Goal: Task Accomplishment & Management: Use online tool/utility

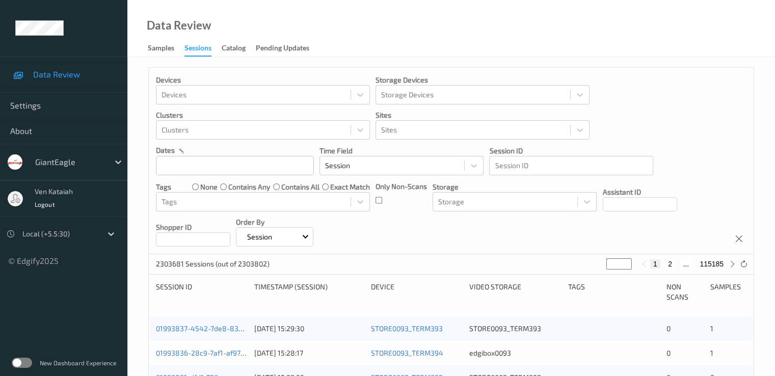
click at [203, 52] on div "Sessions" at bounding box center [197, 50] width 27 height 14
click at [177, 170] on input "text" at bounding box center [235, 165] width 158 height 19
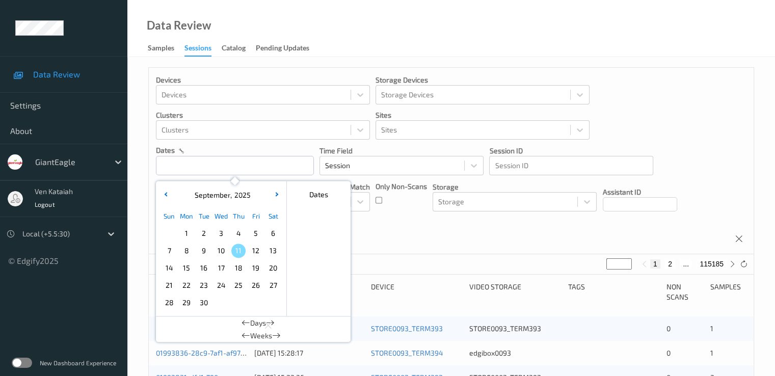
click at [208, 248] on span "9" at bounding box center [204, 250] width 14 height 14
click at [207, 174] on input "text" at bounding box center [235, 165] width 158 height 19
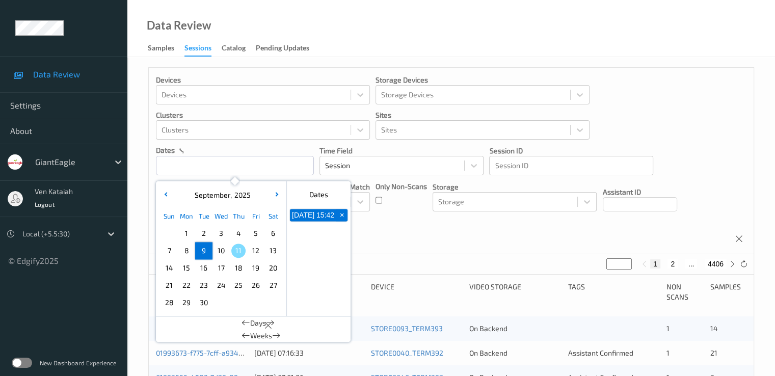
click at [202, 253] on span "9" at bounding box center [204, 250] width 14 height 14
click at [103, 237] on div at bounding box center [111, 234] width 18 height 18
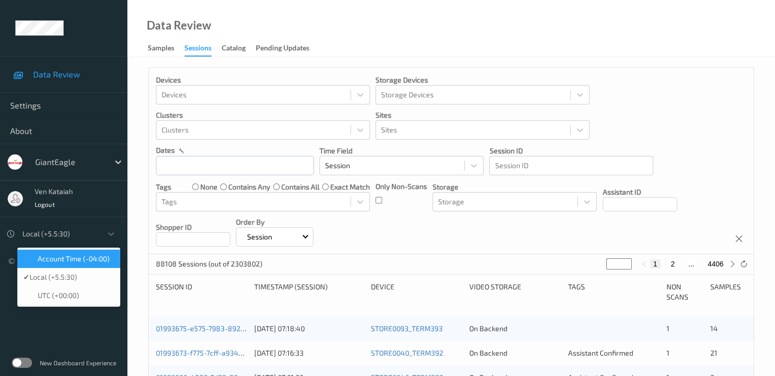
click at [80, 264] on div "Account Time (-04:00)" at bounding box center [68, 259] width 103 height 18
click at [112, 233] on icon at bounding box center [111, 234] width 10 height 10
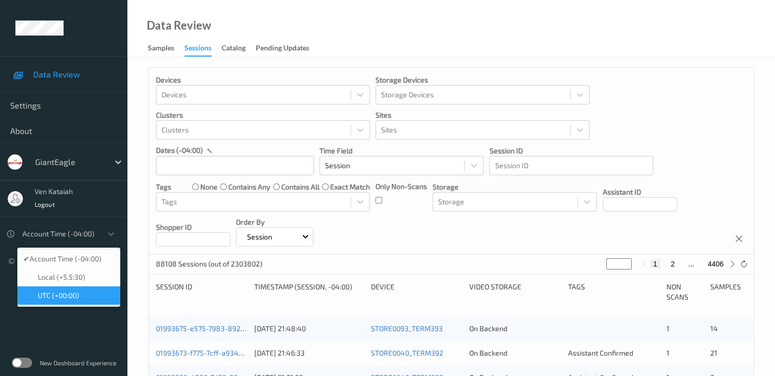
click at [85, 293] on div "UTC (+00:00)" at bounding box center [68, 295] width 91 height 10
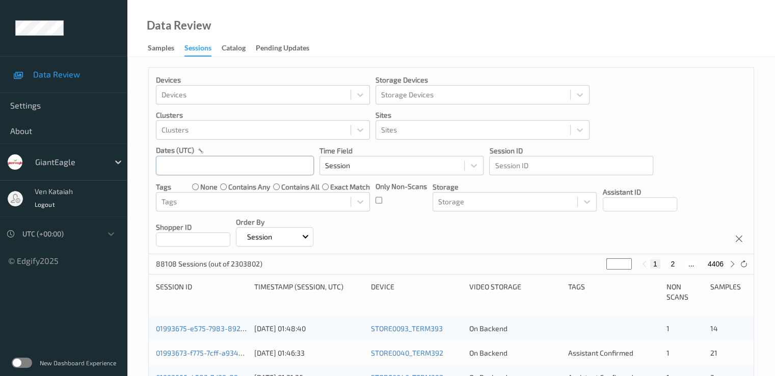
click at [220, 170] on input "text" at bounding box center [235, 165] width 158 height 19
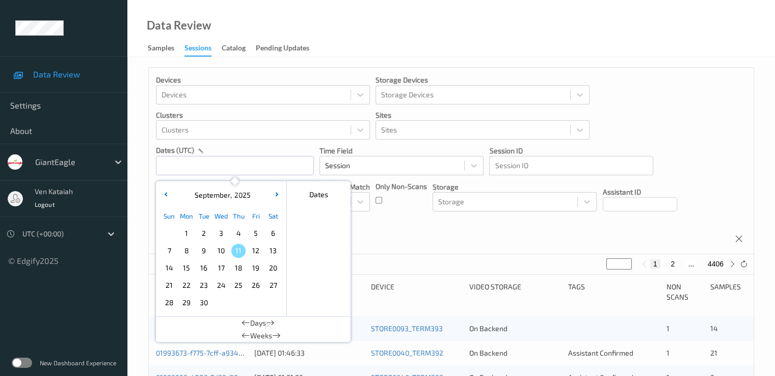
click at [204, 248] on span "9" at bounding box center [204, 250] width 14 height 14
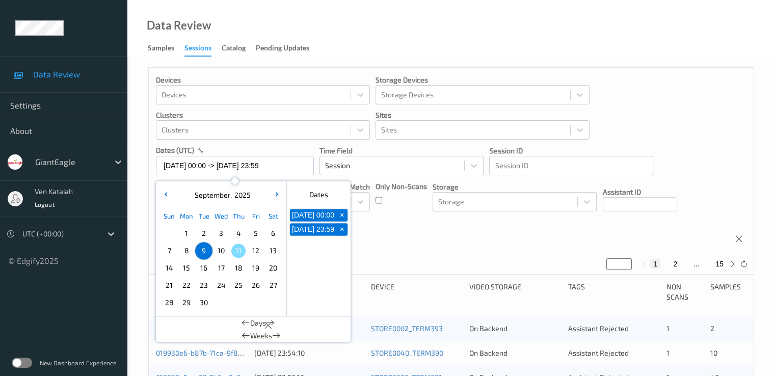
click at [386, 229] on div "Devices Devices Storage Devices Storage Devices Clusters Clusters Sites Sites d…" at bounding box center [451, 161] width 605 height 186
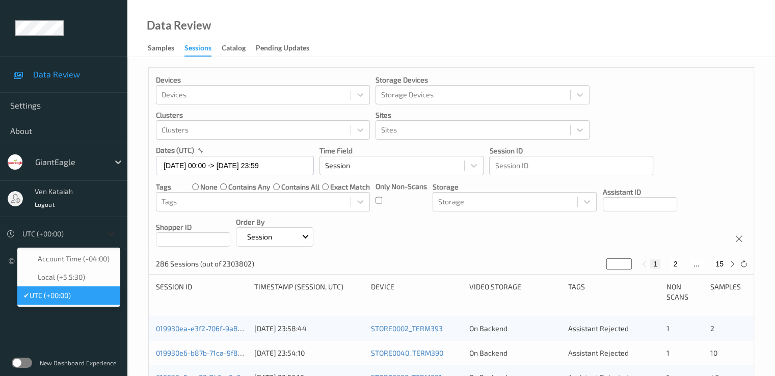
click at [114, 233] on icon at bounding box center [111, 234] width 10 height 10
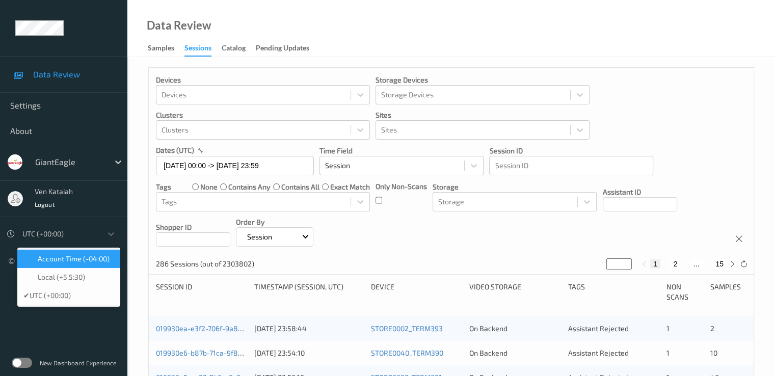
click at [90, 259] on span "Account Time (-04:00)" at bounding box center [74, 259] width 72 height 10
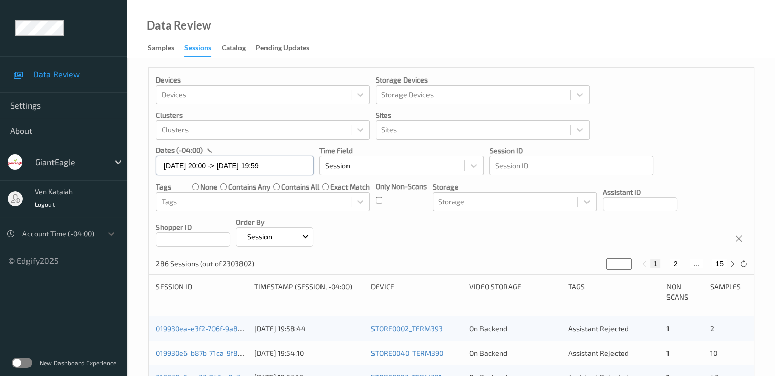
click at [293, 168] on input "[DATE] 20:00 -> [DATE] 19:59" at bounding box center [235, 165] width 158 height 19
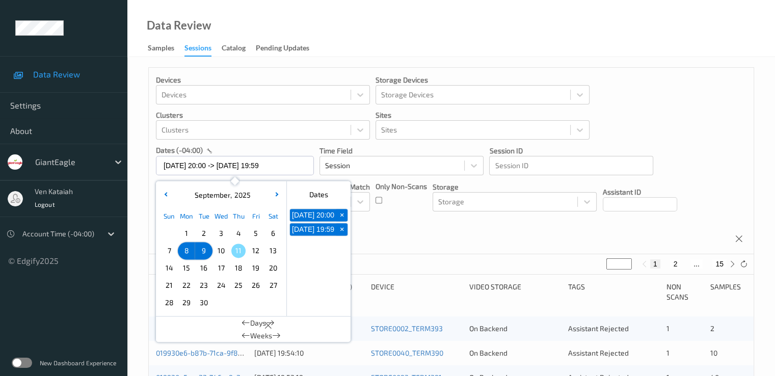
click at [201, 250] on span "9" at bounding box center [204, 250] width 14 height 14
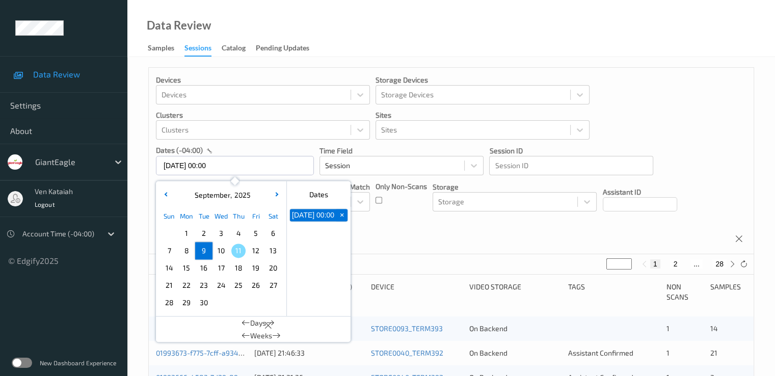
click at [201, 250] on span "9" at bounding box center [204, 250] width 14 height 14
type input "[DATE] 00:00 -> [DATE] 23:59"
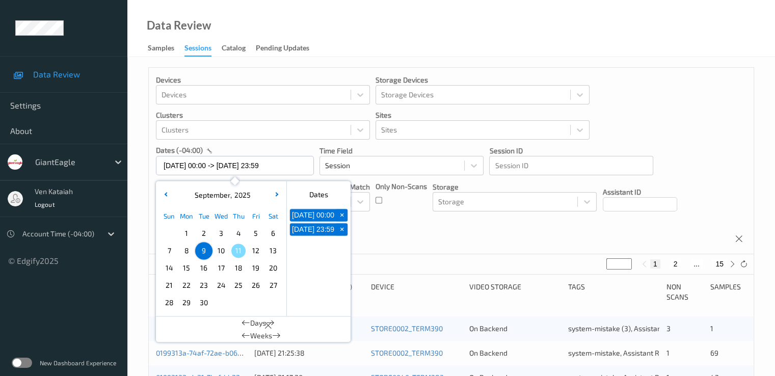
click at [424, 241] on div "Devices Devices Storage Devices Storage Devices Clusters Clusters Sites Sites d…" at bounding box center [451, 161] width 605 height 186
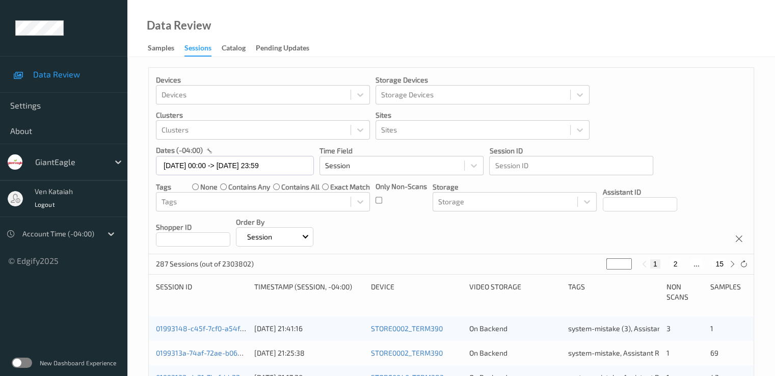
drag, startPoint x: 614, startPoint y: 265, endPoint x: 591, endPoint y: 272, distance: 23.9
click at [591, 272] on div "287 Sessions (out of 2303802) * 1 2 ... 15" at bounding box center [451, 264] width 605 height 20
type input "*"
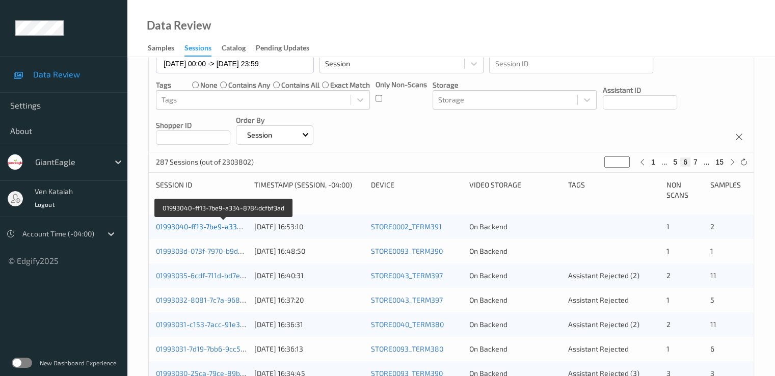
type input "*"
click at [212, 227] on link "01993040-ff13-7be9-a334-8784dcfbf3ad" at bounding box center [223, 226] width 135 height 9
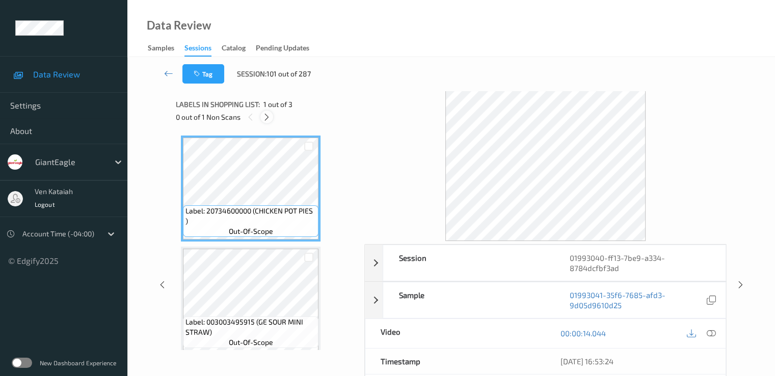
click at [265, 116] on icon at bounding box center [266, 117] width 9 height 9
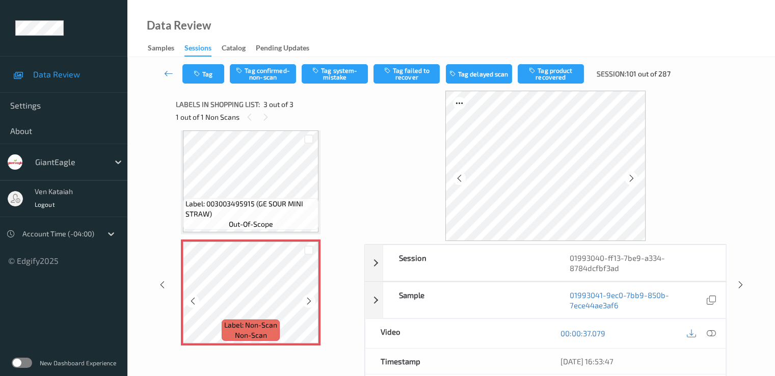
scroll to position [119, 0]
click at [308, 300] on icon at bounding box center [309, 300] width 9 height 9
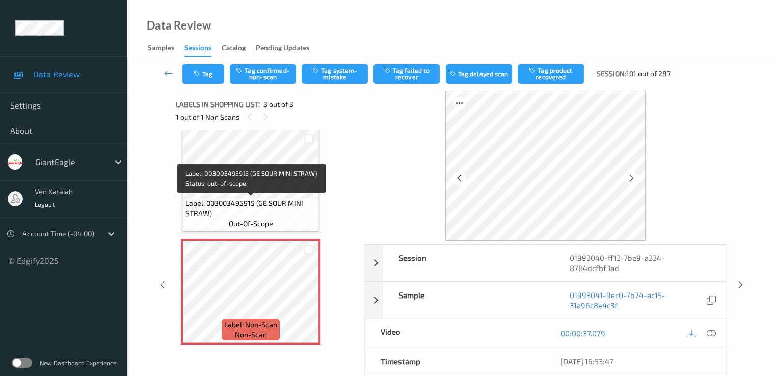
click at [268, 204] on span "Label: 003003495915 (GE SOUR MINI STRAW)" at bounding box center [250, 208] width 130 height 20
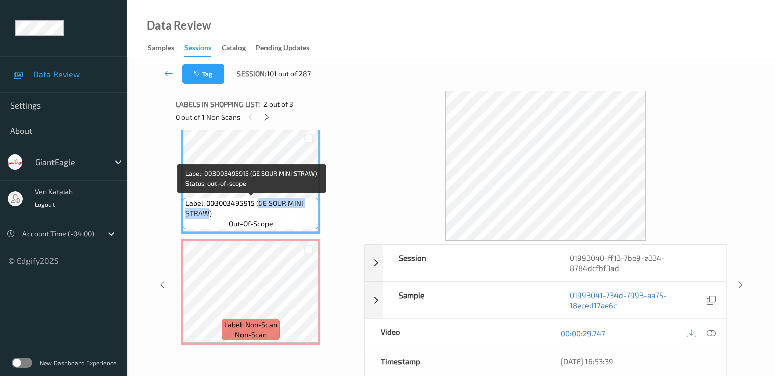
drag, startPoint x: 259, startPoint y: 202, endPoint x: 207, endPoint y: 216, distance: 54.0
click at [207, 216] on span "Label: 003003495915 (GE SOUR MINI STRAW)" at bounding box center [250, 208] width 130 height 20
copy span "GE SOUR MINI STRAW"
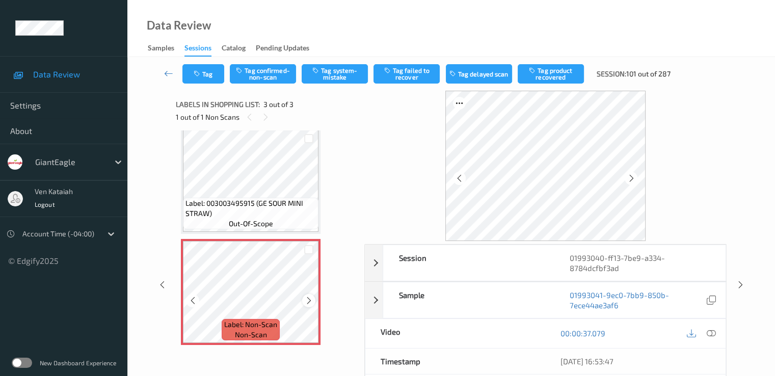
click at [305, 301] on icon at bounding box center [309, 300] width 9 height 9
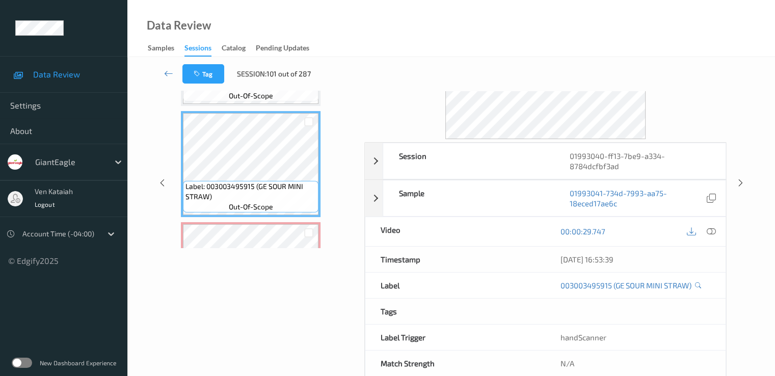
scroll to position [17, 0]
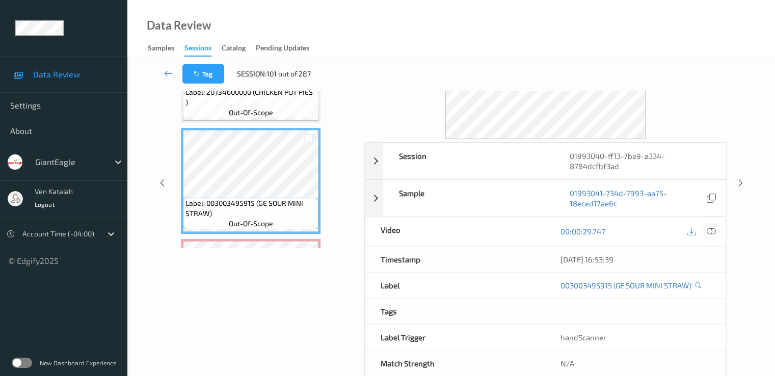
click at [709, 231] on icon at bounding box center [710, 231] width 9 height 9
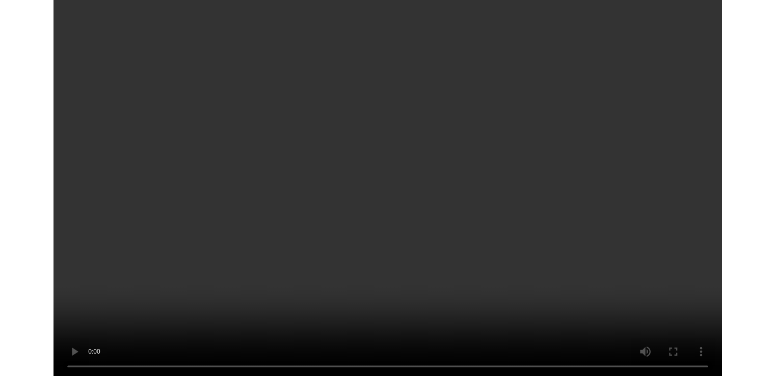
scroll to position [54, 0]
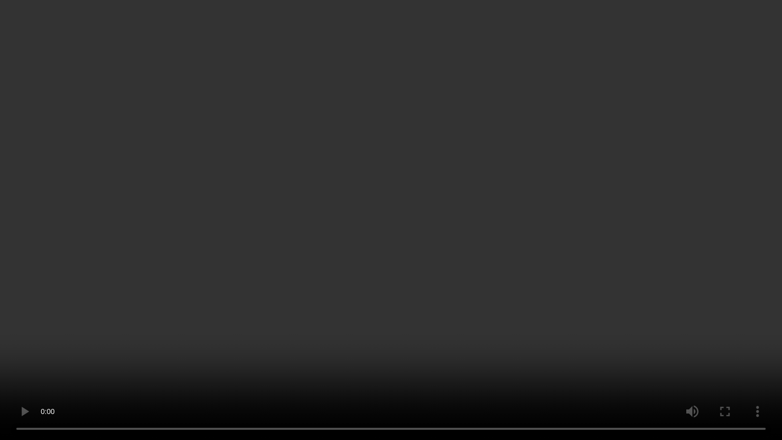
click at [432, 226] on video at bounding box center [391, 220] width 782 height 440
click at [342, 261] on video at bounding box center [391, 220] width 782 height 440
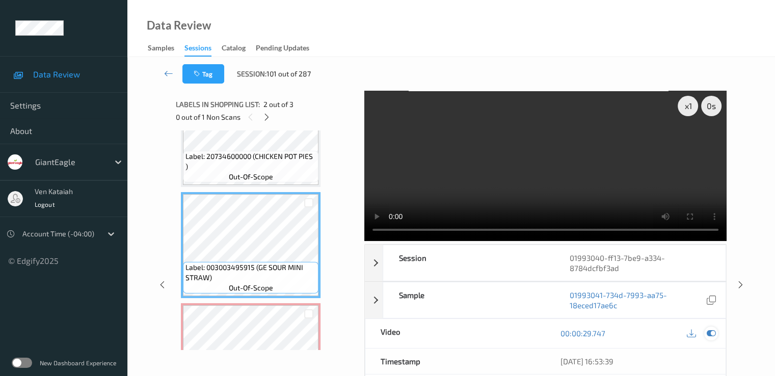
click at [717, 335] on div at bounding box center [711, 333] width 14 height 14
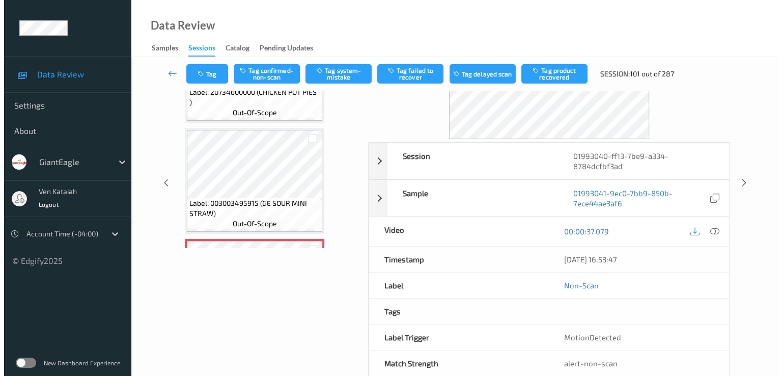
scroll to position [119, 0]
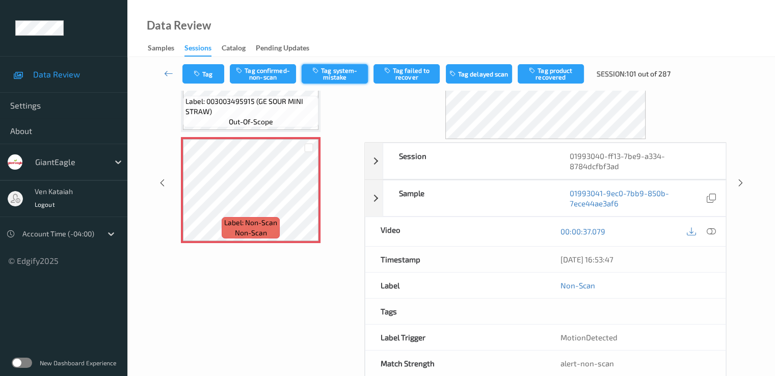
click at [340, 82] on button "Tag system-mistake" at bounding box center [335, 73] width 66 height 19
click at [210, 80] on button "Tag" at bounding box center [203, 73] width 42 height 19
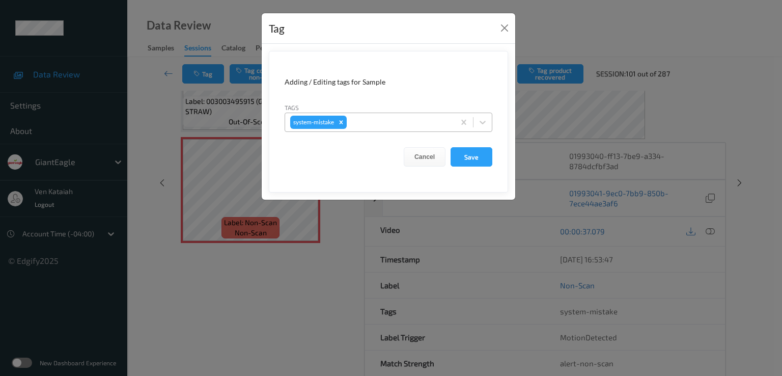
click at [389, 126] on div at bounding box center [399, 122] width 101 height 12
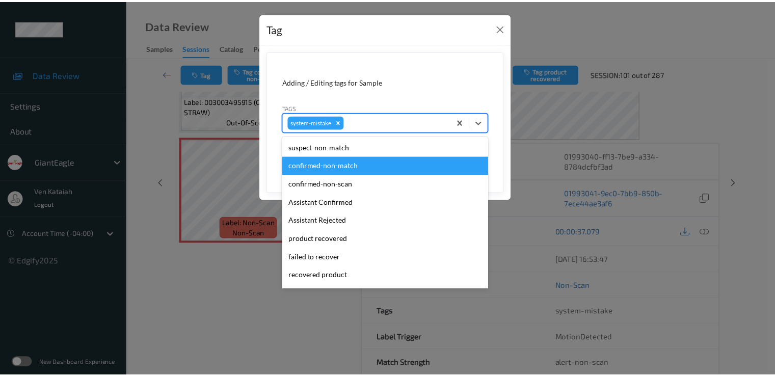
scroll to position [108, 0]
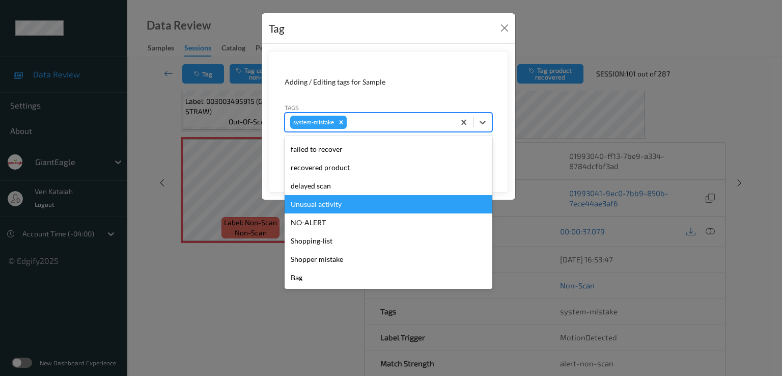
click at [324, 203] on div "Unusual activity" at bounding box center [389, 204] width 208 height 18
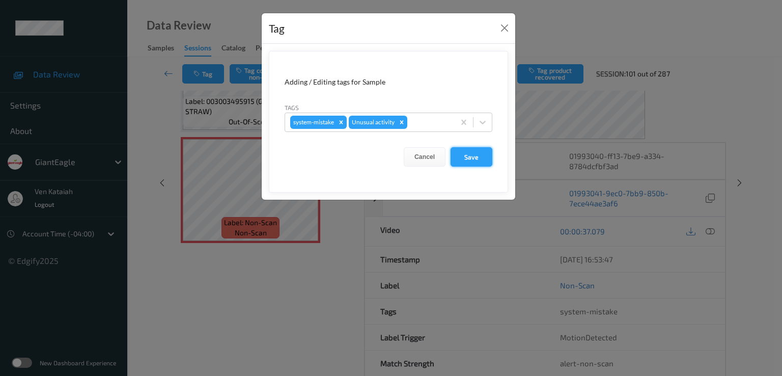
click at [477, 163] on button "Save" at bounding box center [472, 156] width 42 height 19
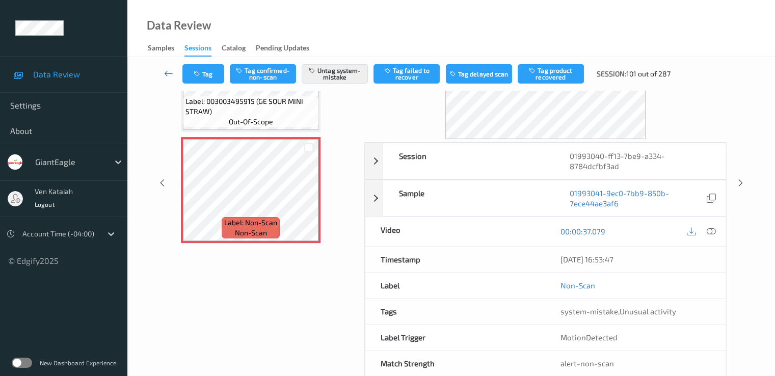
click at [174, 70] on link at bounding box center [168, 73] width 27 height 19
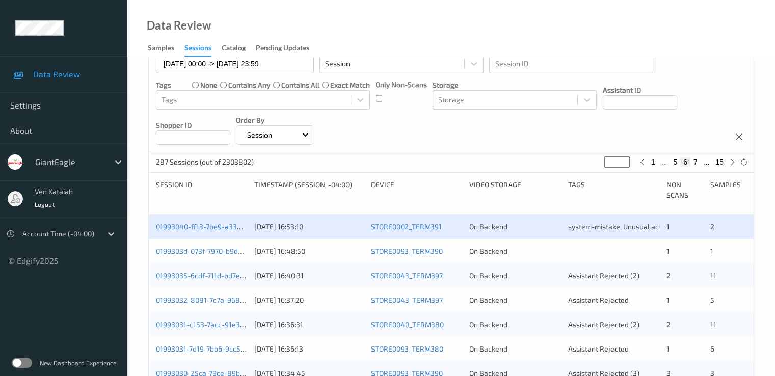
scroll to position [204, 0]
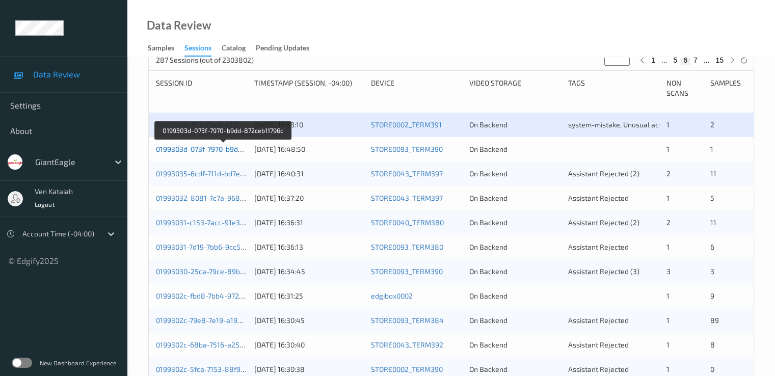
click at [224, 150] on link "0199303d-073f-7970-b9dd-872ceb11796c" at bounding box center [223, 149] width 134 height 9
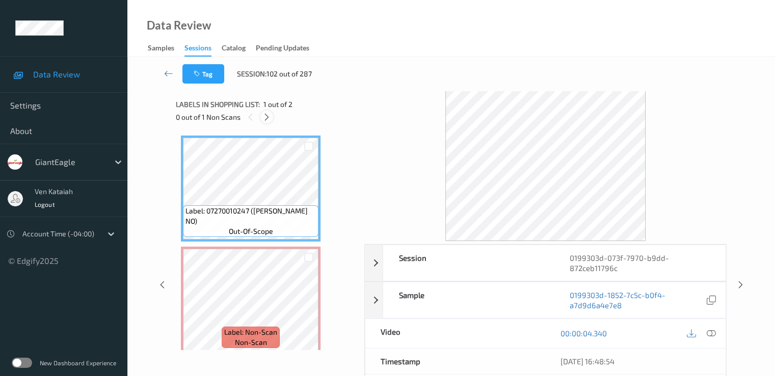
click at [267, 120] on icon at bounding box center [266, 117] width 9 height 9
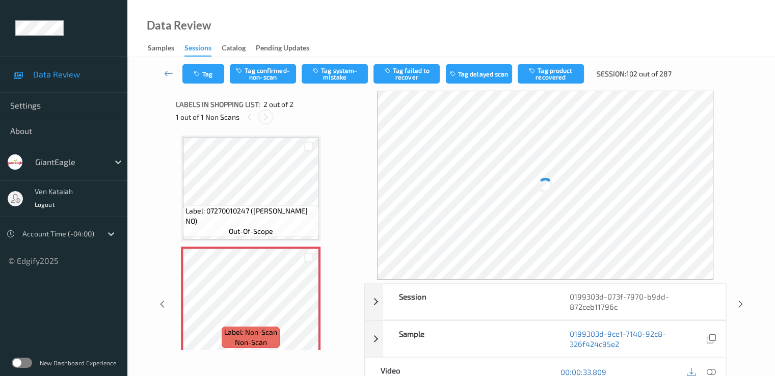
scroll to position [5, 0]
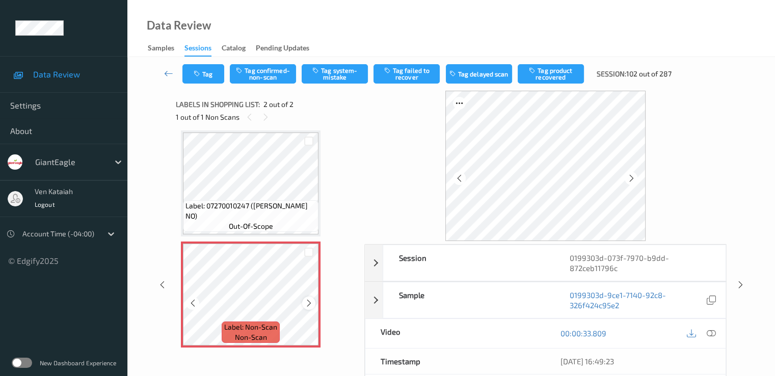
click at [308, 305] on icon at bounding box center [309, 302] width 9 height 9
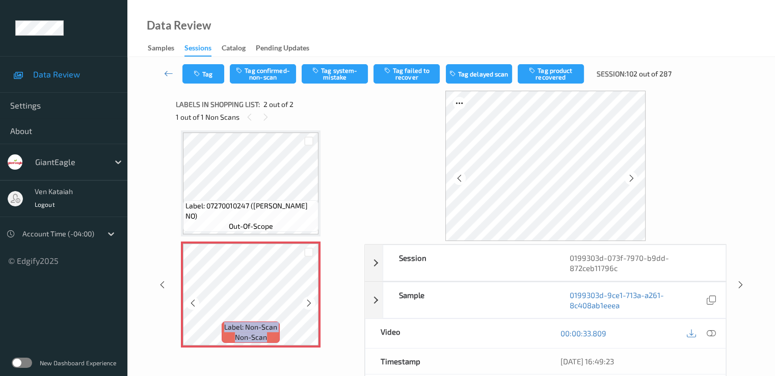
click at [308, 305] on icon at bounding box center [309, 302] width 9 height 9
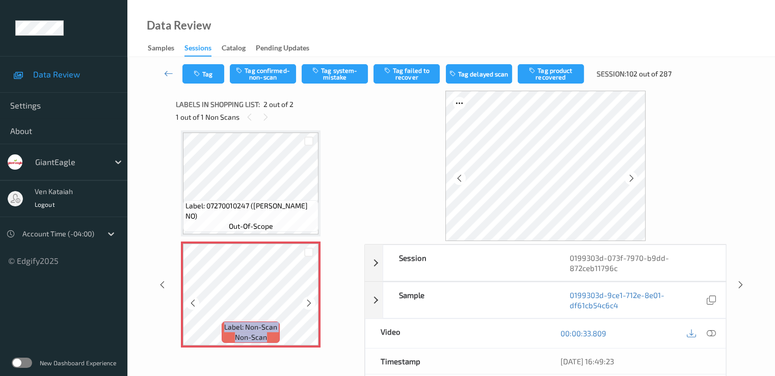
click at [308, 305] on icon at bounding box center [309, 302] width 9 height 9
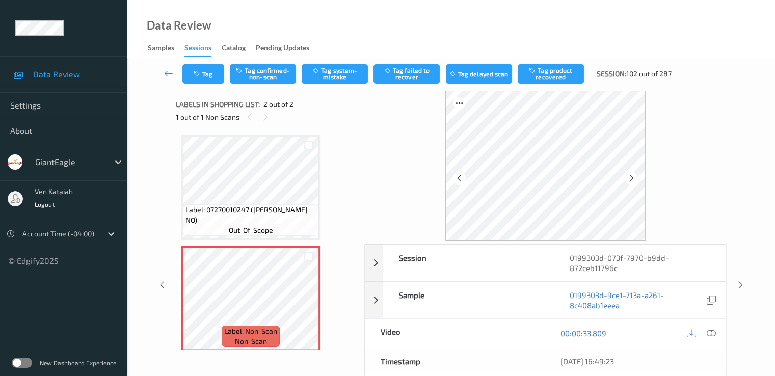
scroll to position [0, 0]
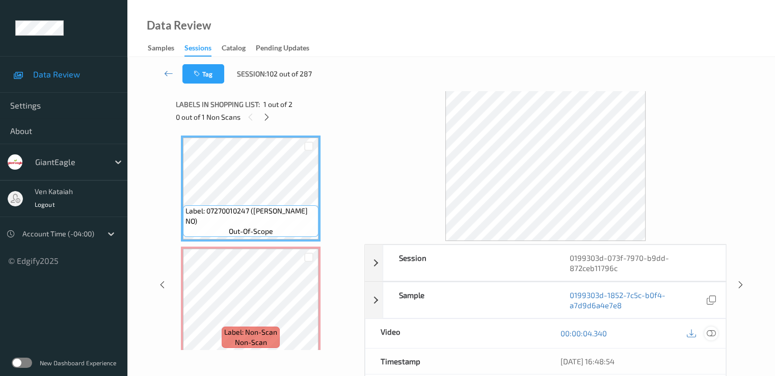
click at [706, 332] on icon at bounding box center [710, 333] width 9 height 9
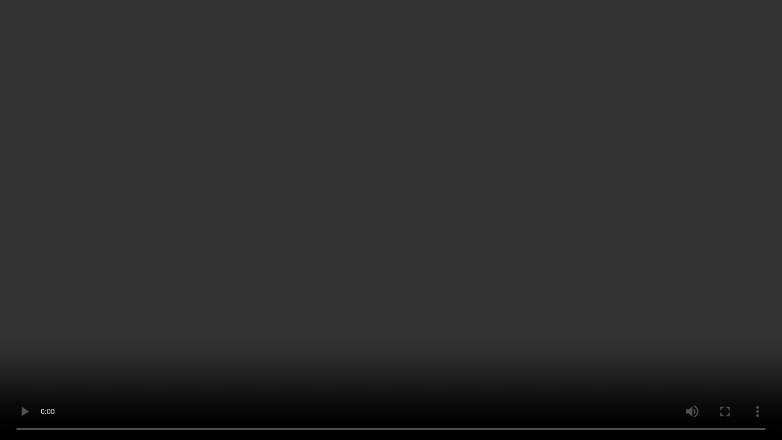
click at [536, 259] on video at bounding box center [391, 220] width 782 height 440
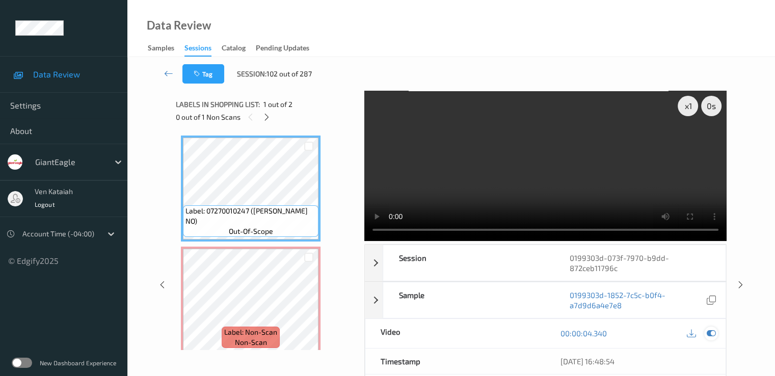
click at [715, 334] on icon at bounding box center [710, 333] width 9 height 9
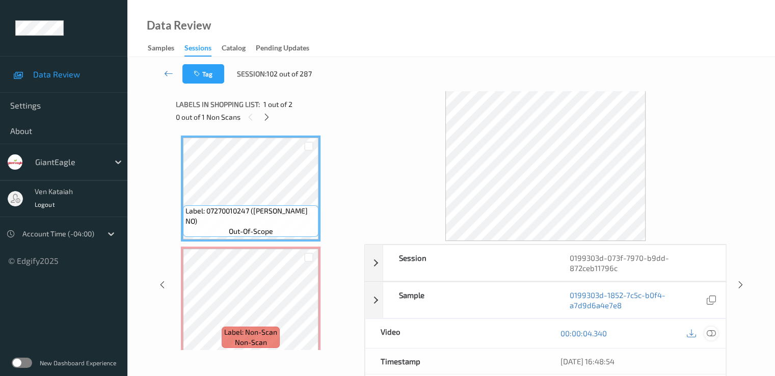
click at [710, 331] on icon at bounding box center [710, 333] width 9 height 9
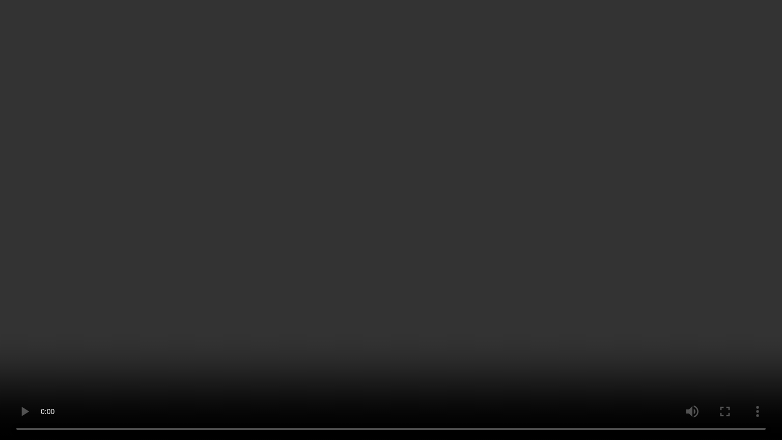
click at [393, 227] on video at bounding box center [391, 220] width 782 height 440
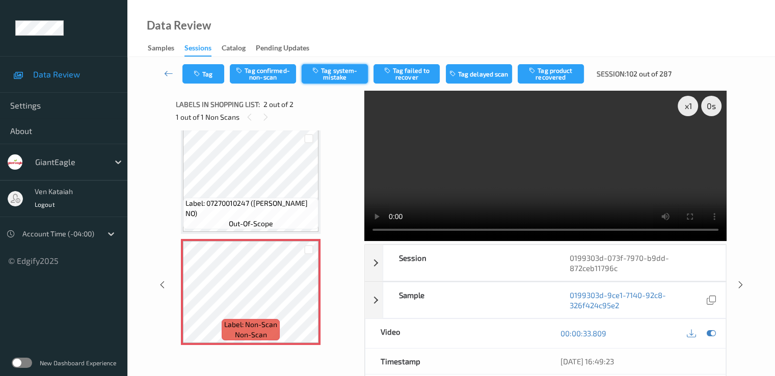
click at [336, 74] on button "Tag system-mistake" at bounding box center [335, 73] width 66 height 19
click at [204, 80] on button "Tag" at bounding box center [203, 73] width 42 height 19
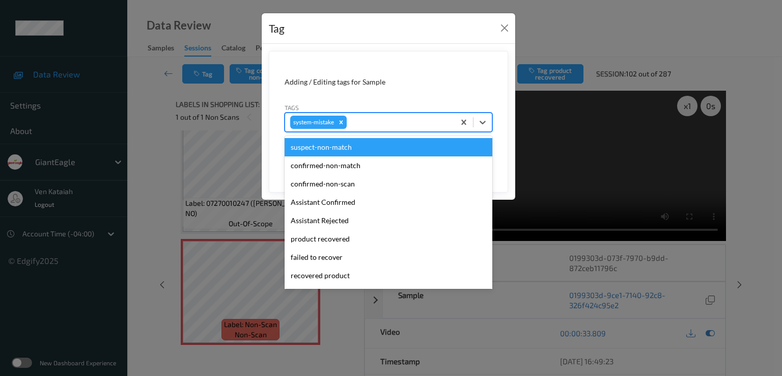
click at [383, 121] on div at bounding box center [399, 122] width 101 height 12
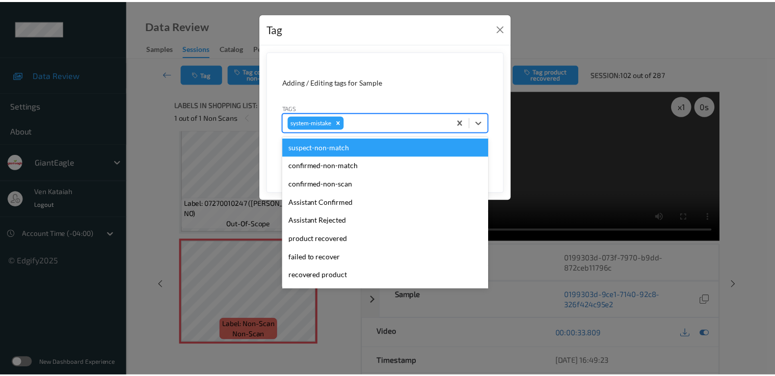
scroll to position [108, 0]
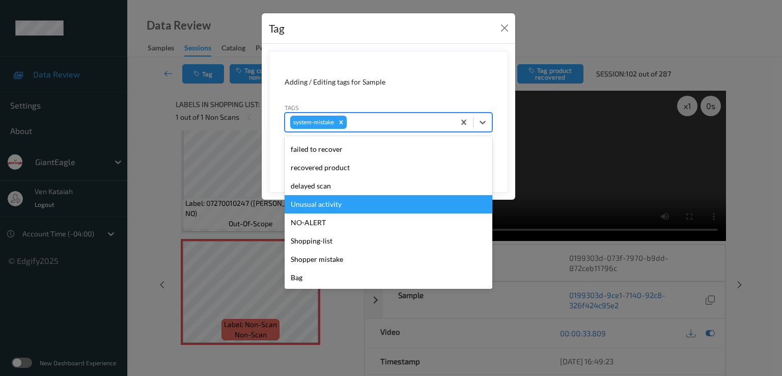
click at [329, 209] on div "Unusual activity" at bounding box center [389, 204] width 208 height 18
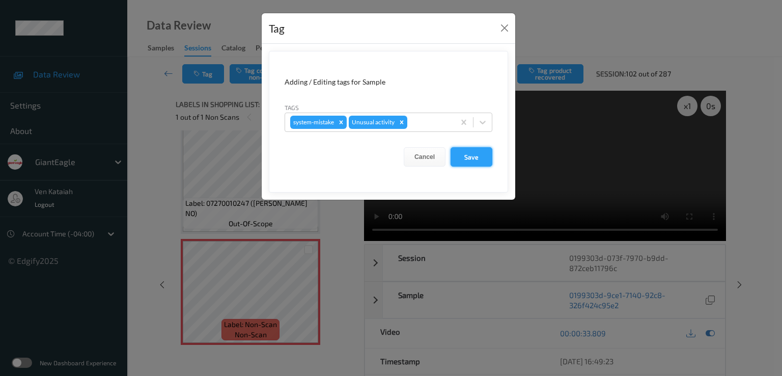
click at [471, 151] on button "Save" at bounding box center [472, 156] width 42 height 19
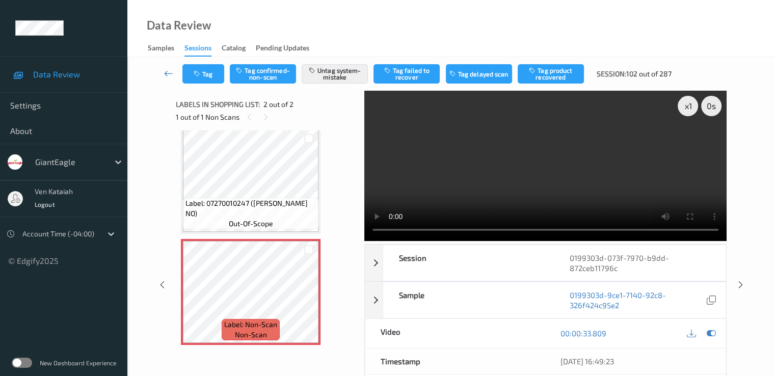
click at [173, 74] on icon at bounding box center [168, 73] width 9 height 10
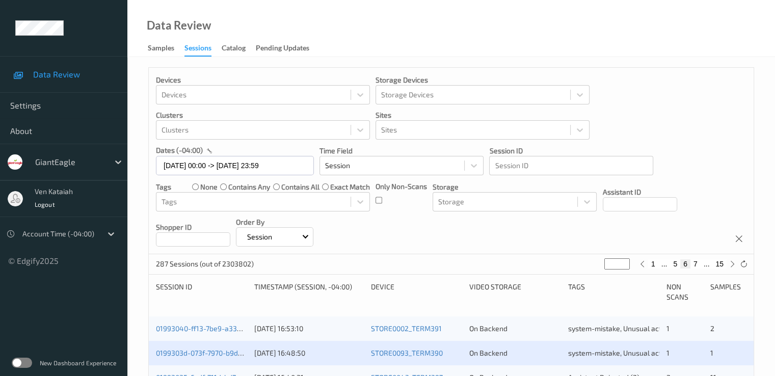
scroll to position [204, 0]
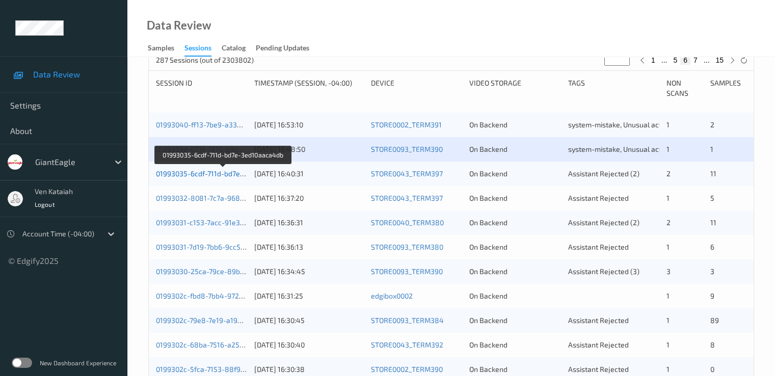
click at [214, 173] on link "01993035-6cdf-711d-bd7e-3ed10aaca4db" at bounding box center [223, 173] width 135 height 9
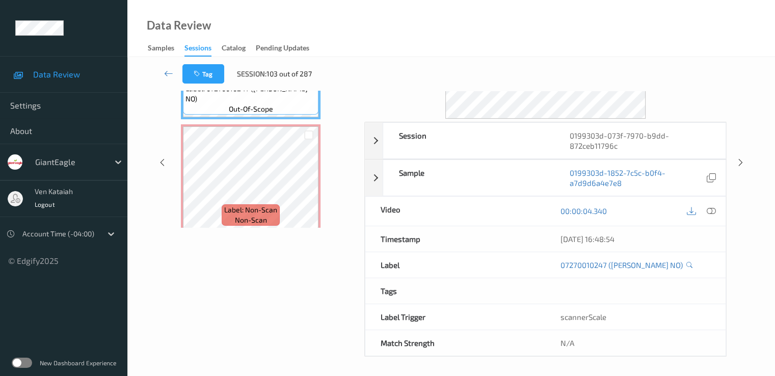
click at [286, 0] on div "Data Review Samples Sessions Catalog Pending Updates" at bounding box center [450, 28] width 647 height 57
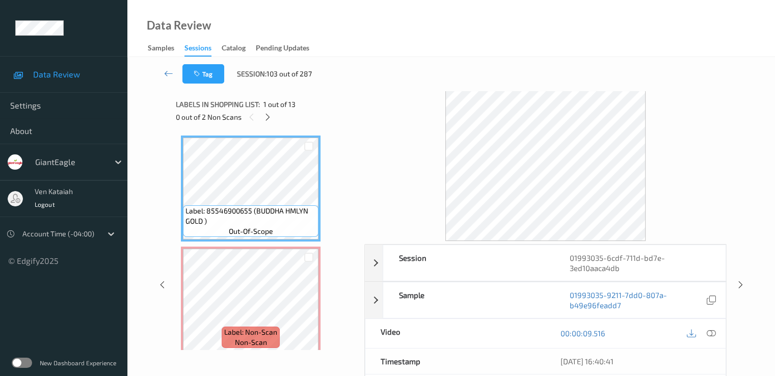
drag, startPoint x: 259, startPoint y: 110, endPoint x: 281, endPoint y: 117, distance: 23.0
click at [265, 112] on div "Labels in shopping list: 1 out of 13 0 out of 2 Non Scans" at bounding box center [266, 111] width 181 height 40
click at [281, 117] on div "0 out of 2 Non Scans" at bounding box center [266, 117] width 181 height 13
click at [271, 118] on icon at bounding box center [267, 117] width 9 height 9
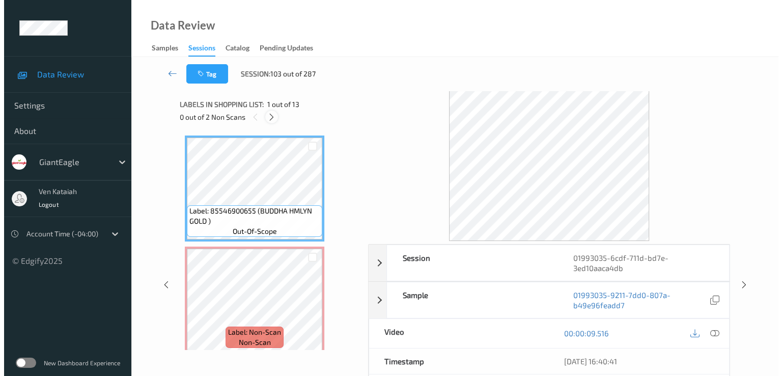
scroll to position [5, 0]
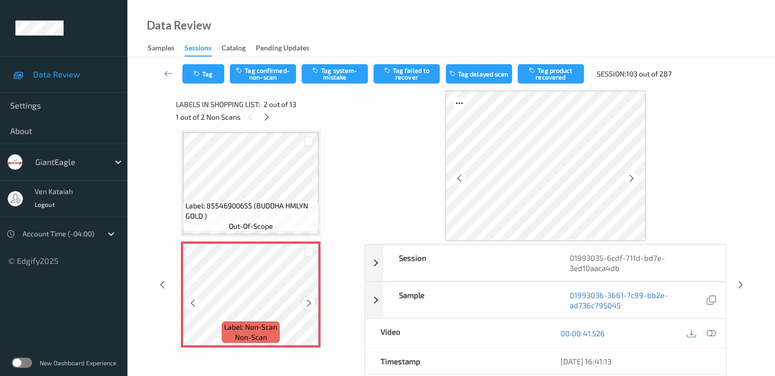
click at [310, 306] on icon at bounding box center [309, 302] width 9 height 9
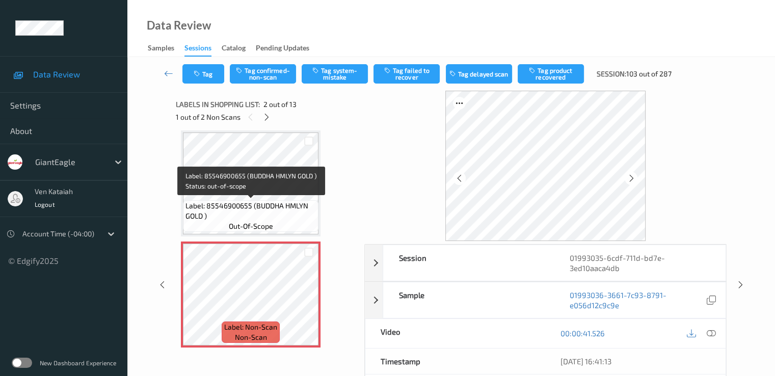
click at [279, 202] on span "Label: 85546900655 (BUDDHA HMLYN GOLD )" at bounding box center [250, 211] width 130 height 20
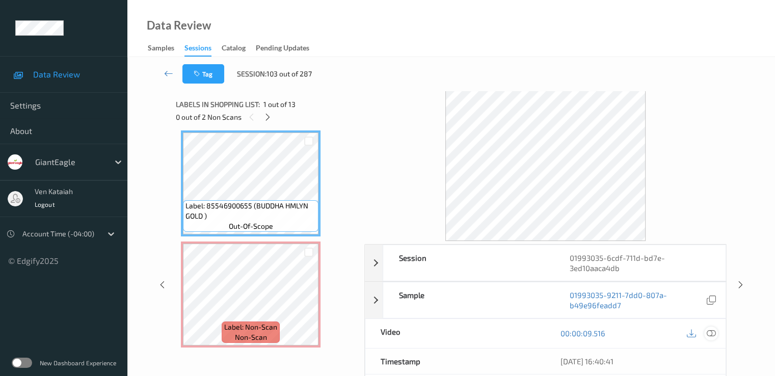
click at [712, 335] on icon at bounding box center [710, 333] width 9 height 9
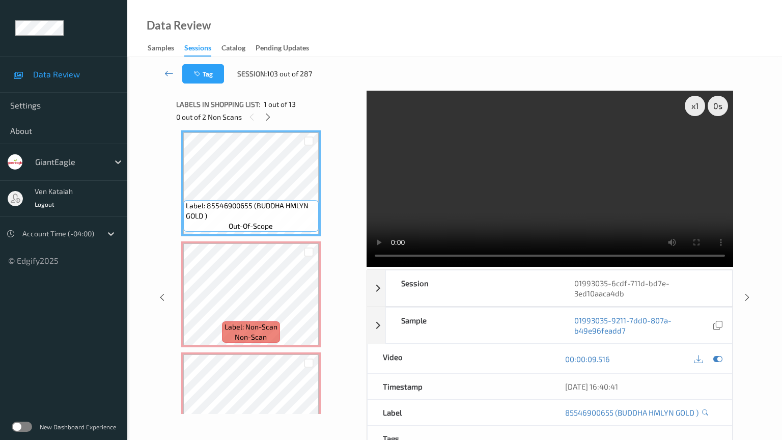
click at [520, 260] on video at bounding box center [550, 179] width 367 height 176
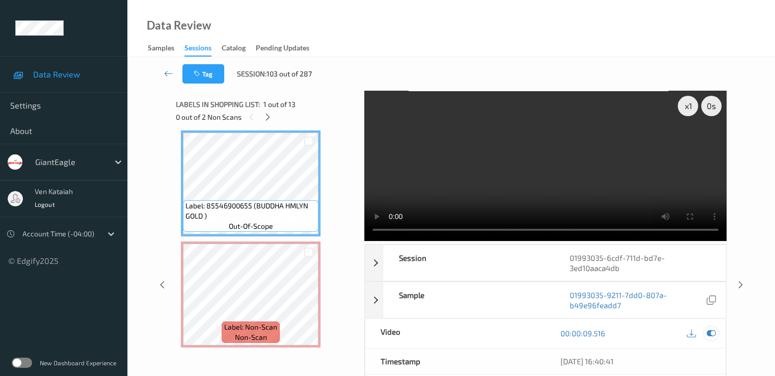
click at [709, 333] on icon at bounding box center [710, 333] width 9 height 9
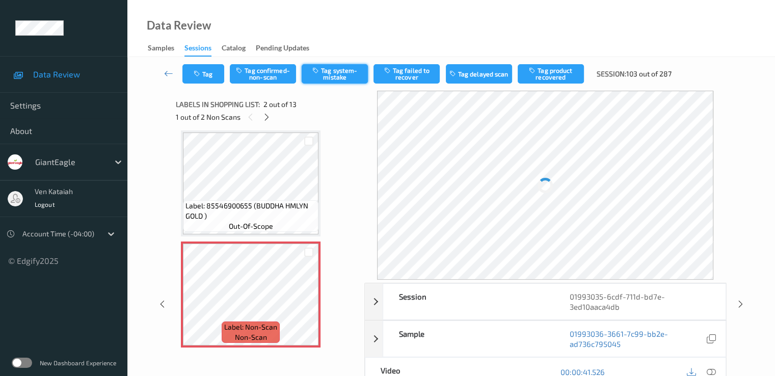
click at [347, 72] on button "Tag system-mistake" at bounding box center [335, 73] width 66 height 19
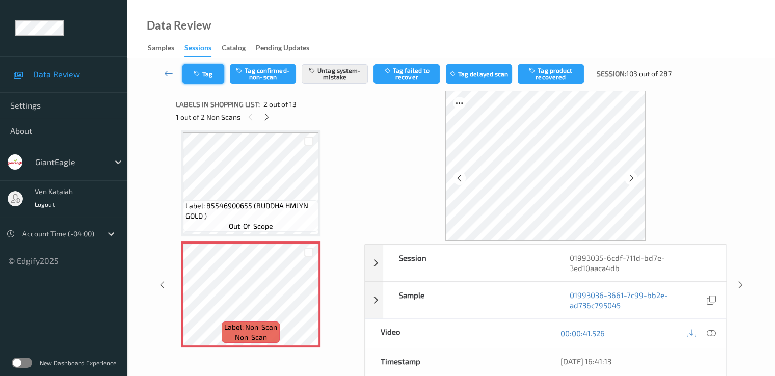
click at [215, 76] on button "Tag" at bounding box center [203, 73] width 42 height 19
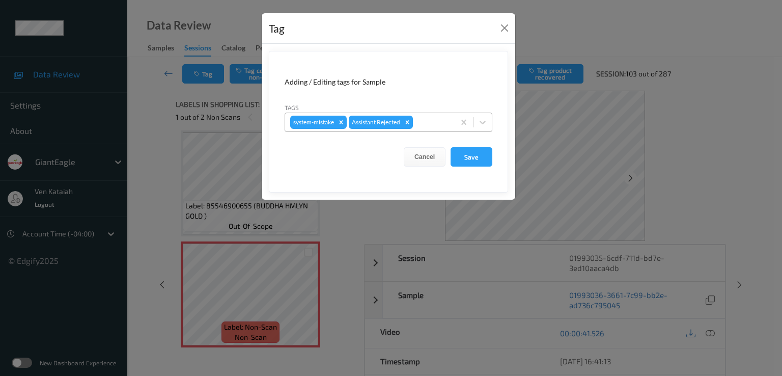
click at [436, 127] on div at bounding box center [432, 122] width 35 height 12
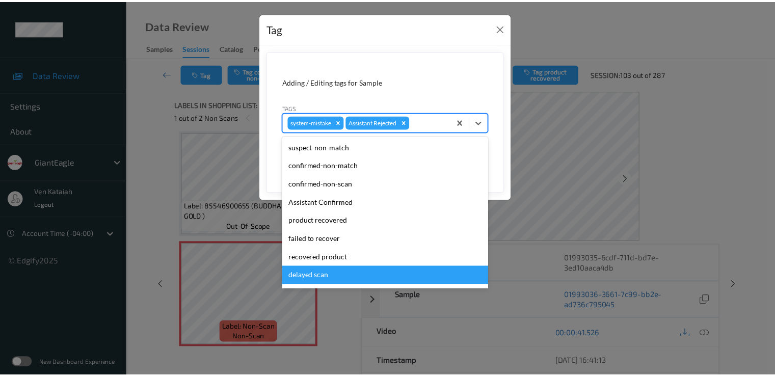
scroll to position [90, 0]
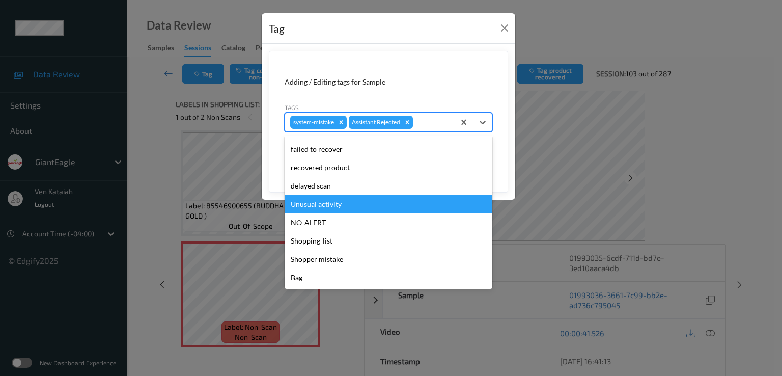
click at [347, 203] on div "Unusual activity" at bounding box center [389, 204] width 208 height 18
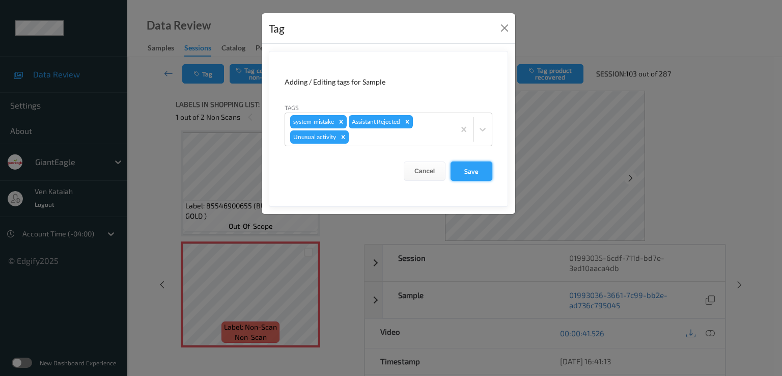
click at [469, 165] on button "Save" at bounding box center [472, 170] width 42 height 19
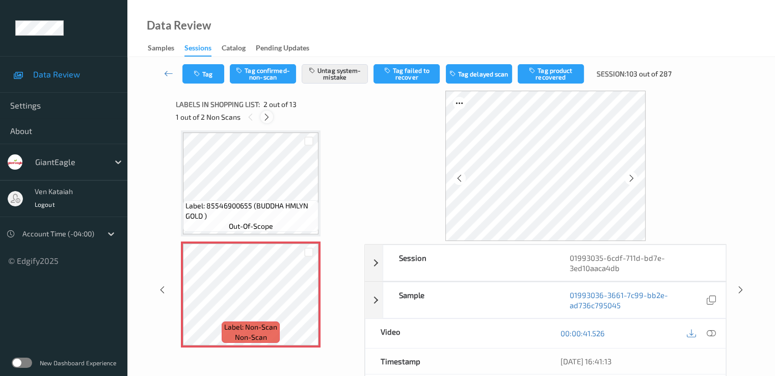
click at [265, 115] on icon at bounding box center [266, 117] width 9 height 9
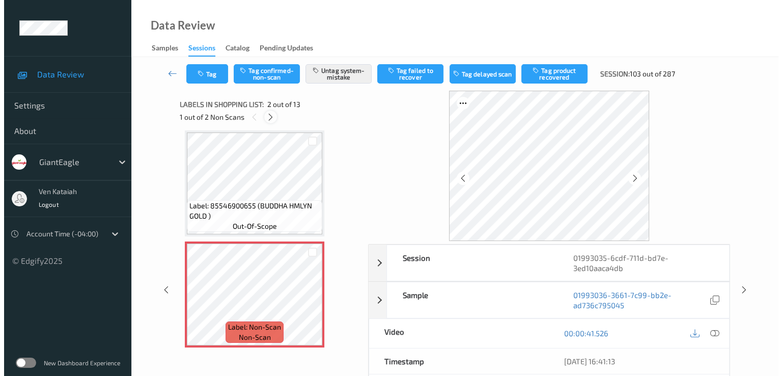
scroll to position [116, 0]
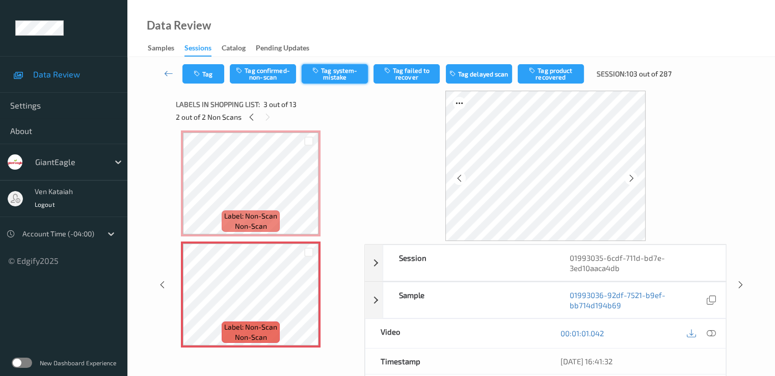
click at [326, 68] on button "Tag system-mistake" at bounding box center [335, 73] width 66 height 19
click at [220, 81] on button "Tag" at bounding box center [203, 73] width 42 height 19
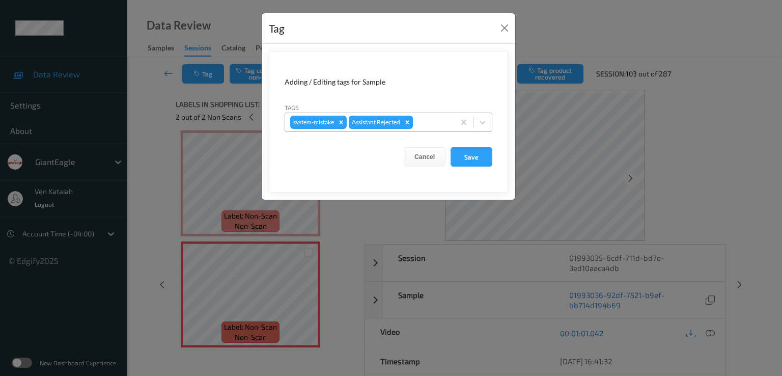
click at [442, 127] on div at bounding box center [432, 122] width 35 height 12
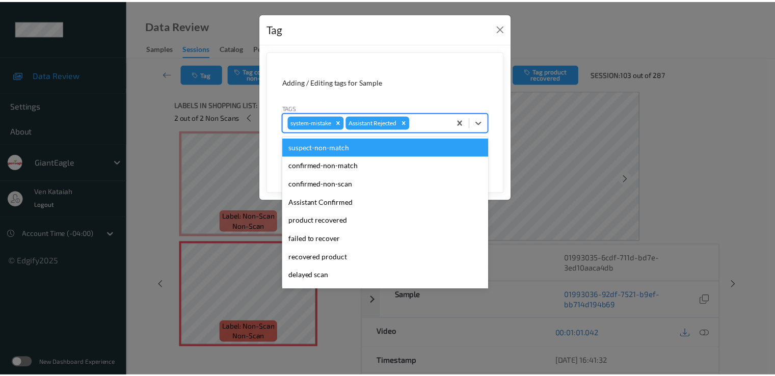
scroll to position [90, 0]
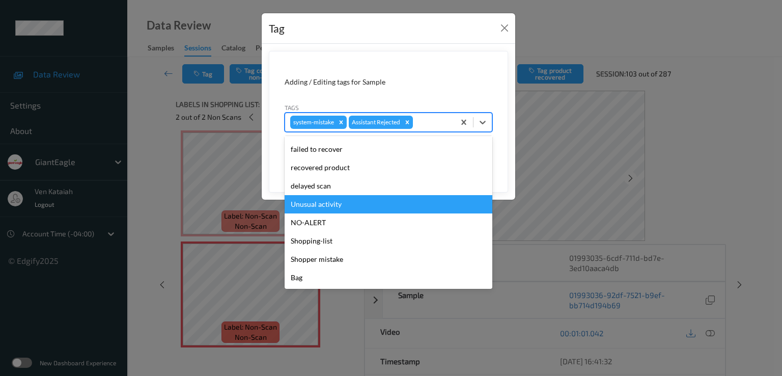
click at [334, 206] on div "Unusual activity" at bounding box center [389, 204] width 208 height 18
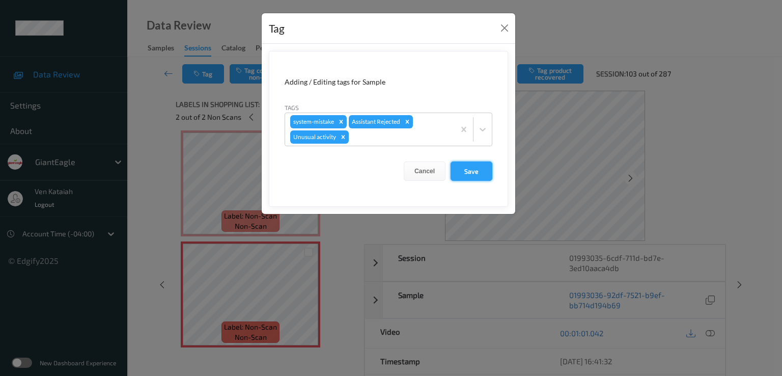
click at [486, 171] on button "Save" at bounding box center [472, 170] width 42 height 19
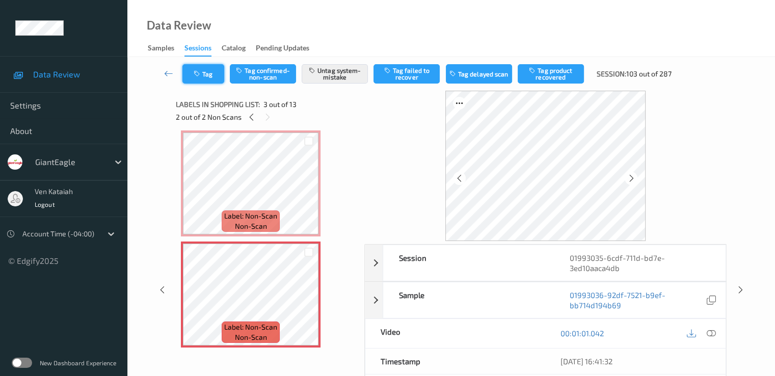
click at [213, 76] on button "Tag" at bounding box center [203, 73] width 42 height 19
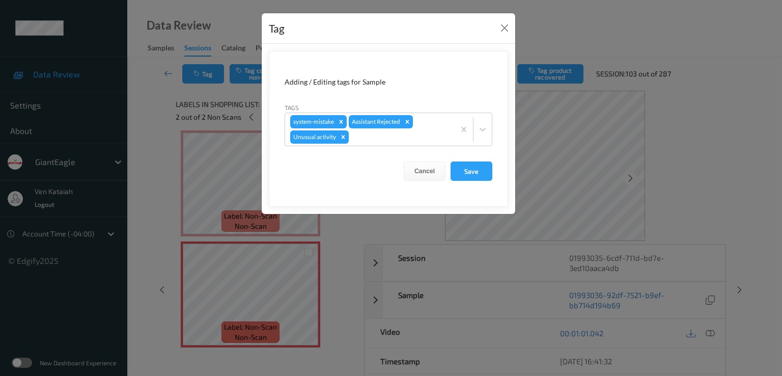
click at [198, 147] on div "Tag Adding / Editing tags for Sample Tags system-mistake Assistant Rejected Unu…" at bounding box center [391, 188] width 782 height 376
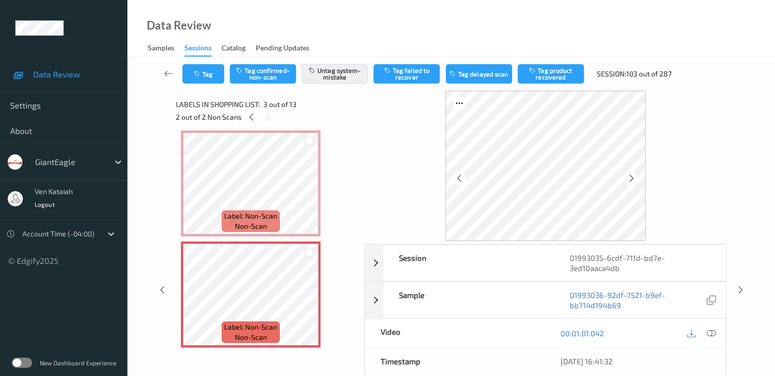
click at [163, 70] on link at bounding box center [168, 73] width 27 height 19
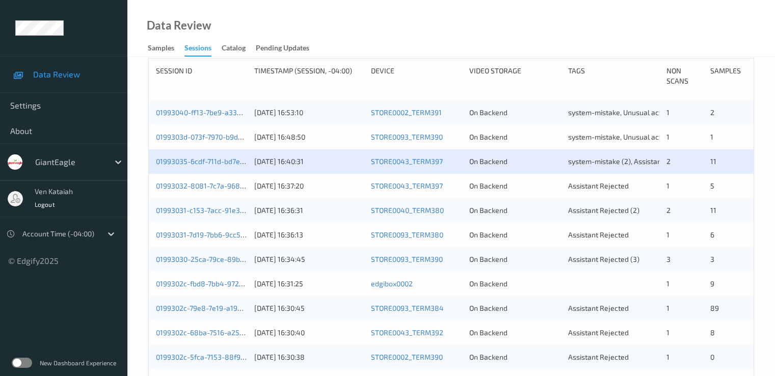
scroll to position [204, 0]
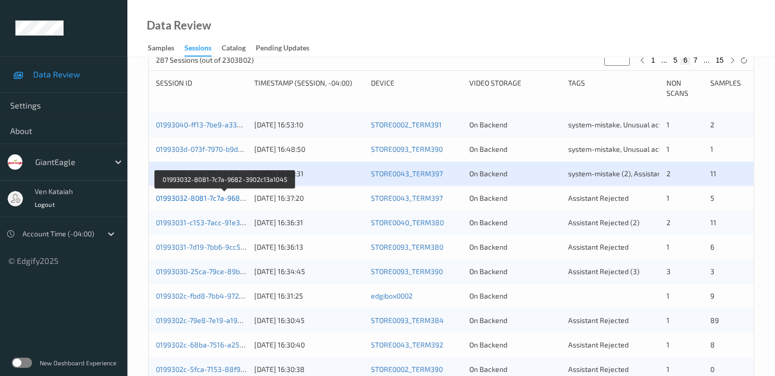
click at [229, 199] on link "01993032-8081-7c7a-9682-3902c13a1045" at bounding box center [225, 198] width 138 height 9
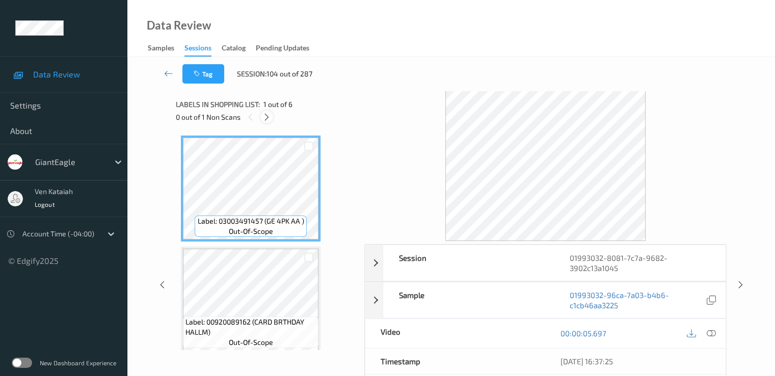
click at [267, 117] on icon at bounding box center [266, 117] width 9 height 9
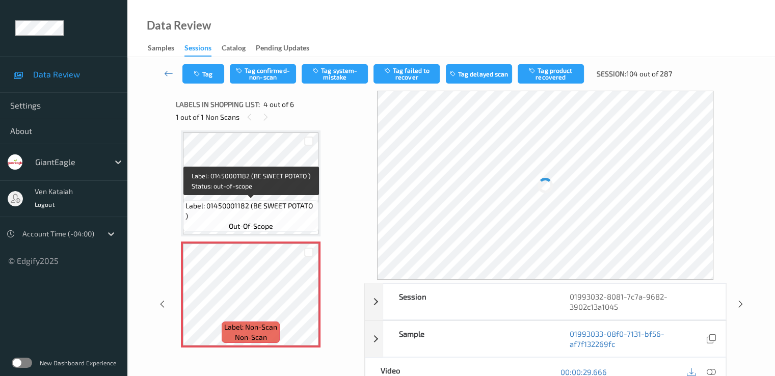
scroll to position [329, 0]
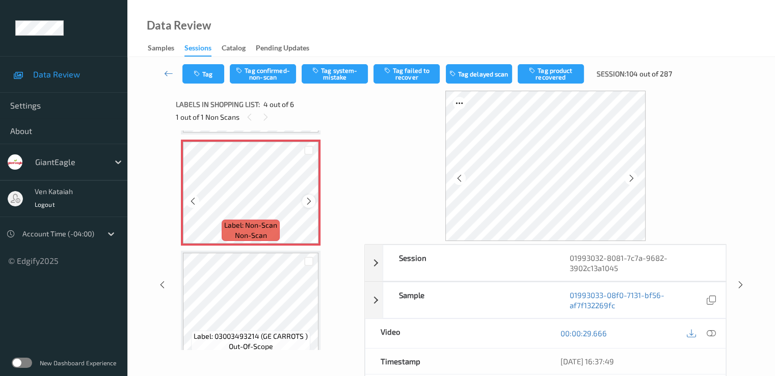
click at [312, 201] on icon at bounding box center [309, 201] width 9 height 9
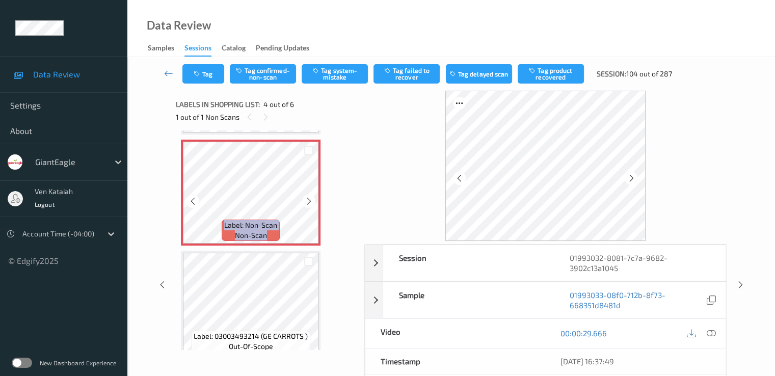
click at [312, 201] on icon at bounding box center [309, 201] width 9 height 9
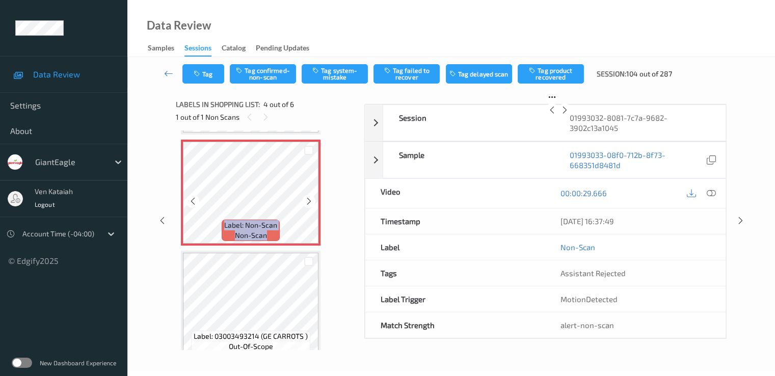
click at [312, 201] on icon at bounding box center [309, 201] width 9 height 9
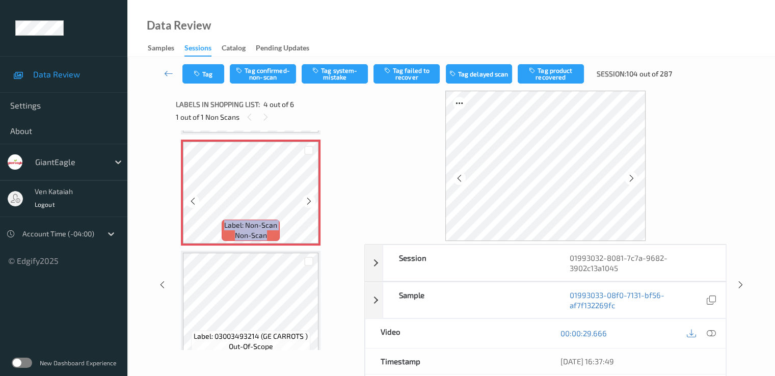
click at [312, 201] on icon at bounding box center [309, 201] width 9 height 9
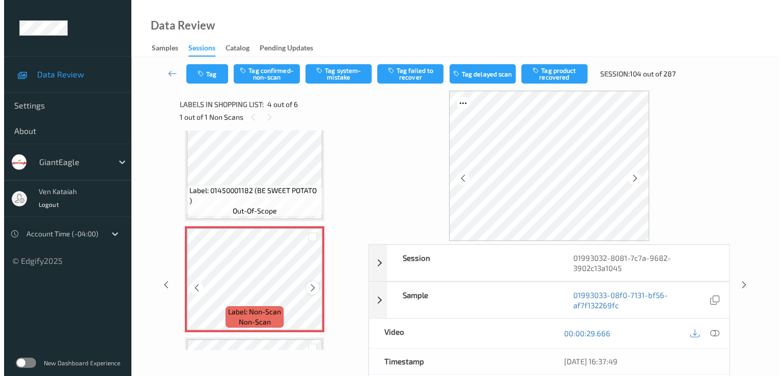
scroll to position [227, 0]
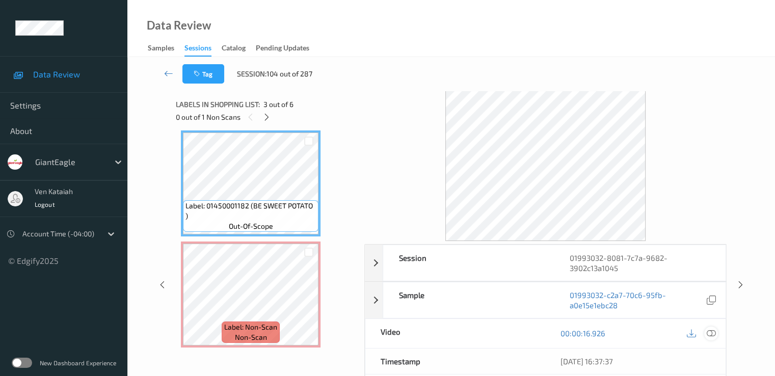
click at [708, 333] on icon at bounding box center [710, 333] width 9 height 9
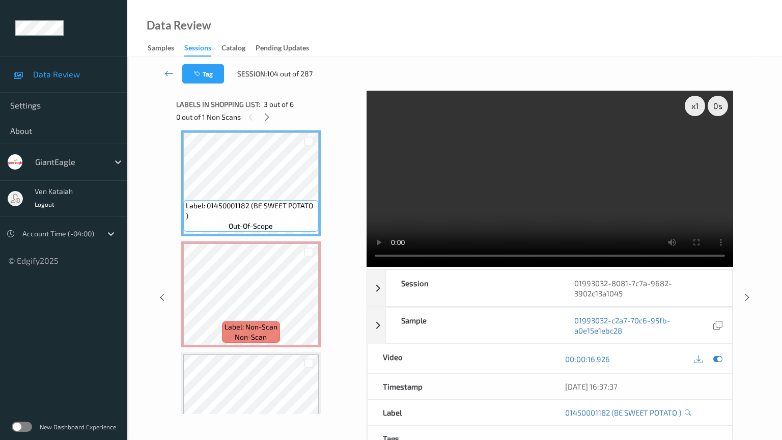
click at [401, 259] on video at bounding box center [550, 179] width 367 height 176
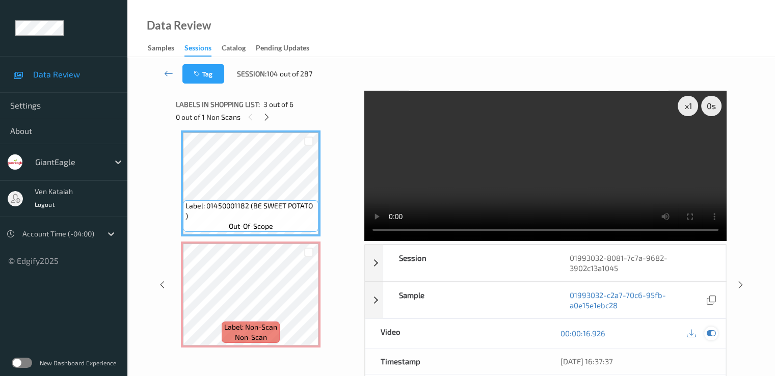
click at [713, 332] on icon at bounding box center [710, 333] width 9 height 9
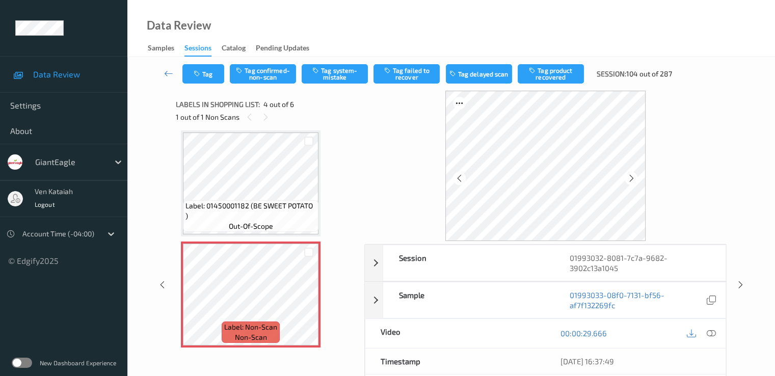
click at [326, 62] on div "Tag Tag confirmed-non-scan Tag system-mistake Tag failed to recover Tag delayed…" at bounding box center [451, 74] width 606 height 34
click at [332, 80] on button "Tag system-mistake" at bounding box center [335, 73] width 66 height 19
click at [212, 80] on button "Tag" at bounding box center [203, 73] width 42 height 19
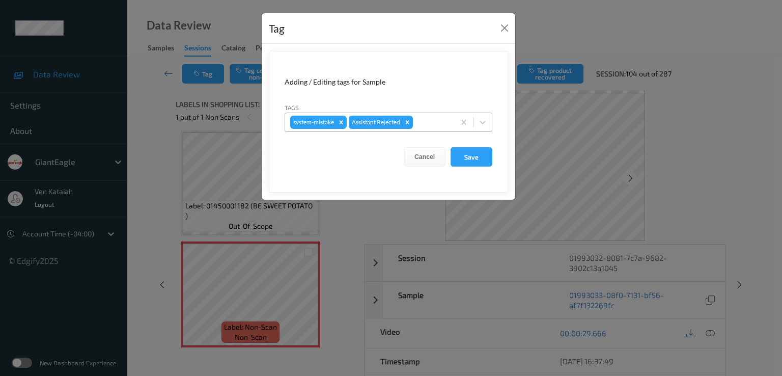
click at [446, 121] on div at bounding box center [432, 122] width 35 height 12
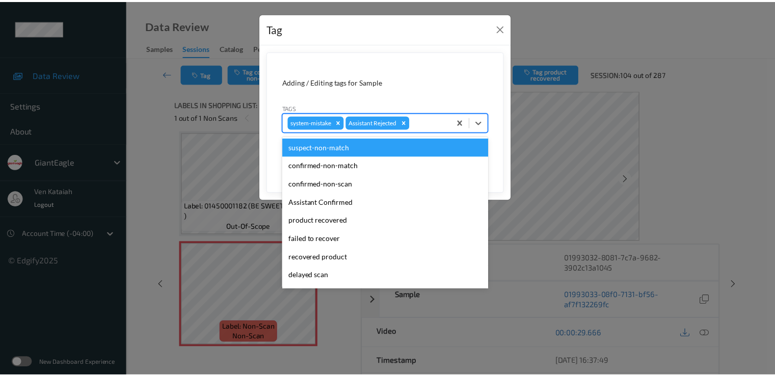
scroll to position [90, 0]
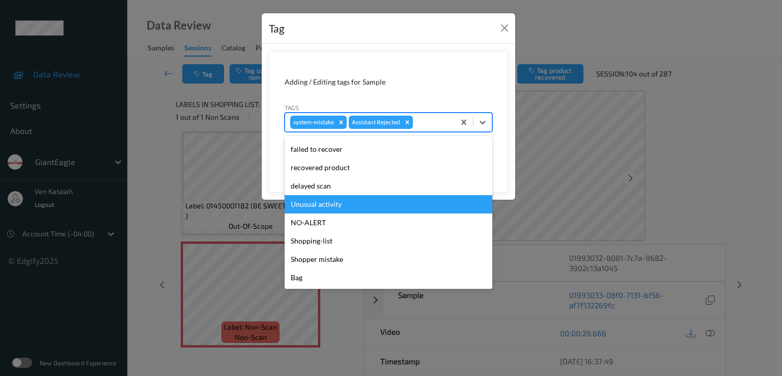
click at [327, 198] on div "Unusual activity" at bounding box center [389, 204] width 208 height 18
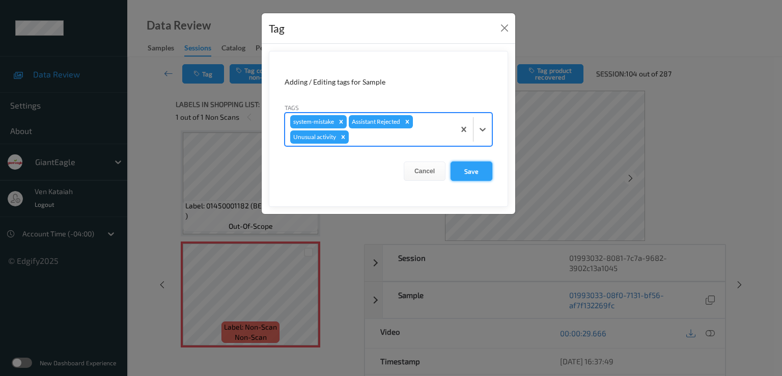
click at [457, 175] on button "Save" at bounding box center [472, 170] width 42 height 19
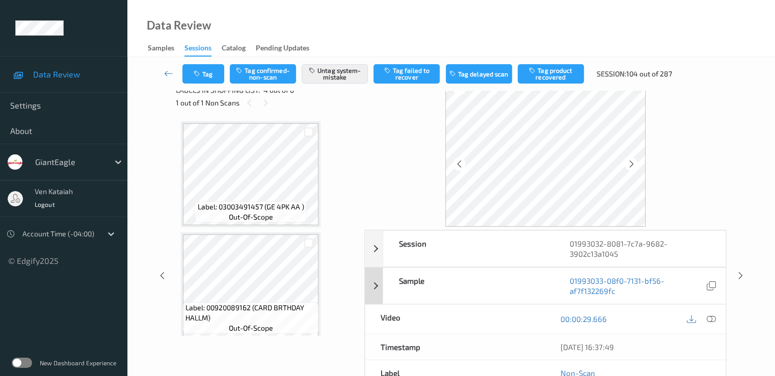
scroll to position [0, 0]
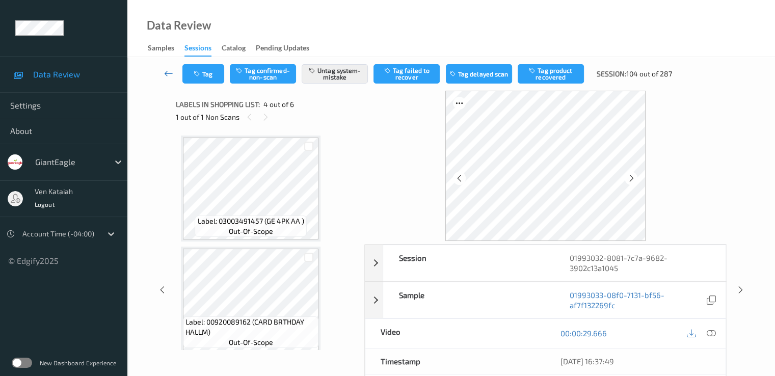
click at [161, 72] on link at bounding box center [168, 73] width 27 height 19
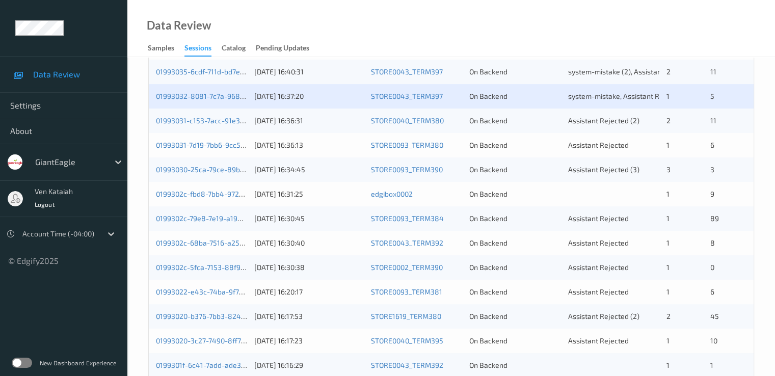
scroll to position [204, 0]
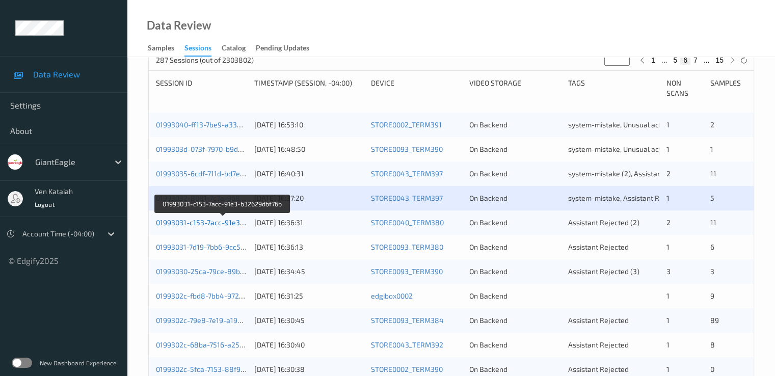
click at [212, 220] on link "01993031-c153-7acc-91e3-b32629dbf76b" at bounding box center [223, 222] width 134 height 9
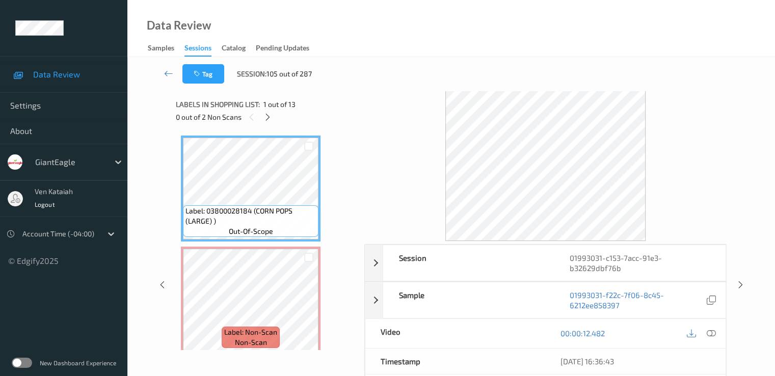
click at [260, 117] on div "0 out of 2 Non Scans" at bounding box center [266, 117] width 181 height 13
click at [266, 116] on icon at bounding box center [267, 117] width 9 height 9
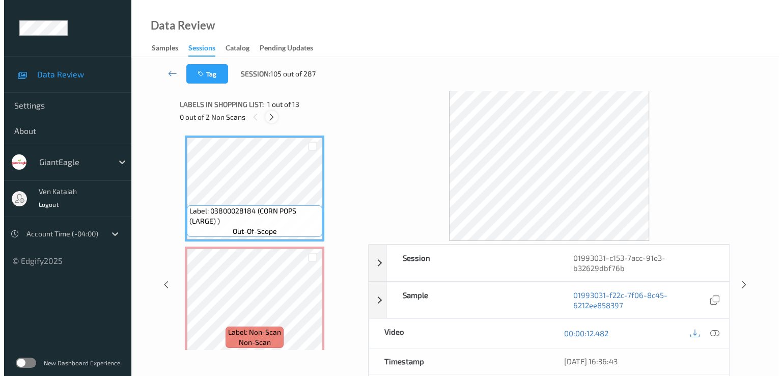
scroll to position [5, 0]
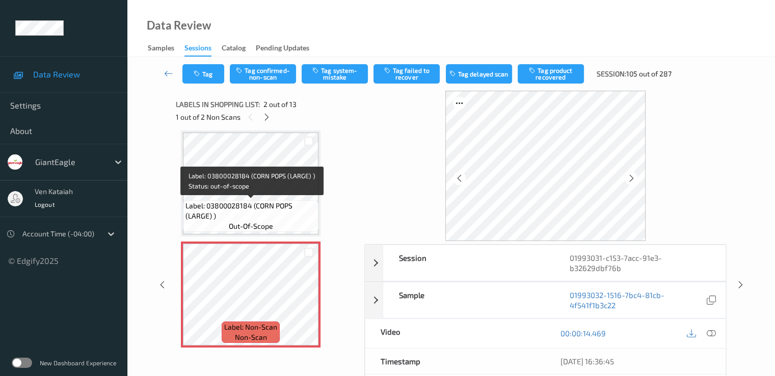
click at [287, 219] on span "Label: 03800028184 (CORN POPS (LARGE) )" at bounding box center [250, 211] width 130 height 20
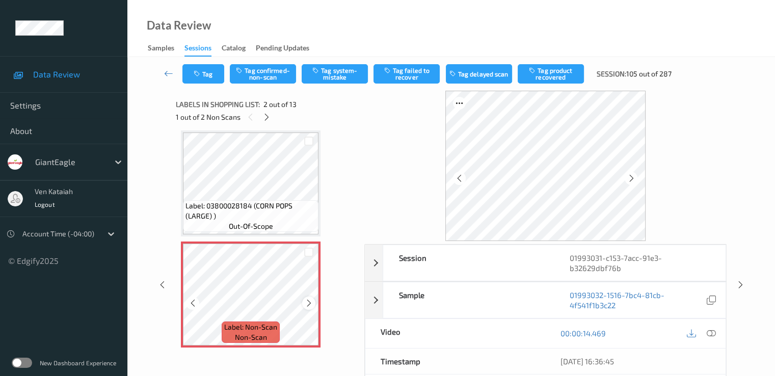
click at [312, 299] on icon at bounding box center [309, 302] width 9 height 9
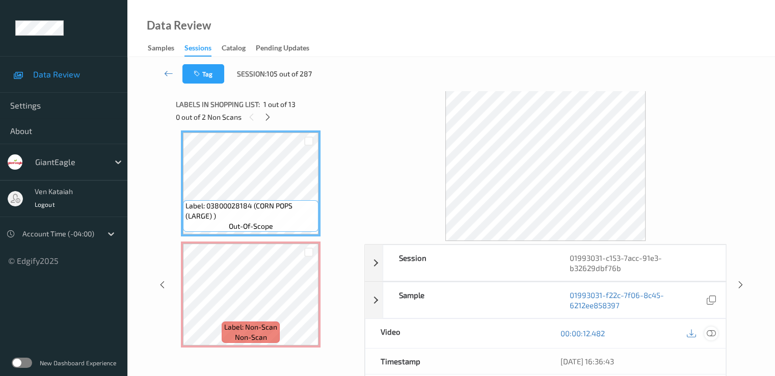
click at [715, 335] on div at bounding box center [711, 333] width 14 height 14
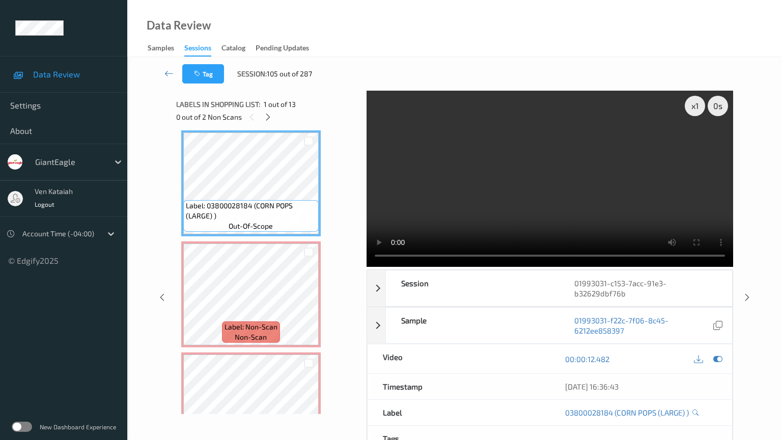
click at [422, 220] on video at bounding box center [550, 179] width 367 height 176
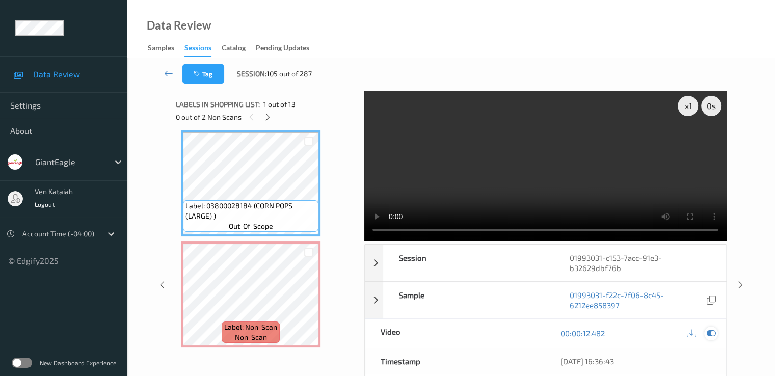
click at [707, 335] on icon at bounding box center [710, 333] width 9 height 9
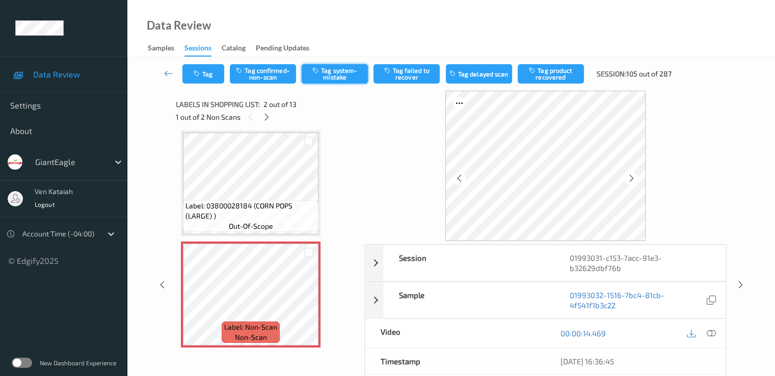
click at [349, 76] on button "Tag system-mistake" at bounding box center [335, 73] width 66 height 19
click at [202, 80] on button "Tag" at bounding box center [203, 73] width 42 height 19
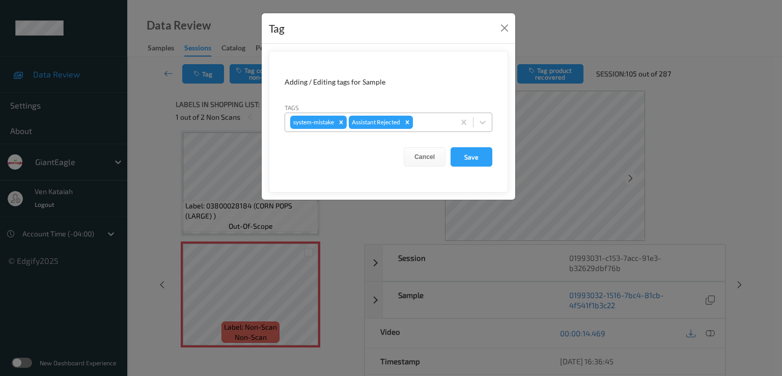
click at [436, 121] on div at bounding box center [432, 122] width 35 height 12
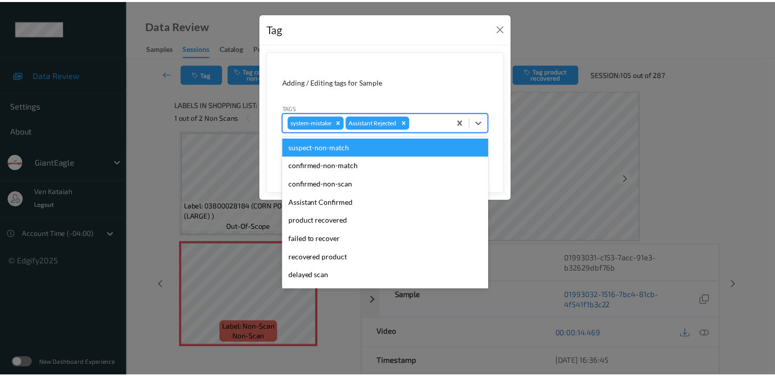
scroll to position [90, 0]
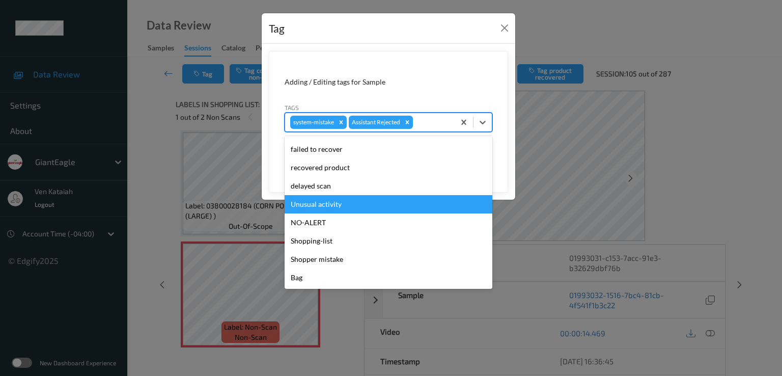
click at [306, 208] on div "Unusual activity" at bounding box center [389, 204] width 208 height 18
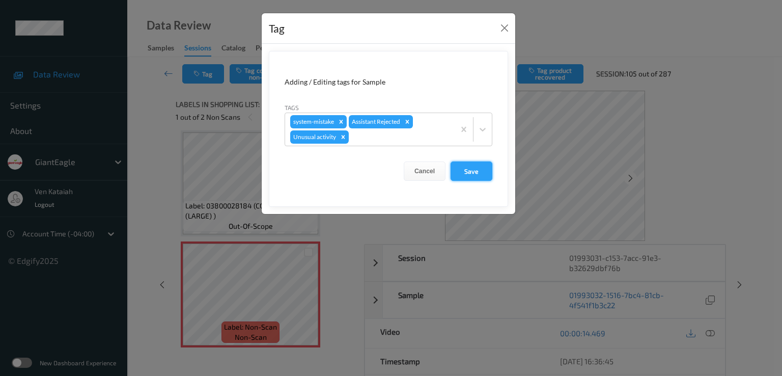
click at [477, 170] on button "Save" at bounding box center [472, 170] width 42 height 19
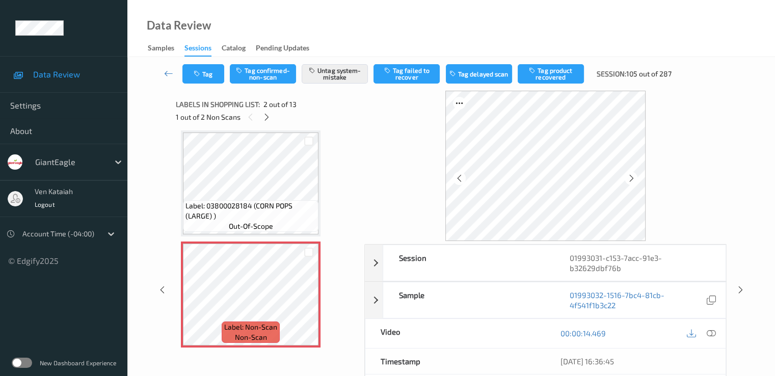
click at [273, 121] on div "1 out of 2 Non Scans" at bounding box center [266, 117] width 181 height 13
click at [269, 120] on icon at bounding box center [266, 117] width 9 height 9
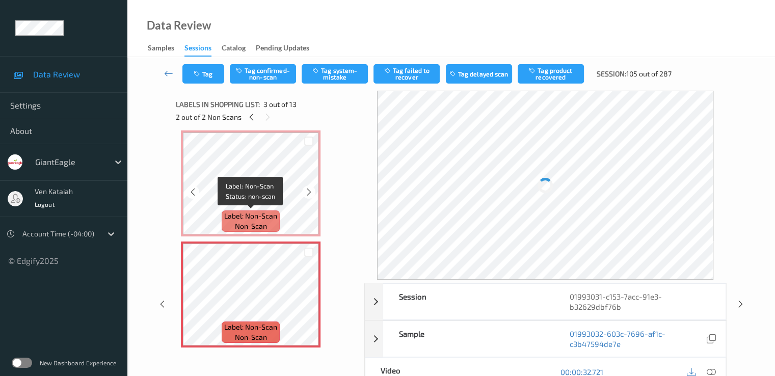
scroll to position [218, 0]
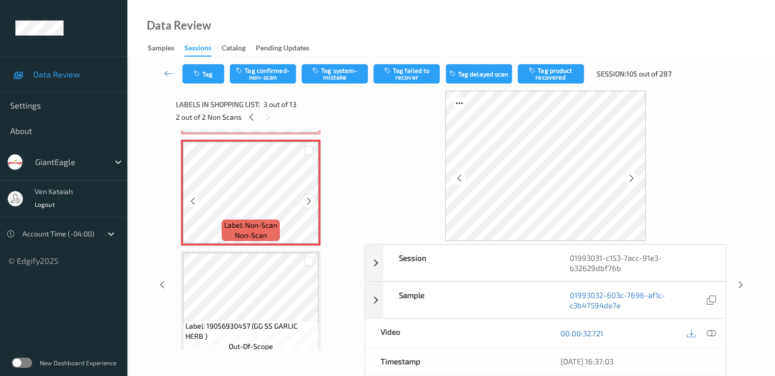
click at [310, 201] on icon at bounding box center [309, 201] width 9 height 9
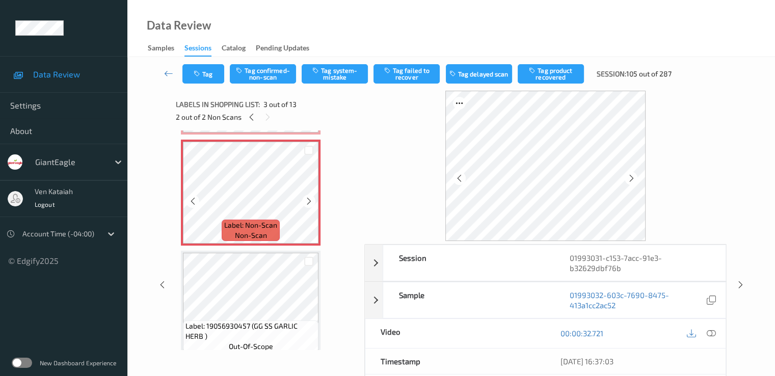
click at [310, 201] on icon at bounding box center [309, 201] width 9 height 9
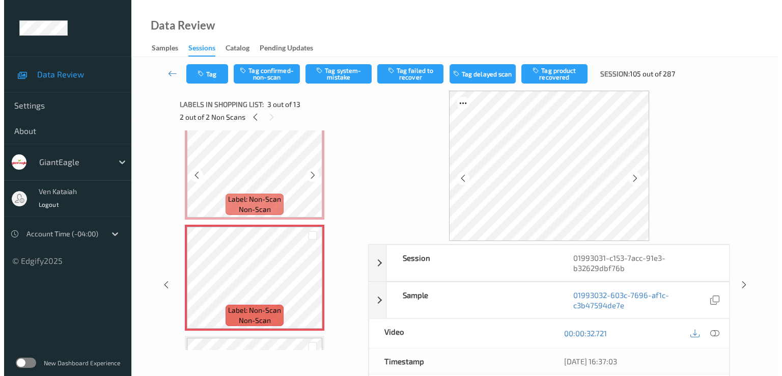
scroll to position [116, 0]
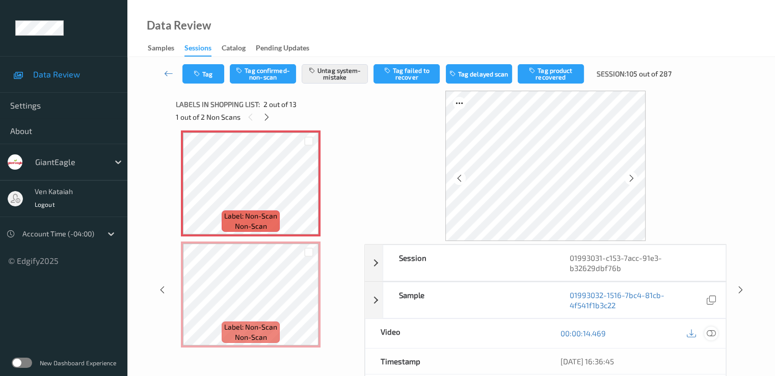
click at [711, 331] on icon at bounding box center [710, 333] width 9 height 9
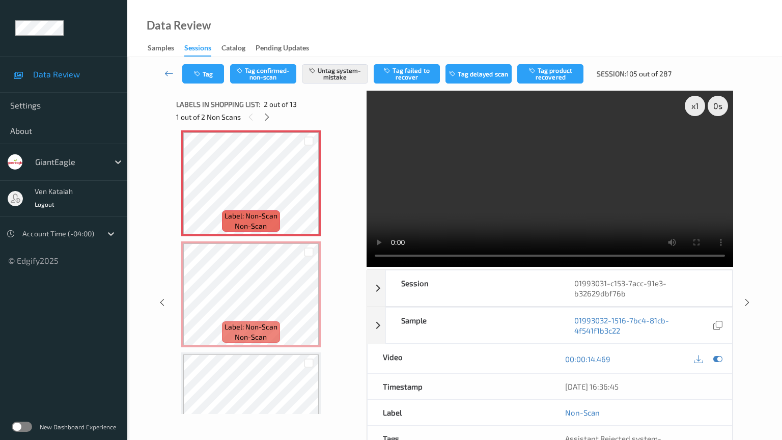
click at [445, 267] on video at bounding box center [550, 179] width 367 height 176
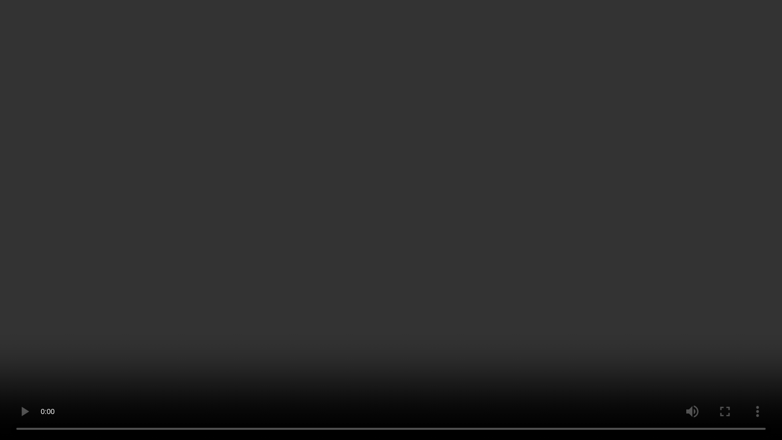
click at [629, 326] on video at bounding box center [391, 220] width 782 height 440
click at [599, 365] on video at bounding box center [391, 220] width 782 height 440
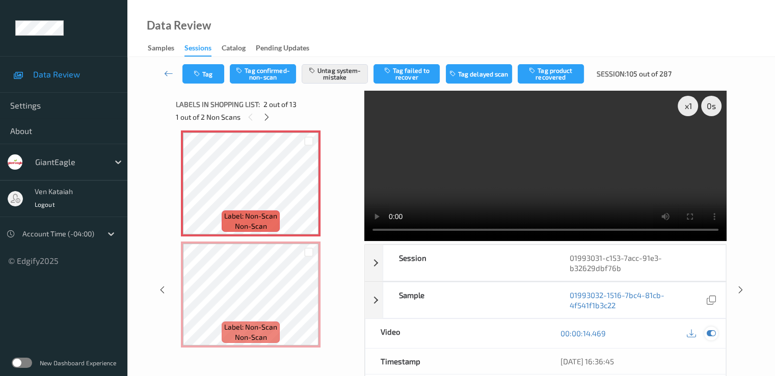
click at [708, 330] on icon at bounding box center [710, 333] width 9 height 9
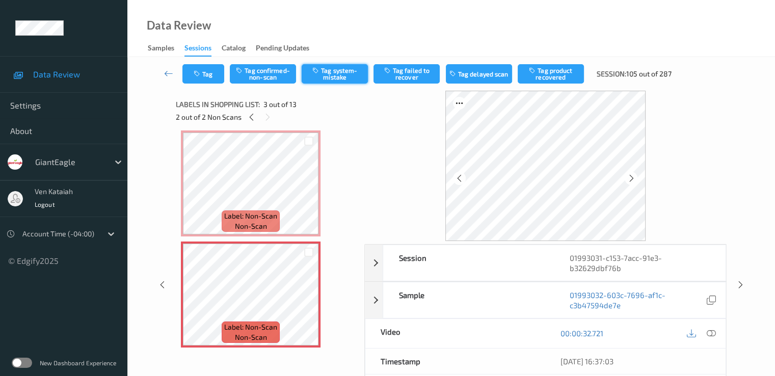
click at [334, 76] on button "Tag system-mistake" at bounding box center [335, 73] width 66 height 19
click at [195, 80] on button "Tag" at bounding box center [203, 73] width 42 height 19
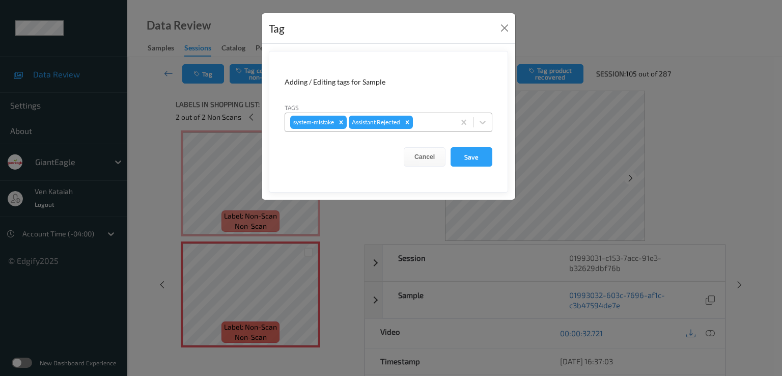
click at [422, 124] on div at bounding box center [432, 122] width 35 height 12
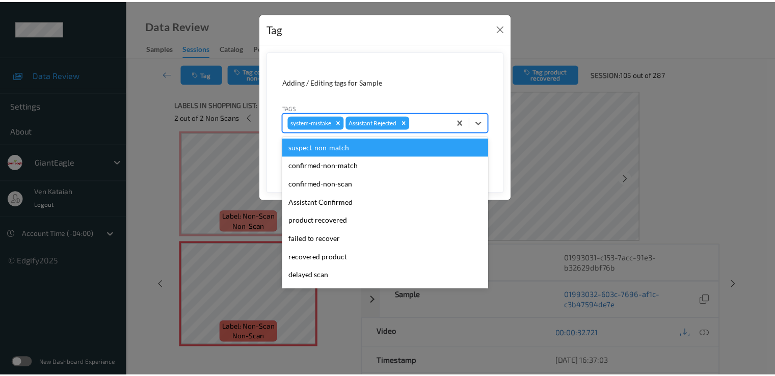
scroll to position [90, 0]
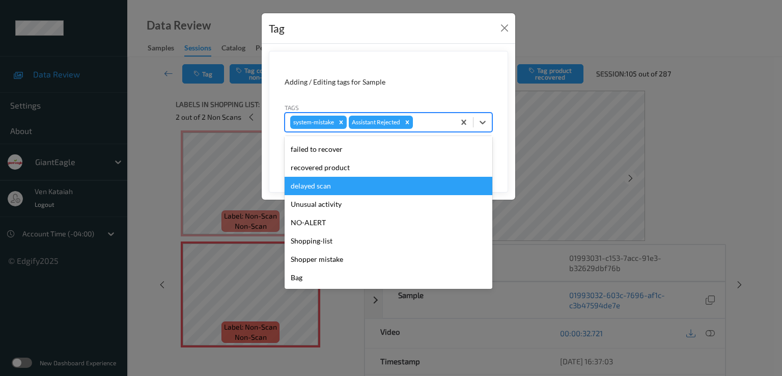
drag, startPoint x: 322, startPoint y: 193, endPoint x: 322, endPoint y: 199, distance: 6.1
click at [322, 194] on div "suspect-non-match confirmed-non-match confirmed-non-scan Assistant Confirmed pr…" at bounding box center [389, 212] width 208 height 153
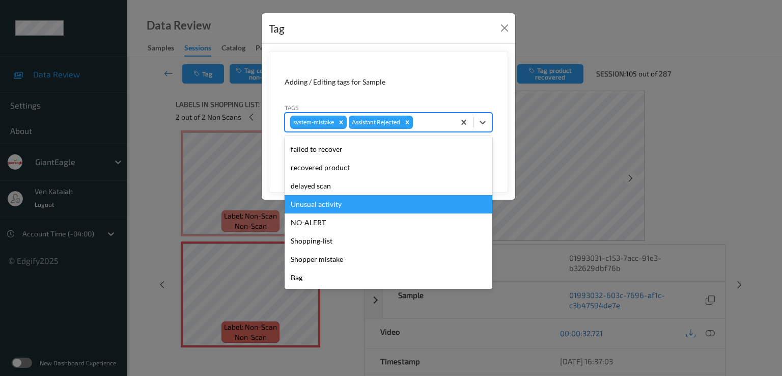
click at [330, 201] on div "Unusual activity" at bounding box center [389, 204] width 208 height 18
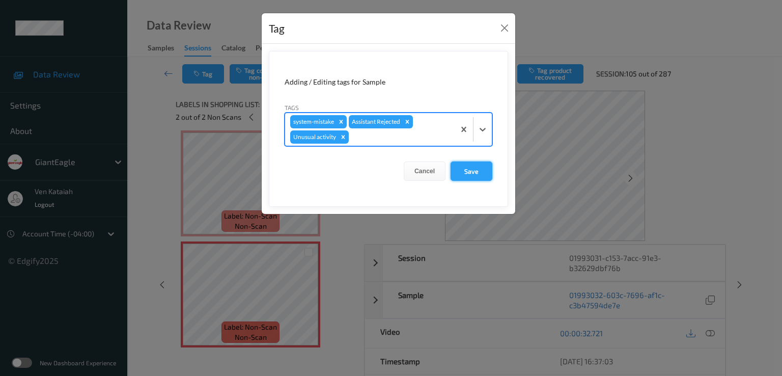
click at [467, 173] on button "Save" at bounding box center [472, 170] width 42 height 19
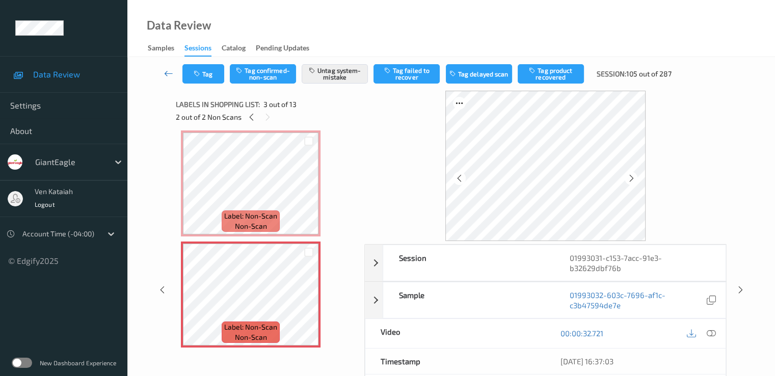
click at [165, 76] on icon at bounding box center [168, 73] width 9 height 10
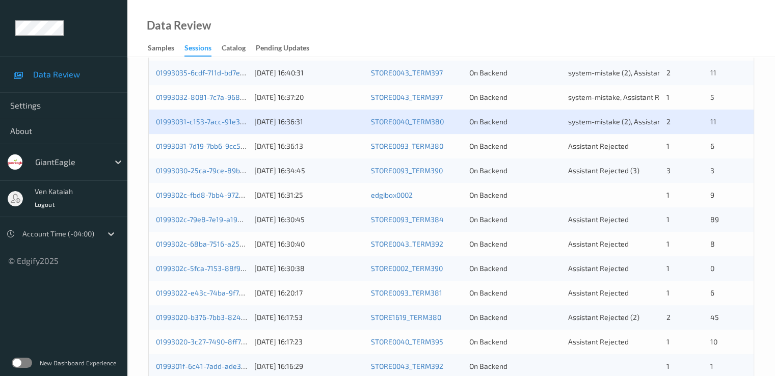
scroll to position [306, 0]
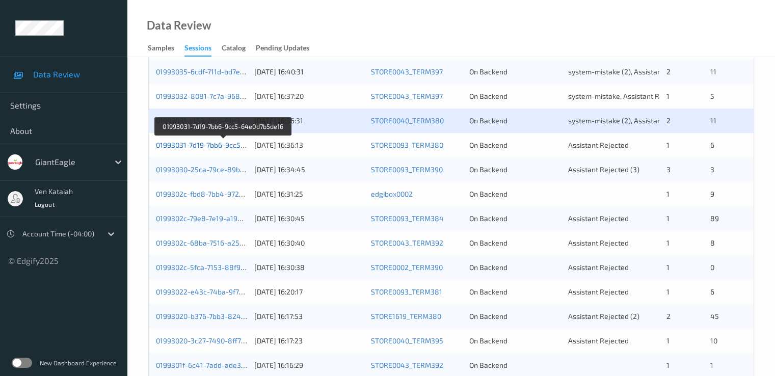
click at [223, 147] on link "01993031-7d19-7bb6-9cc5-64e0d7b5de16" at bounding box center [223, 145] width 135 height 9
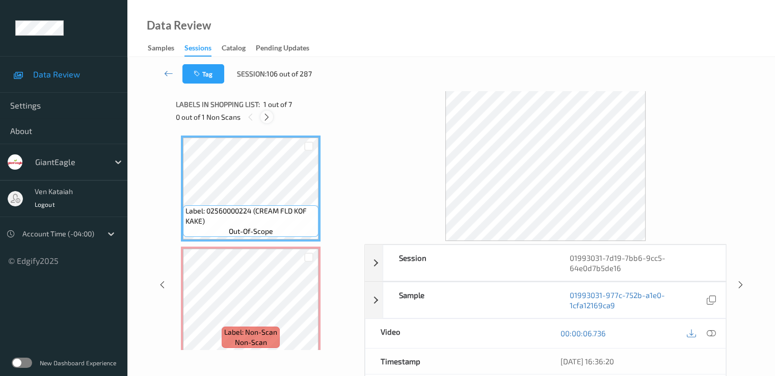
click at [264, 118] on icon at bounding box center [266, 117] width 9 height 9
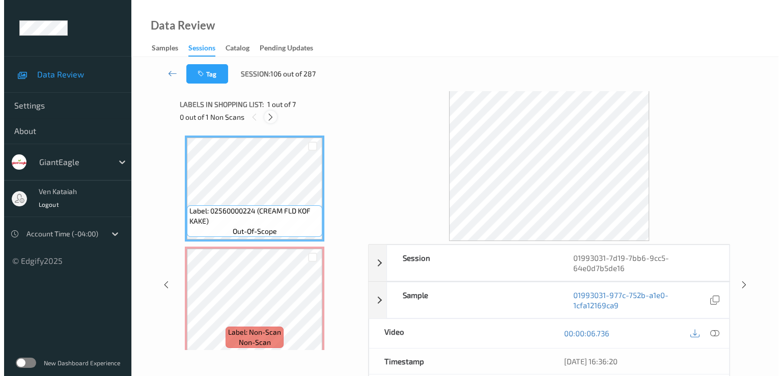
scroll to position [5, 0]
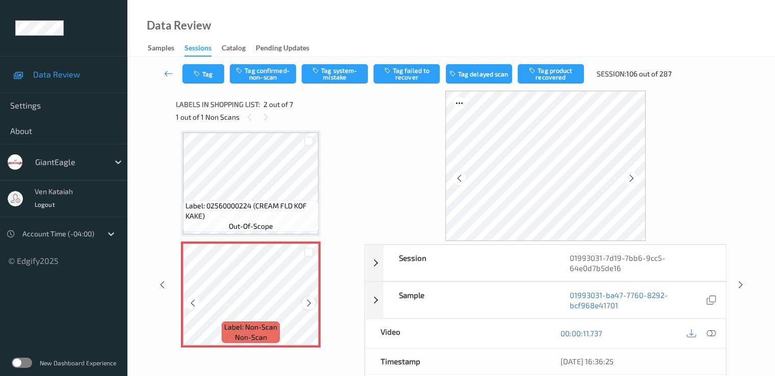
click at [305, 302] on icon at bounding box center [309, 302] width 9 height 9
click at [305, 301] on icon at bounding box center [309, 302] width 9 height 9
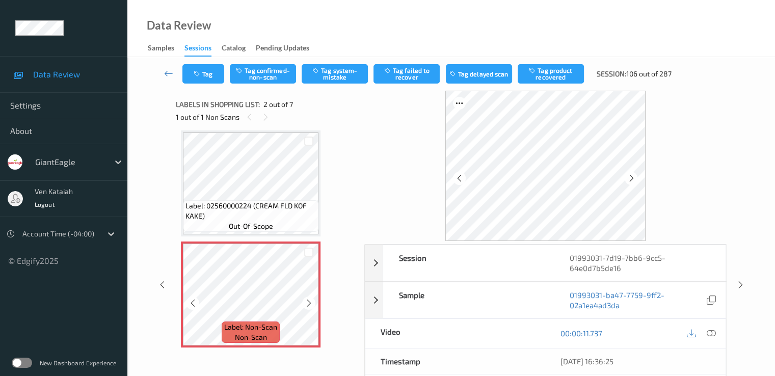
click at [305, 301] on icon at bounding box center [309, 302] width 9 height 9
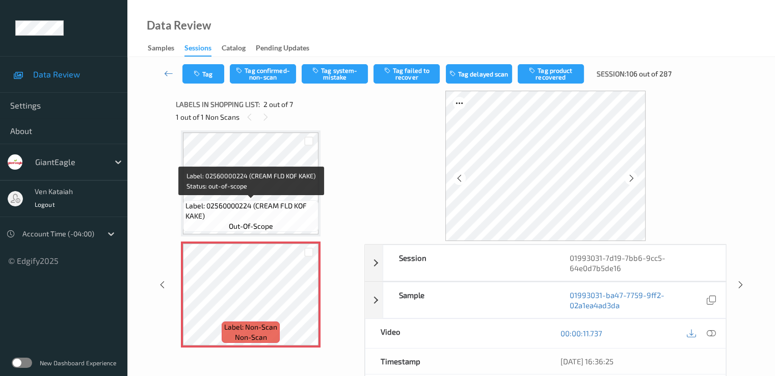
click at [281, 206] on span "Label: 02560000224 (CREAM FLD KOF KAKE)" at bounding box center [250, 211] width 130 height 20
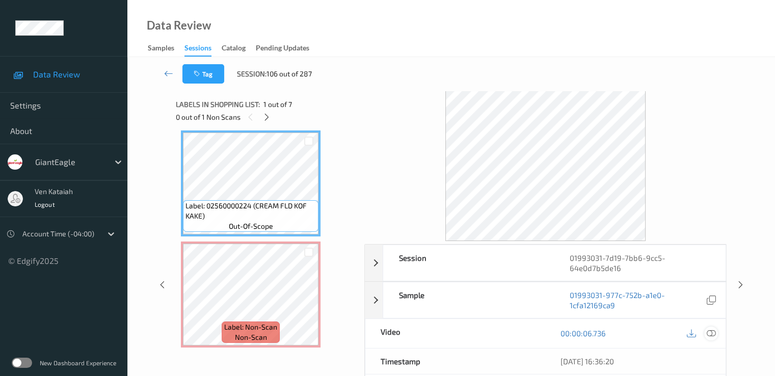
click at [711, 334] on icon at bounding box center [710, 333] width 9 height 9
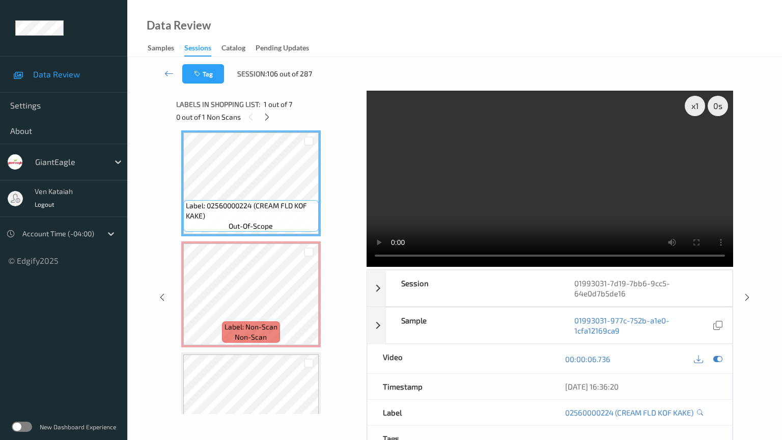
click at [446, 251] on video at bounding box center [550, 179] width 367 height 176
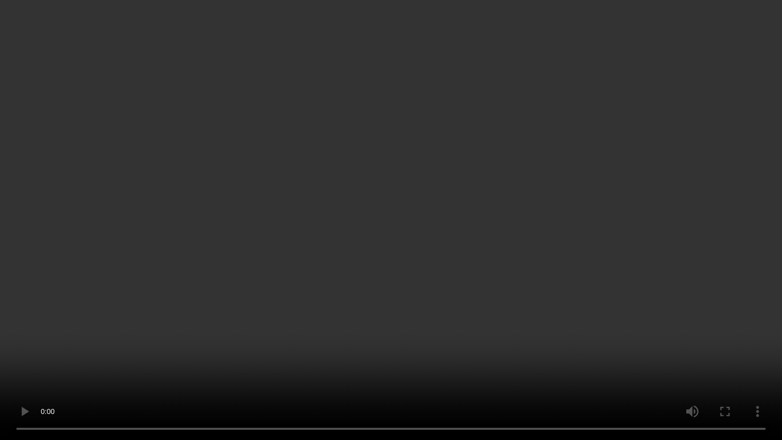
click at [430, 214] on video at bounding box center [391, 220] width 782 height 440
click at [460, 286] on video at bounding box center [391, 220] width 782 height 440
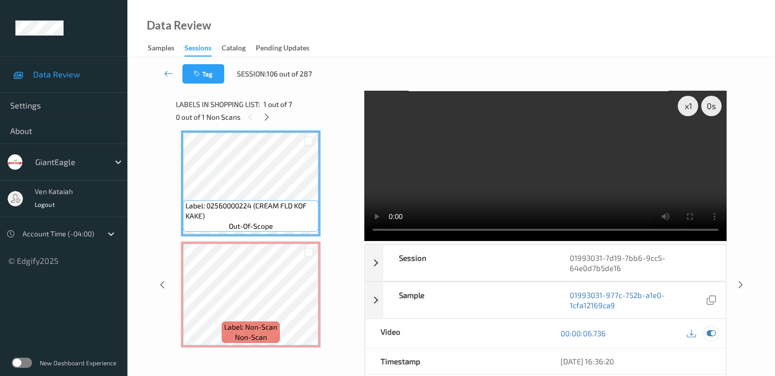
click at [706, 332] on icon at bounding box center [710, 333] width 9 height 9
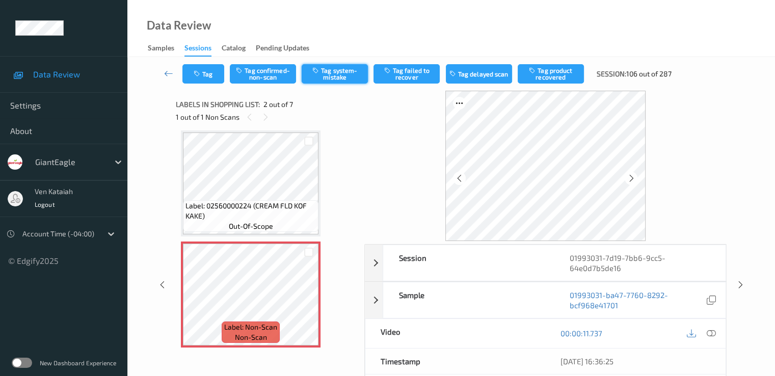
click at [341, 76] on button "Tag system-mistake" at bounding box center [335, 73] width 66 height 19
click at [216, 72] on button "Tag" at bounding box center [203, 73] width 42 height 19
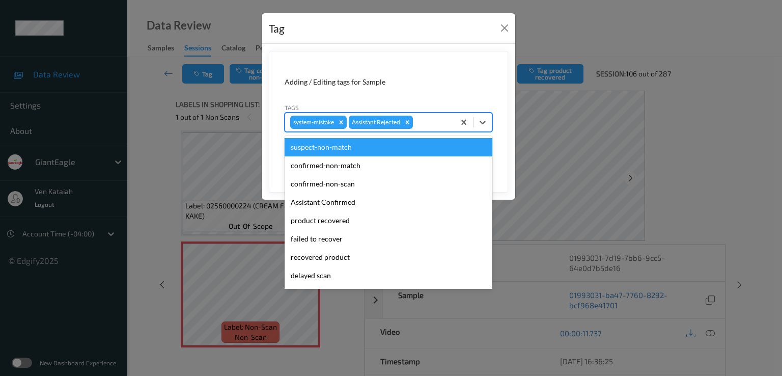
click at [451, 119] on div "system-mistake Assistant Rejected" at bounding box center [370, 122] width 170 height 17
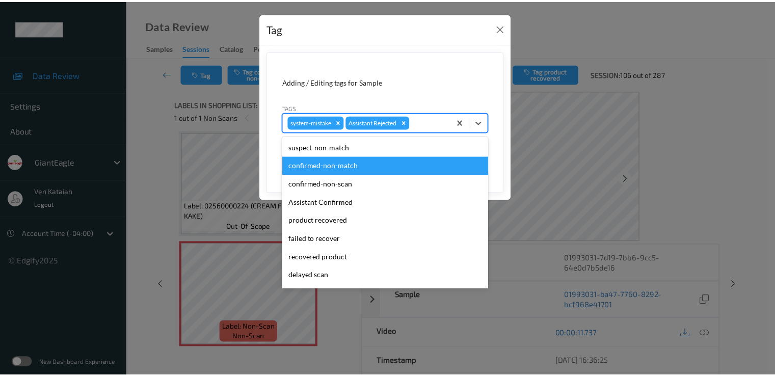
scroll to position [90, 0]
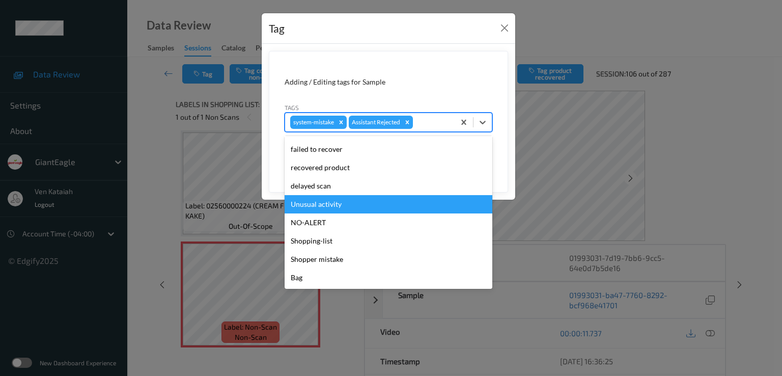
click at [319, 201] on div "Unusual activity" at bounding box center [389, 204] width 208 height 18
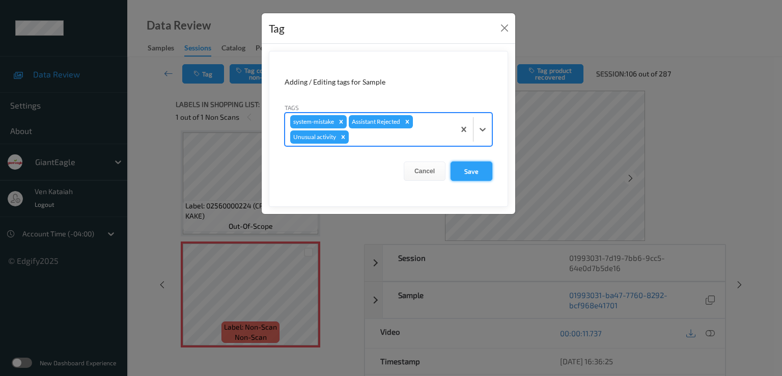
click at [483, 173] on button "Save" at bounding box center [472, 170] width 42 height 19
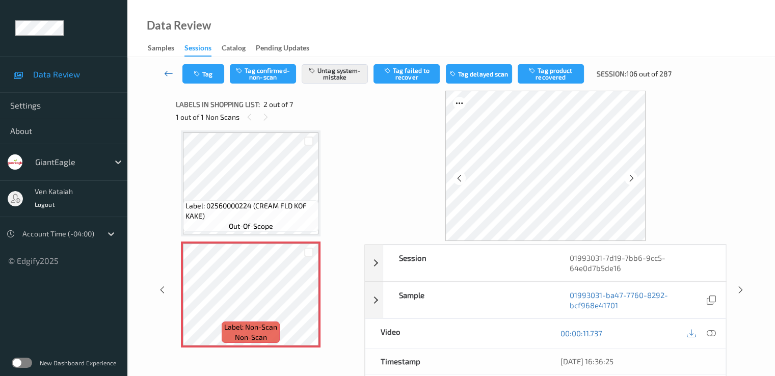
click at [164, 73] on icon at bounding box center [168, 73] width 9 height 10
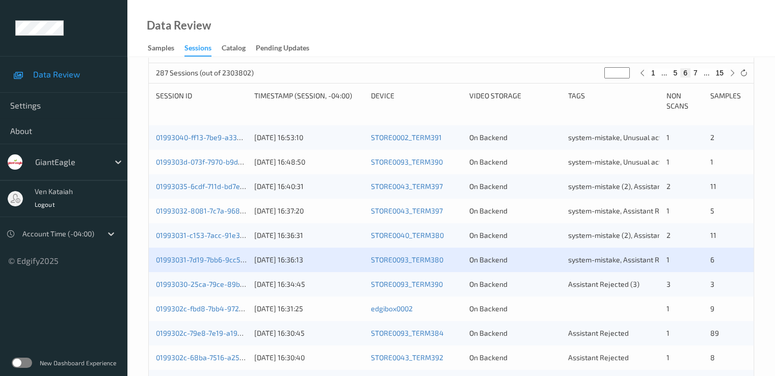
scroll to position [204, 0]
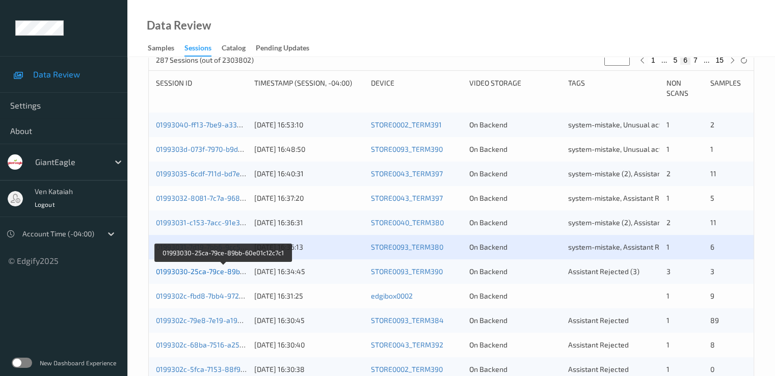
click at [220, 271] on link "01993030-25ca-79ce-89bb-60e01c12c7c1" at bounding box center [223, 271] width 135 height 9
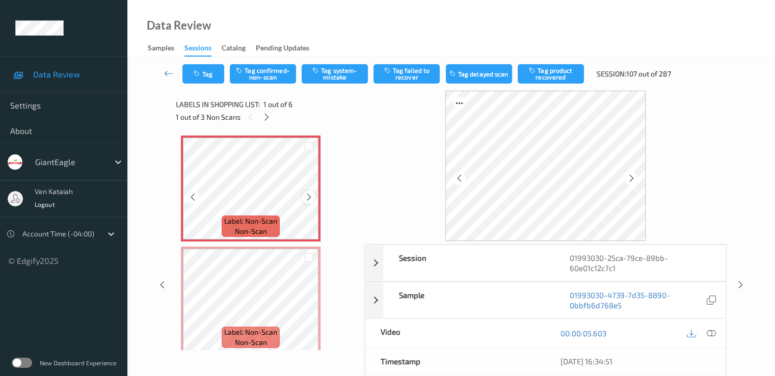
click at [308, 200] on icon at bounding box center [309, 197] width 9 height 9
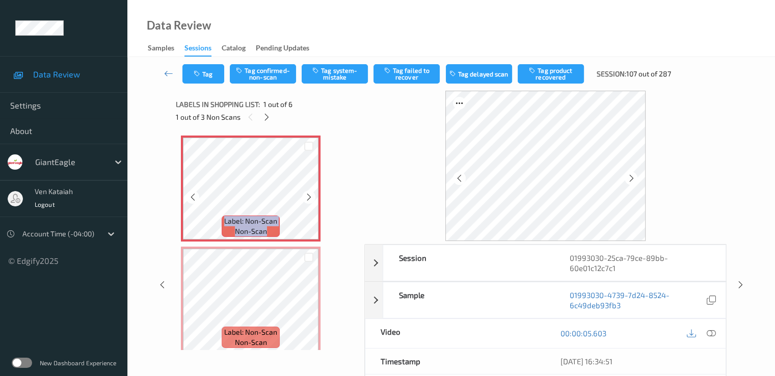
click at [308, 200] on icon at bounding box center [309, 197] width 9 height 9
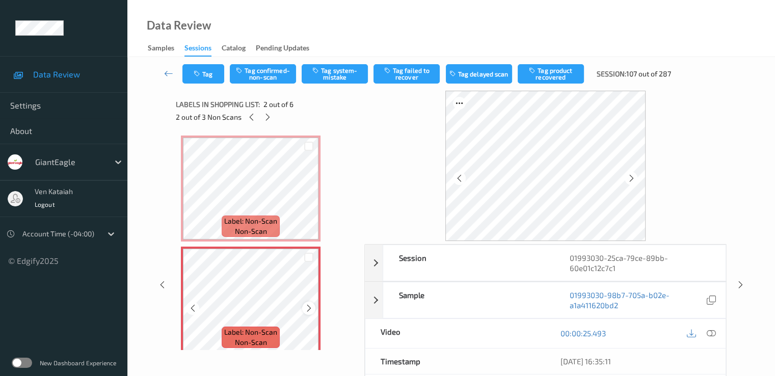
click at [307, 308] on icon at bounding box center [309, 308] width 9 height 9
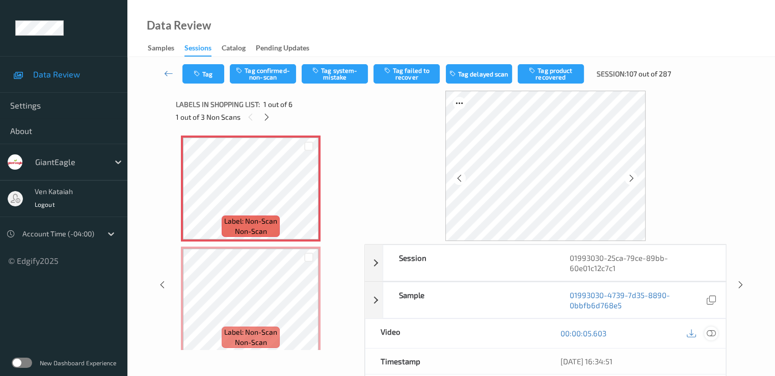
click at [712, 335] on icon at bounding box center [710, 333] width 9 height 9
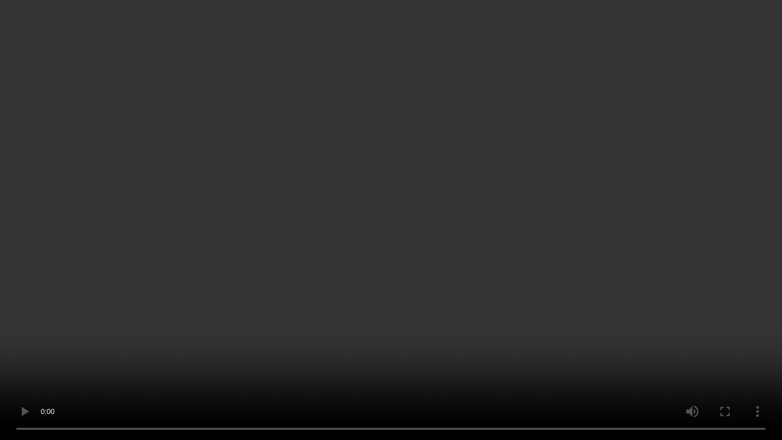
click at [259, 308] on video at bounding box center [391, 220] width 782 height 440
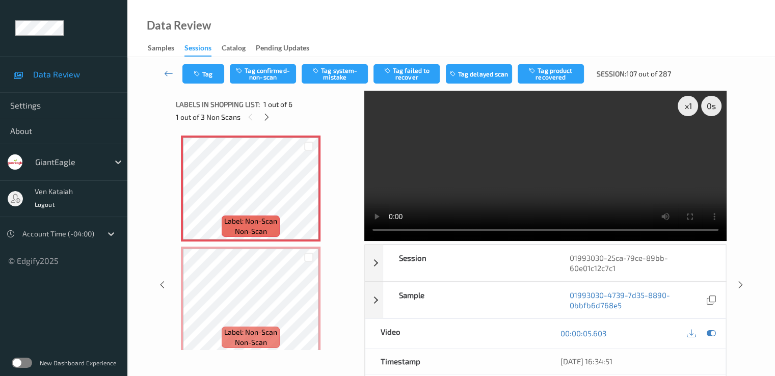
click at [571, 169] on video at bounding box center [545, 166] width 362 height 150
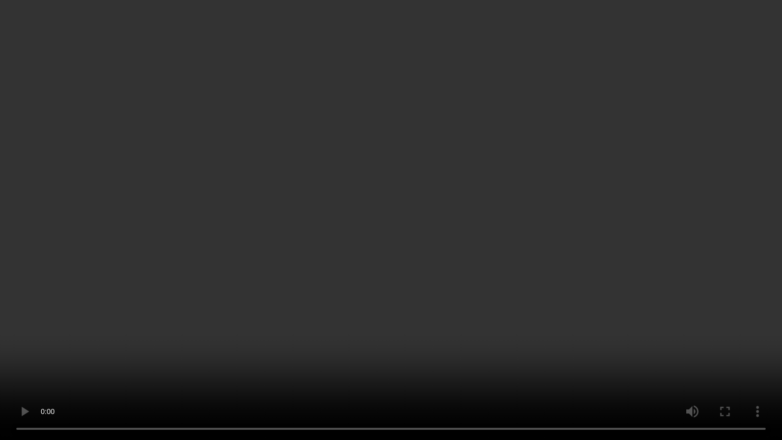
click at [529, 248] on video at bounding box center [391, 220] width 782 height 440
click at [386, 228] on video at bounding box center [391, 220] width 782 height 440
click at [281, 313] on video at bounding box center [391, 220] width 782 height 440
click at [389, 34] on video at bounding box center [391, 220] width 782 height 440
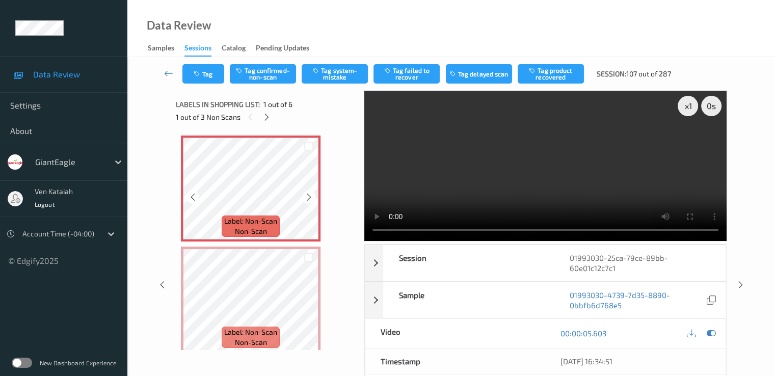
click at [308, 202] on div at bounding box center [308, 196] width 13 height 13
click at [714, 331] on icon at bounding box center [710, 333] width 9 height 9
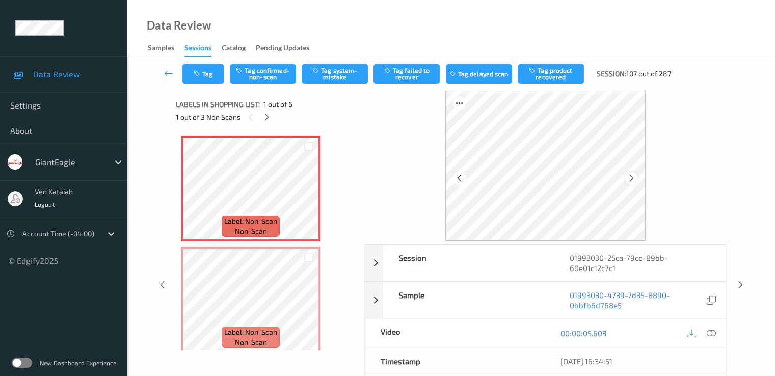
click at [633, 179] on icon at bounding box center [630, 178] width 9 height 9
click at [708, 339] on div at bounding box center [711, 333] width 14 height 14
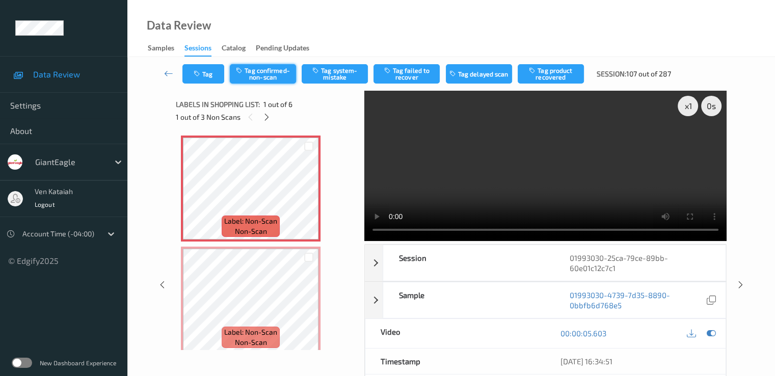
click at [272, 67] on button "Tag confirmed-non-scan" at bounding box center [263, 73] width 66 height 19
click at [419, 80] on button "Tag failed to recover" at bounding box center [406, 73] width 66 height 19
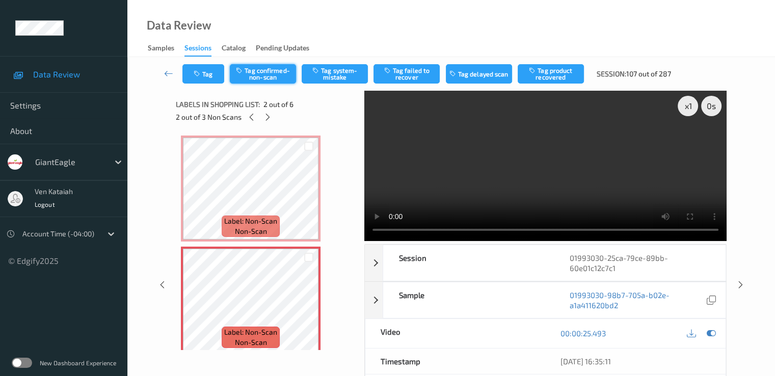
click at [276, 77] on button "Tag confirmed-non-scan" at bounding box center [263, 73] width 66 height 19
click at [552, 73] on button "Tag product recovered" at bounding box center [550, 73] width 66 height 19
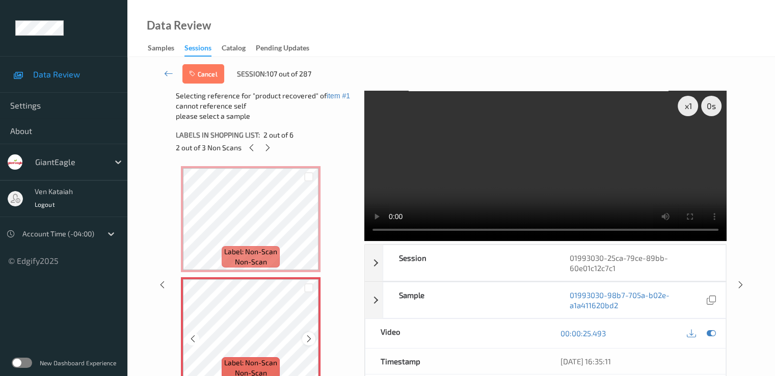
click at [306, 337] on icon at bounding box center [309, 338] width 9 height 9
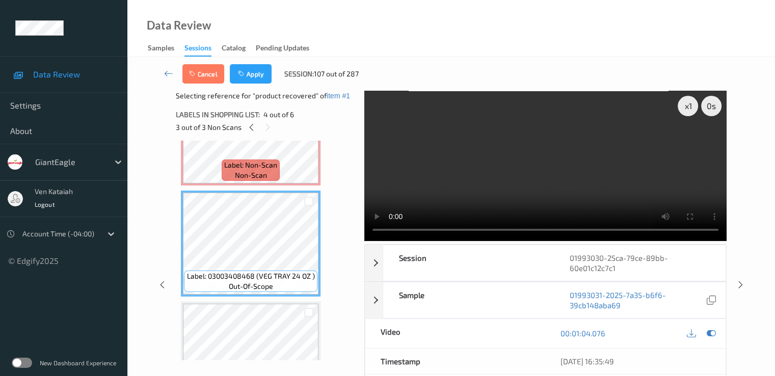
scroll to position [306, 0]
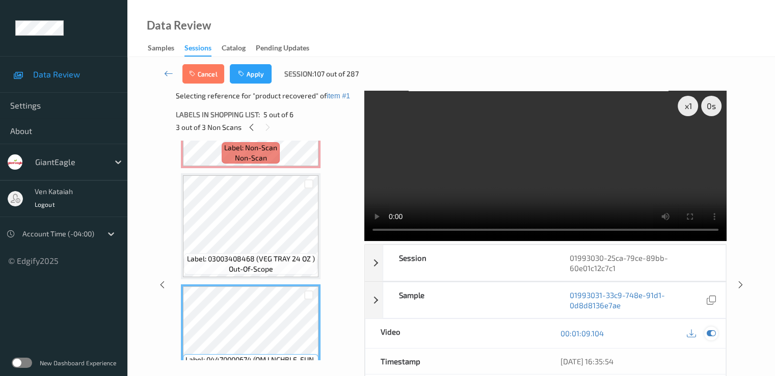
click at [717, 333] on div at bounding box center [711, 333] width 14 height 14
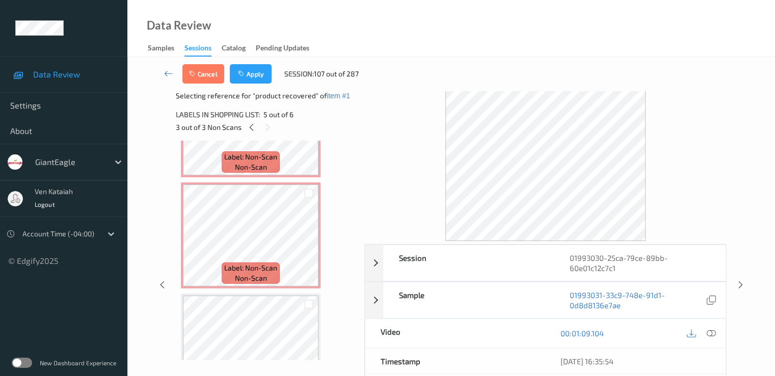
scroll to position [0, 0]
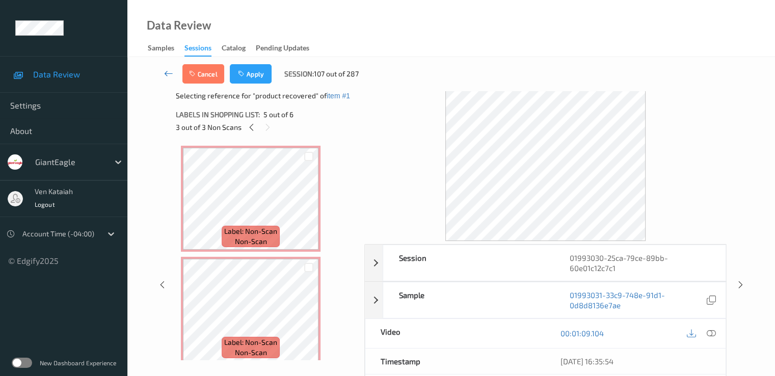
click at [173, 73] on icon at bounding box center [168, 73] width 9 height 10
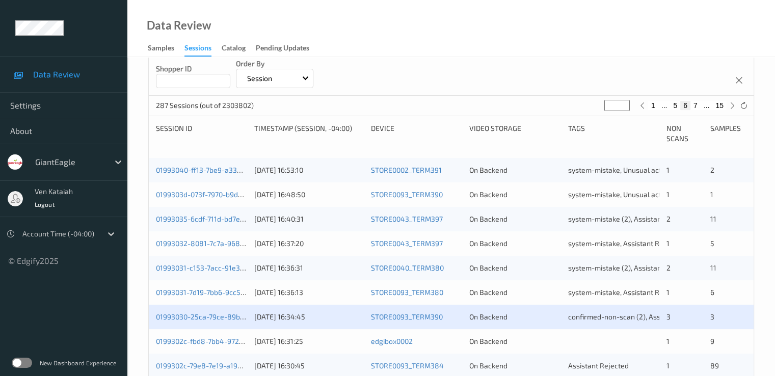
scroll to position [204, 0]
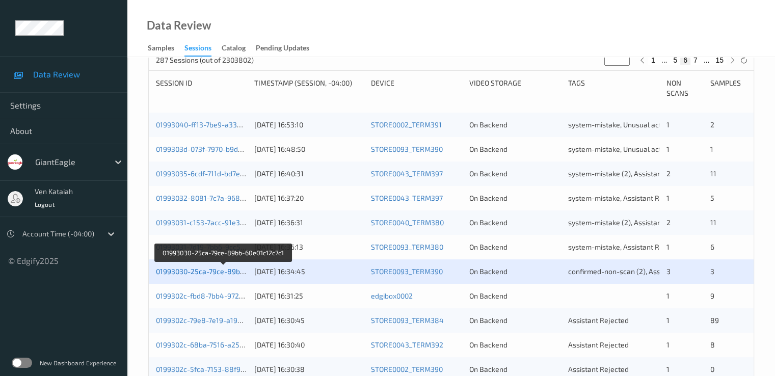
click at [228, 272] on link "01993030-25ca-79ce-89bb-60e01c12c7c1" at bounding box center [223, 271] width 135 height 9
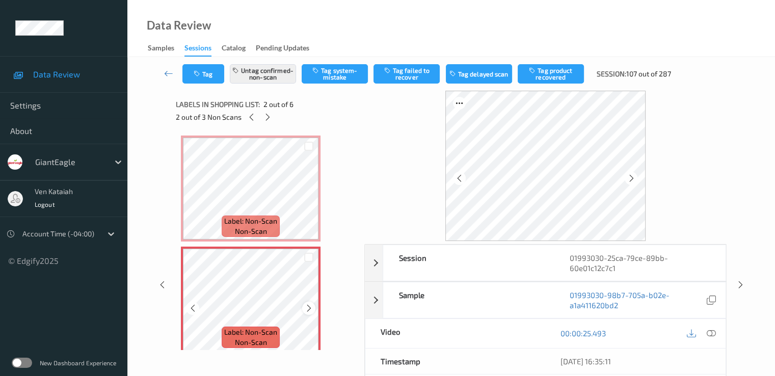
click at [308, 305] on icon at bounding box center [309, 308] width 9 height 9
click at [542, 67] on button "Tag product recovered" at bounding box center [550, 73] width 66 height 19
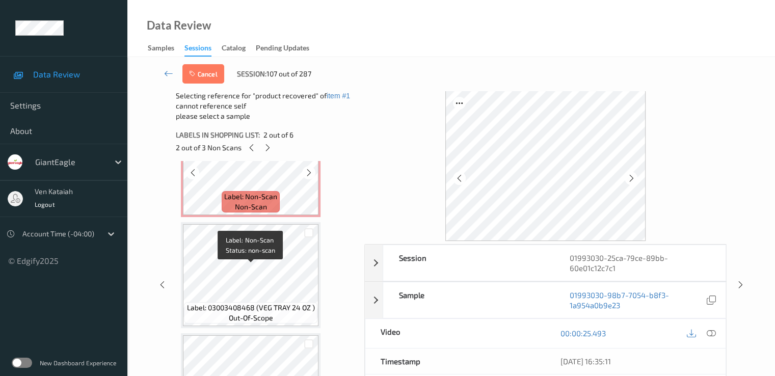
scroll to position [306, 0]
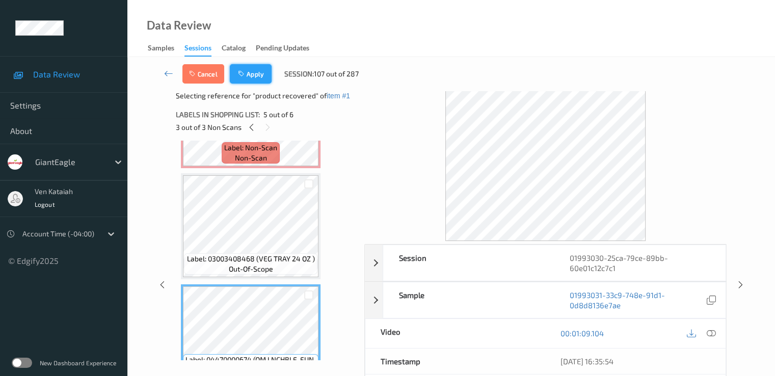
click at [259, 74] on button "Apply" at bounding box center [251, 73] width 42 height 19
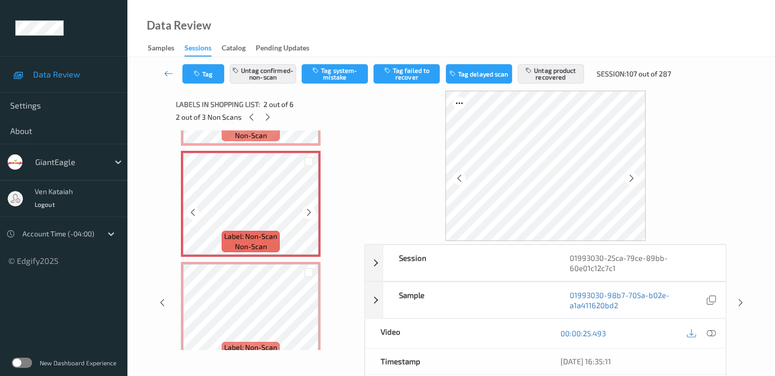
scroll to position [107, 0]
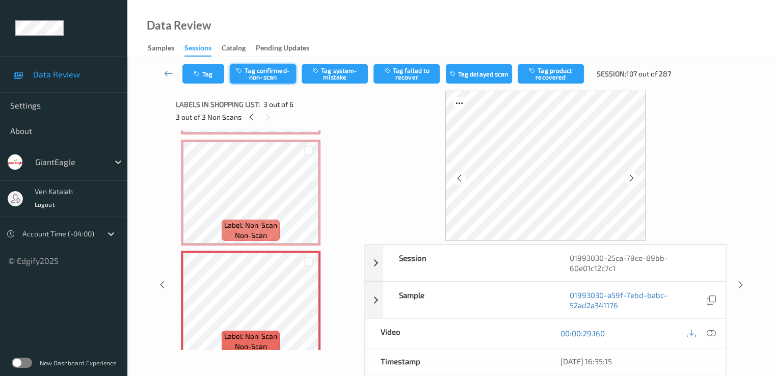
click at [275, 76] on button "Tag confirmed-non-scan" at bounding box center [263, 73] width 66 height 19
click at [550, 87] on div "Tag Untag confirmed-non-scan Tag system-mistake Tag failed to recover Tag delay…" at bounding box center [451, 74] width 606 height 34
click at [551, 80] on button "Tag product recovered" at bounding box center [550, 73] width 66 height 19
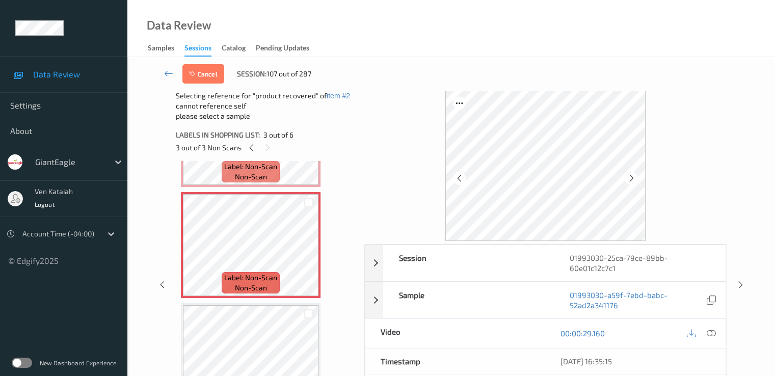
scroll to position [209, 0]
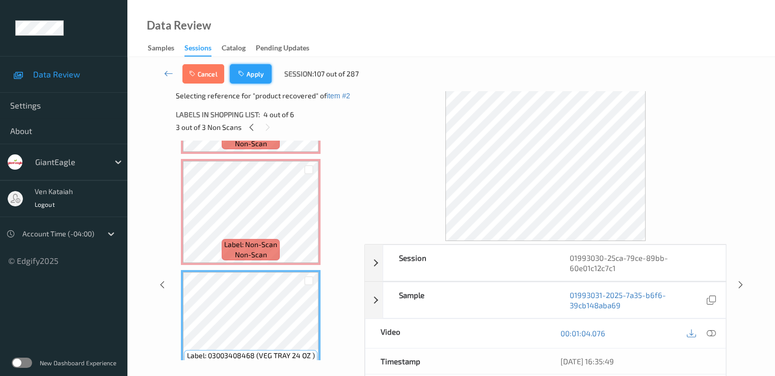
click at [259, 76] on button "Apply" at bounding box center [251, 73] width 42 height 19
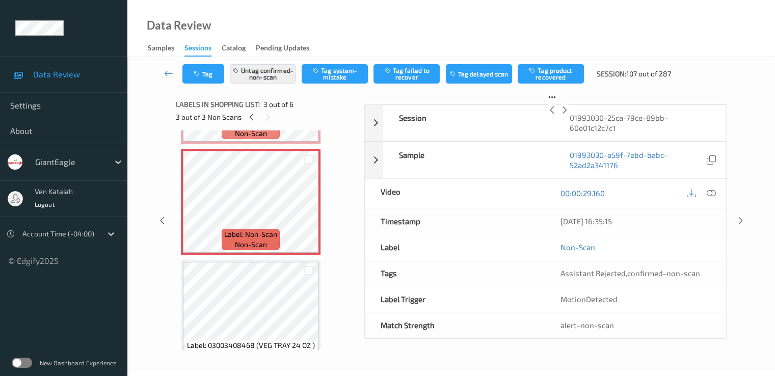
scroll to position [116, 0]
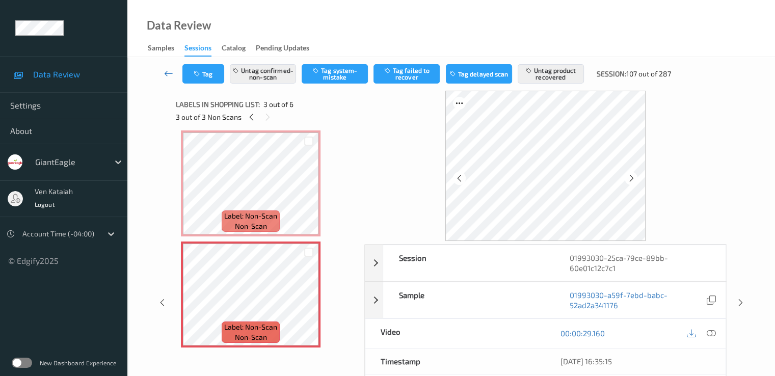
click at [166, 75] on icon at bounding box center [168, 73] width 9 height 10
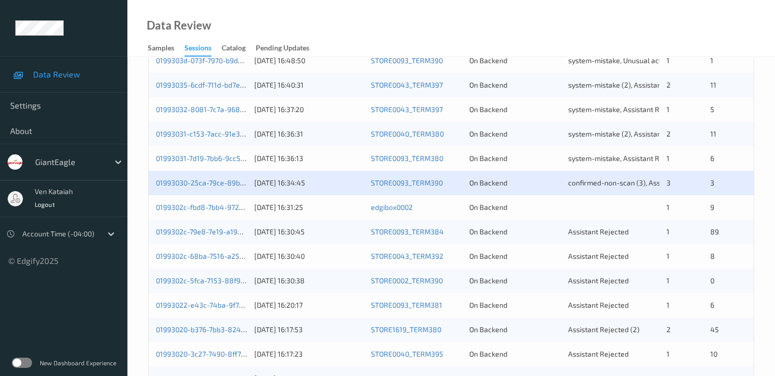
scroll to position [306, 0]
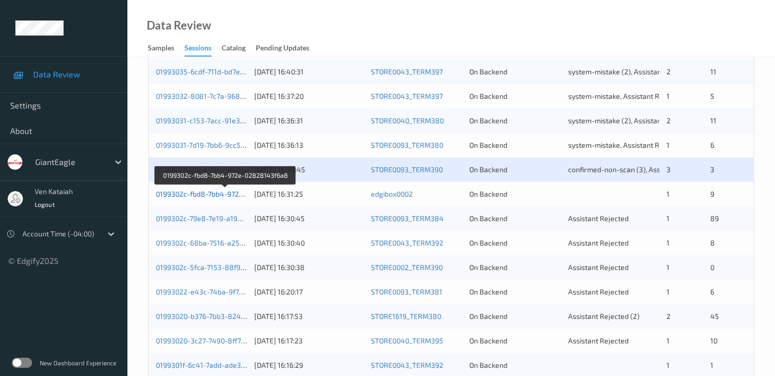
click at [222, 191] on link "0199302c-fbd8-7bb4-972e-02828143f6a8" at bounding box center [225, 193] width 139 height 9
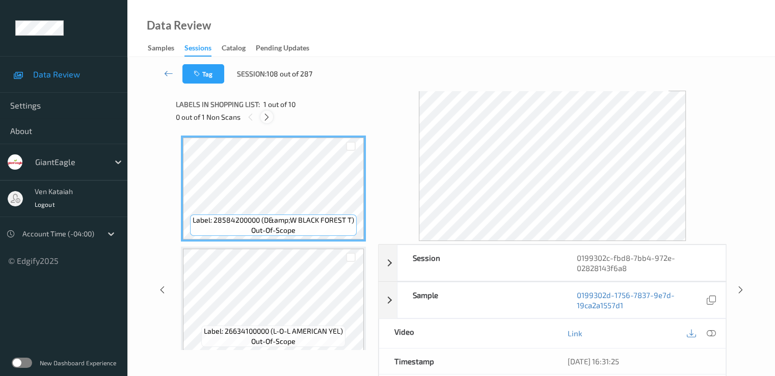
click at [267, 119] on icon at bounding box center [266, 117] width 9 height 9
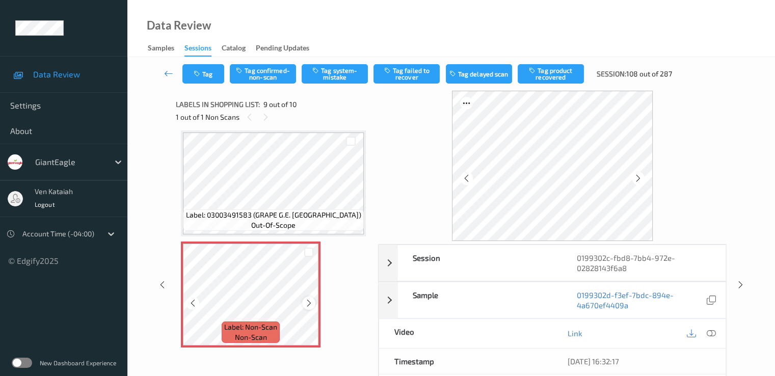
click at [308, 306] on icon at bounding box center [309, 302] width 9 height 9
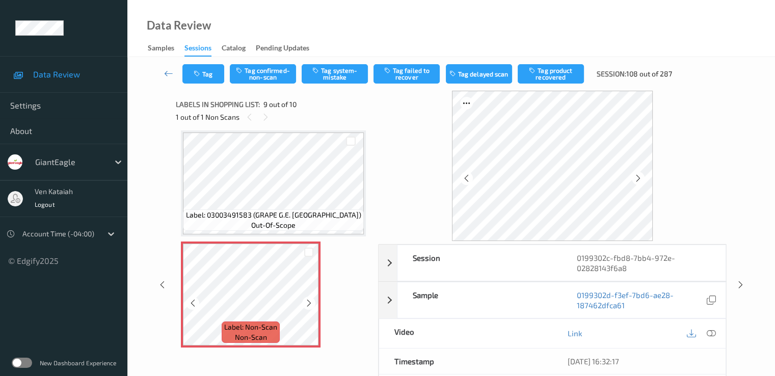
click at [308, 306] on icon at bounding box center [309, 302] width 9 height 9
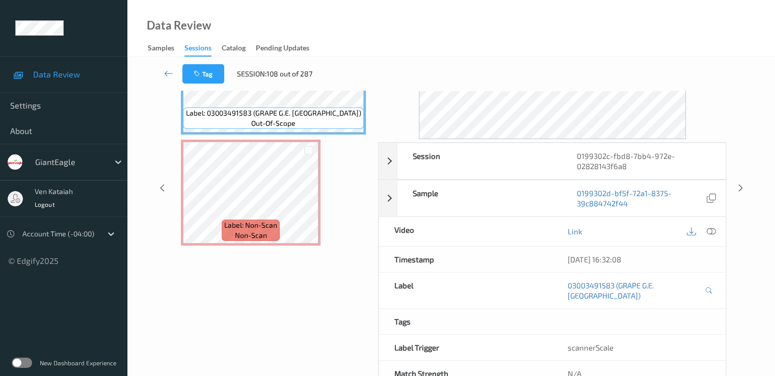
scroll to position [0, 0]
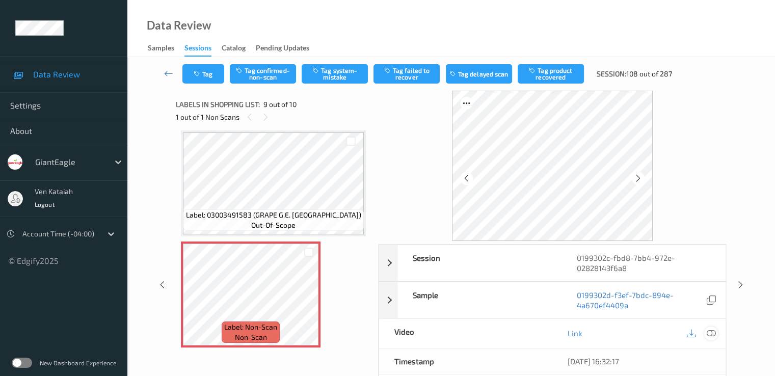
click at [709, 331] on icon at bounding box center [710, 333] width 9 height 9
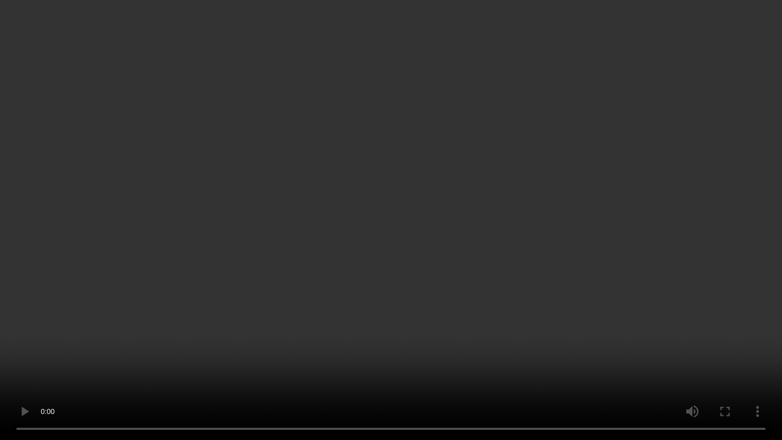
click at [124, 309] on video at bounding box center [391, 220] width 782 height 440
click at [0, 375] on video at bounding box center [391, 220] width 782 height 440
click at [234, 309] on video at bounding box center [391, 220] width 782 height 440
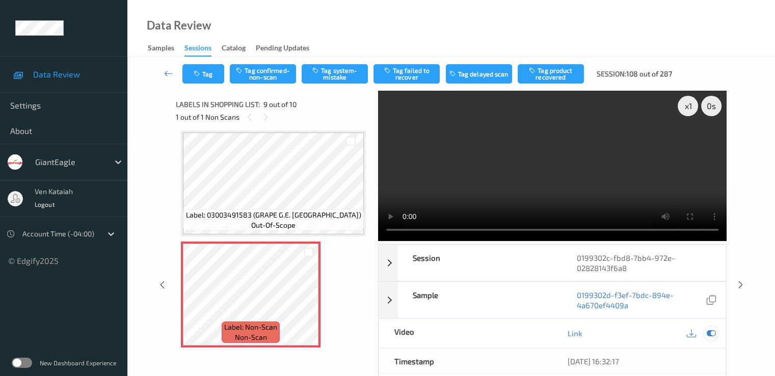
click at [717, 331] on div at bounding box center [711, 333] width 14 height 14
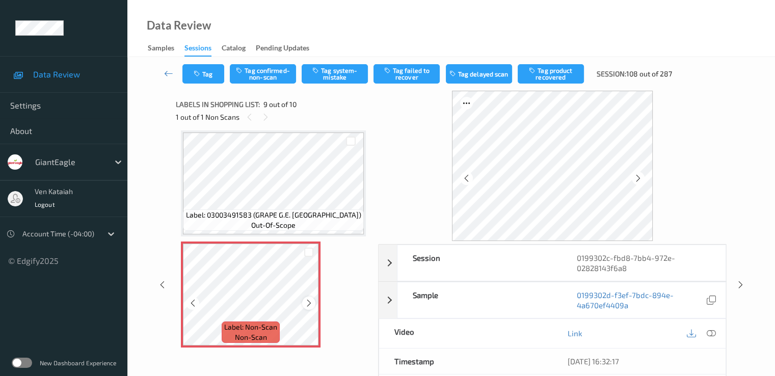
click at [309, 298] on icon at bounding box center [309, 302] width 9 height 9
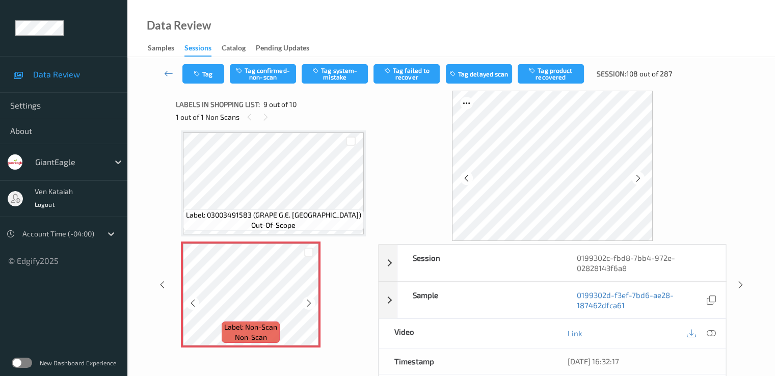
click at [309, 298] on icon at bounding box center [309, 302] width 9 height 9
click at [583, 280] on div "0199302c-fbd8-7bb4-972e-02828143f6a8" at bounding box center [643, 263] width 164 height 36
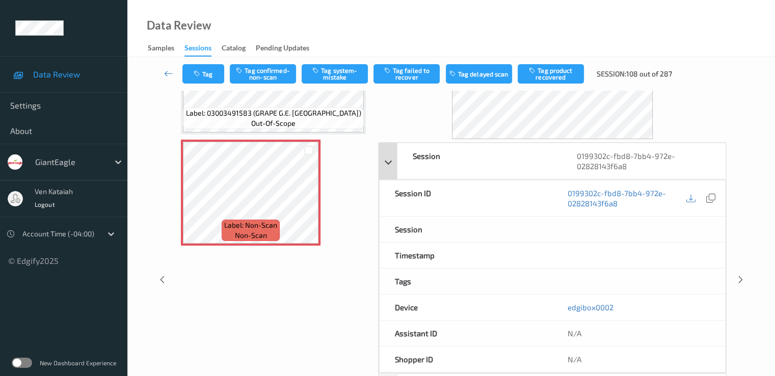
click at [395, 160] on div "Session 0199302c-fbd8-7bb4-972e-02828143f6a8" at bounding box center [551, 161] width 347 height 37
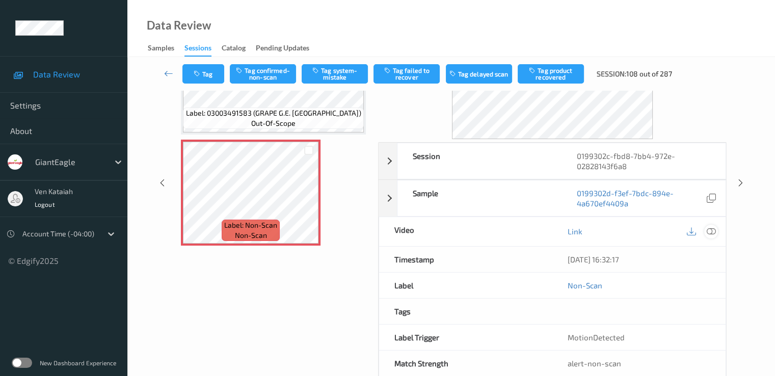
click at [712, 228] on icon at bounding box center [710, 231] width 9 height 9
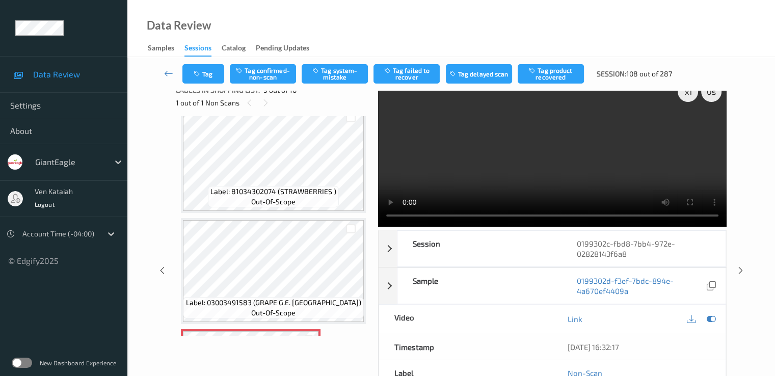
scroll to position [0, 0]
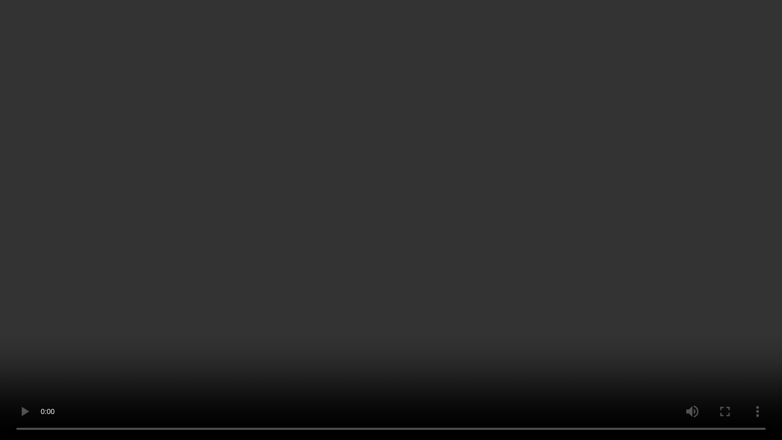
click at [434, 324] on video at bounding box center [391, 220] width 782 height 440
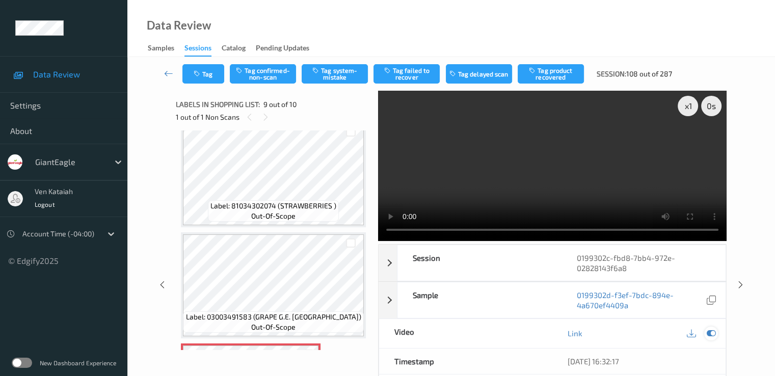
click at [708, 333] on icon at bounding box center [710, 333] width 9 height 9
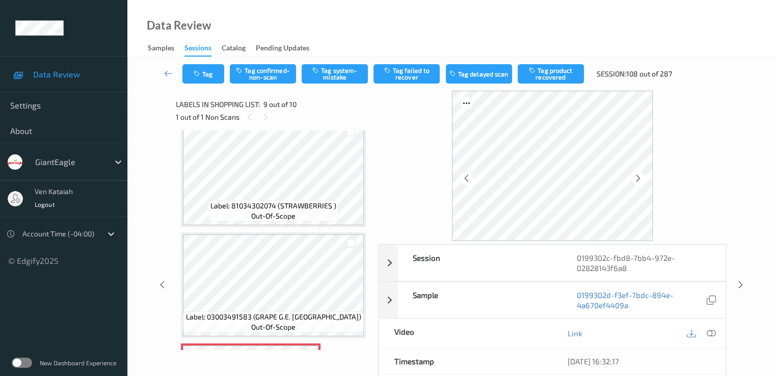
scroll to position [782, 0]
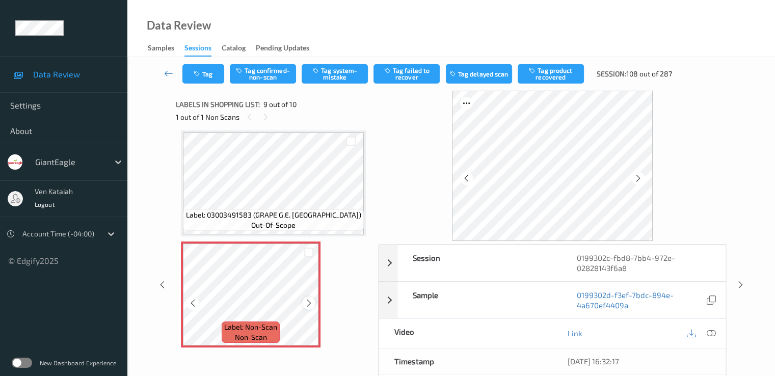
click at [308, 304] on icon at bounding box center [309, 302] width 9 height 9
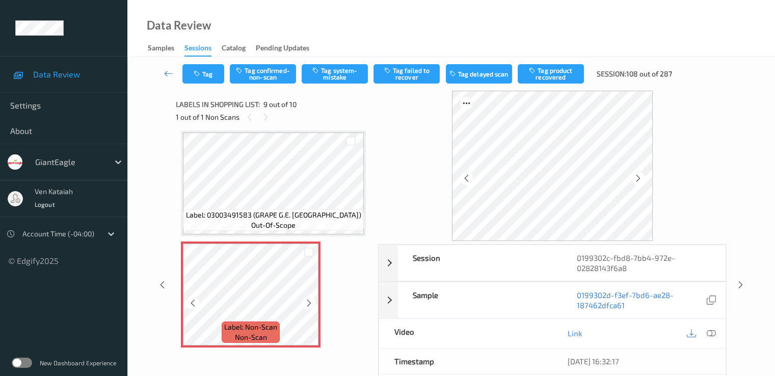
click at [308, 304] on icon at bounding box center [309, 302] width 9 height 9
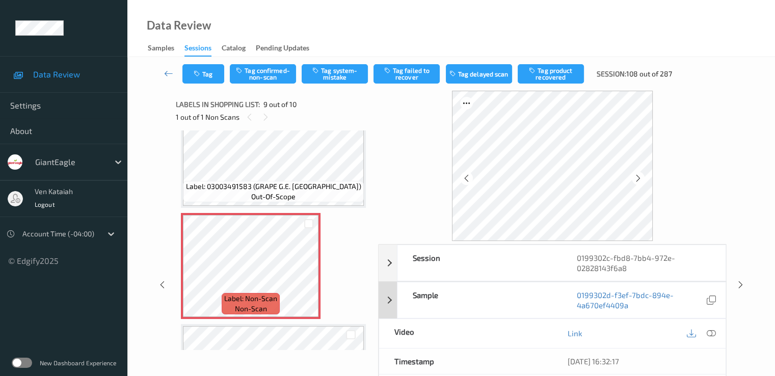
scroll to position [794, 0]
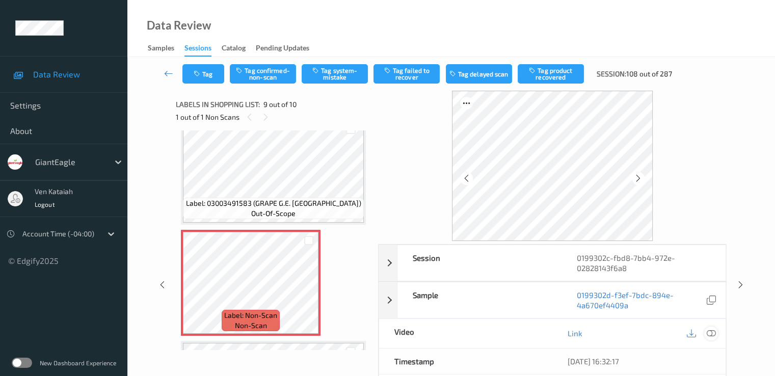
click at [712, 333] on icon at bounding box center [710, 333] width 9 height 9
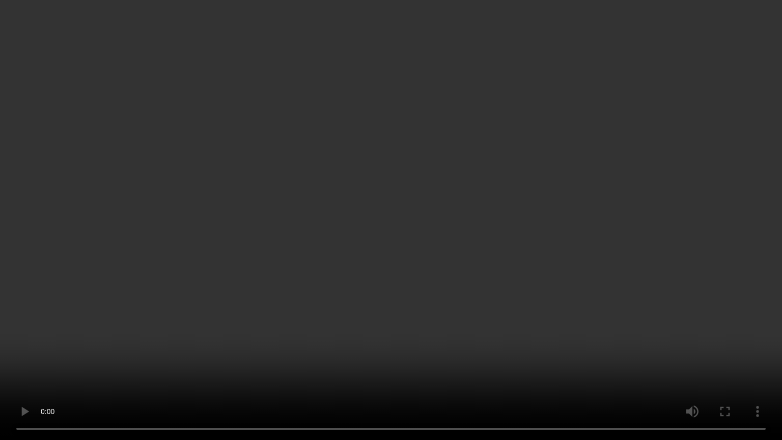
click at [490, 328] on video at bounding box center [391, 220] width 782 height 440
click at [733, 338] on video at bounding box center [391, 220] width 782 height 440
click at [723, 346] on video at bounding box center [391, 220] width 782 height 440
click at [687, 348] on video at bounding box center [391, 220] width 782 height 440
click at [609, 346] on video at bounding box center [391, 220] width 782 height 440
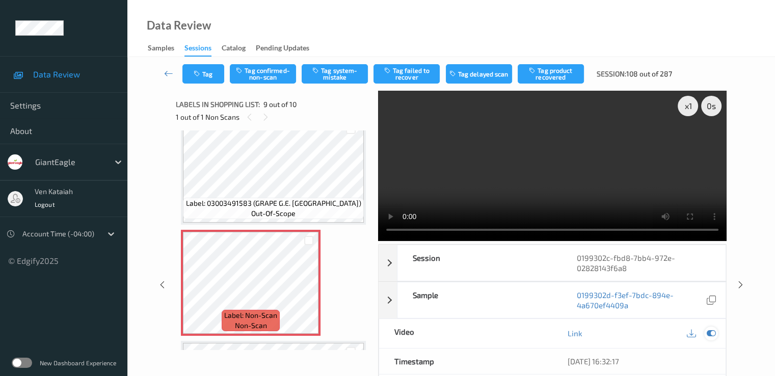
click at [709, 331] on icon at bounding box center [710, 333] width 9 height 9
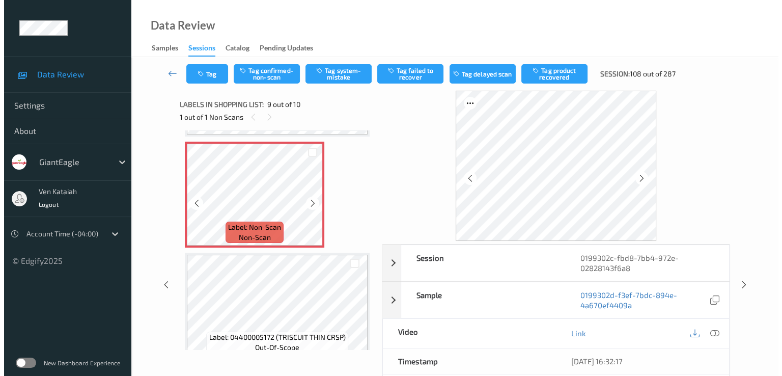
scroll to position [896, 0]
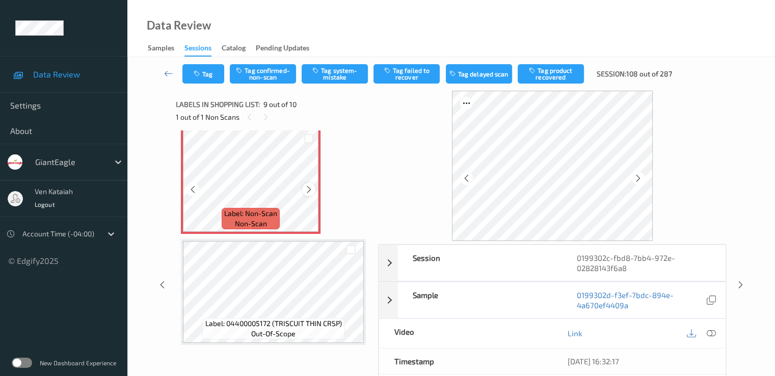
click at [306, 192] on icon at bounding box center [309, 189] width 9 height 9
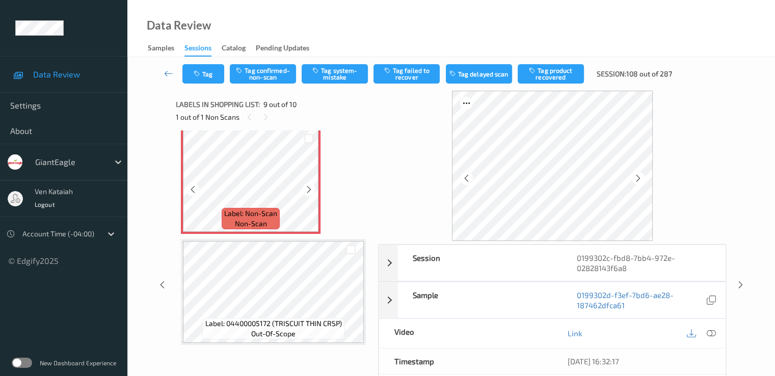
click at [306, 192] on icon at bounding box center [309, 189] width 9 height 9
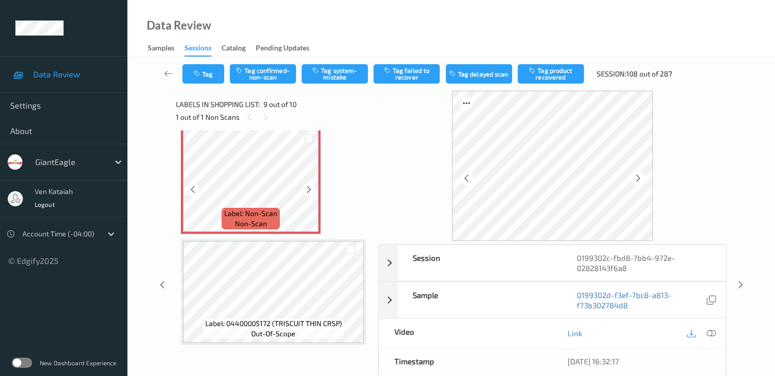
click at [306, 192] on icon at bounding box center [309, 189] width 9 height 9
click at [335, 67] on button "Tag system-mistake" at bounding box center [335, 73] width 66 height 19
click at [205, 78] on button "Tag" at bounding box center [203, 73] width 42 height 19
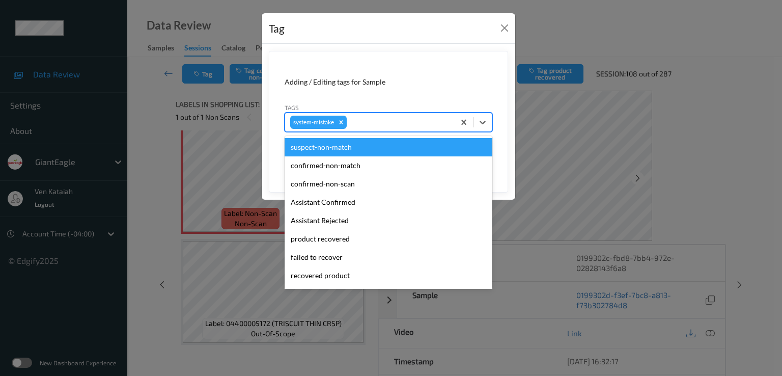
click at [407, 125] on div at bounding box center [399, 122] width 101 height 12
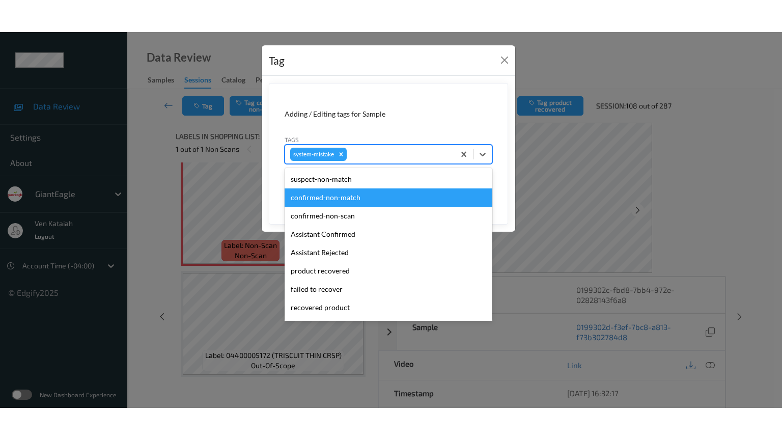
scroll to position [108, 0]
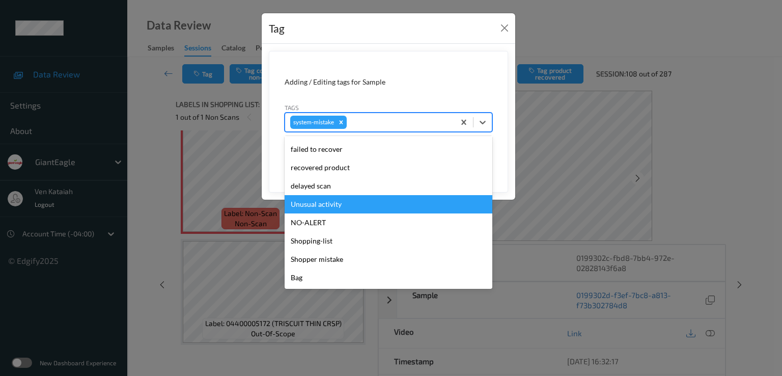
click at [329, 203] on div "Unusual activity" at bounding box center [389, 204] width 208 height 18
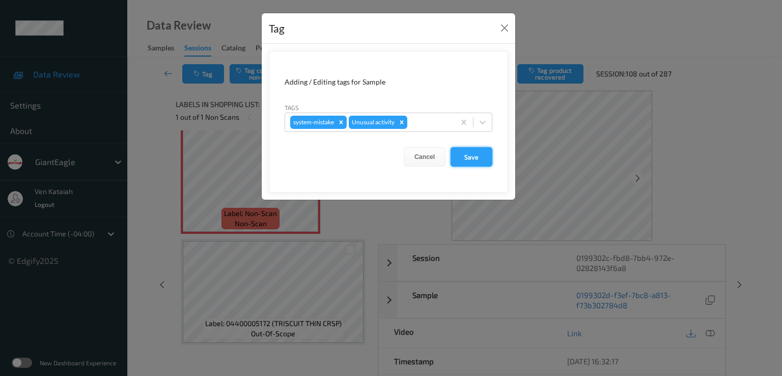
click at [461, 151] on button "Save" at bounding box center [472, 156] width 42 height 19
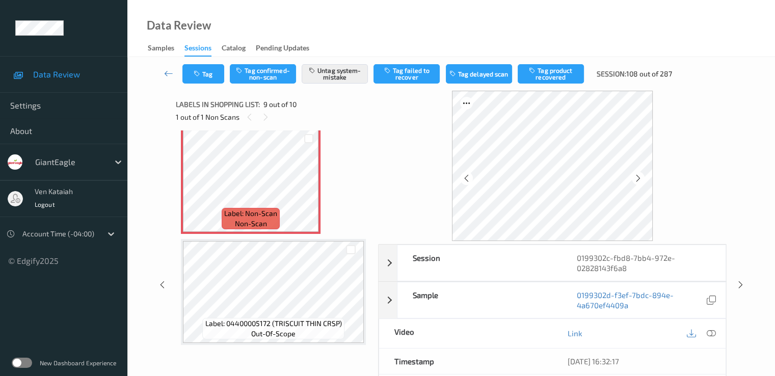
click at [719, 335] on div "Link" at bounding box center [638, 333] width 173 height 29
click at [713, 331] on icon at bounding box center [710, 333] width 9 height 9
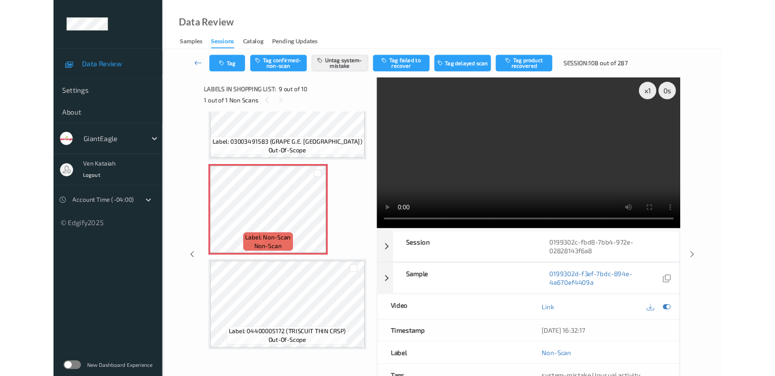
scroll to position [832, 0]
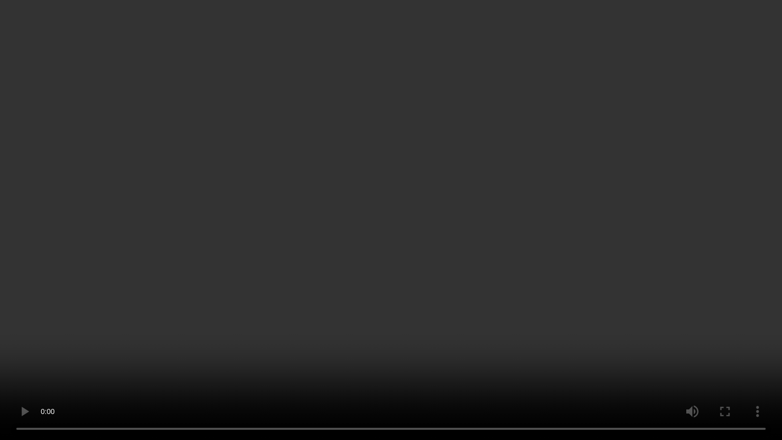
click at [359, 368] on video at bounding box center [391, 220] width 782 height 440
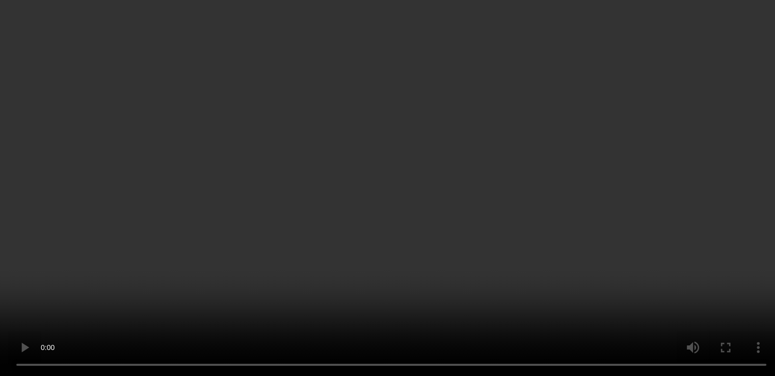
click at [690, 109] on div "x 1" at bounding box center [687, 106] width 20 height 20
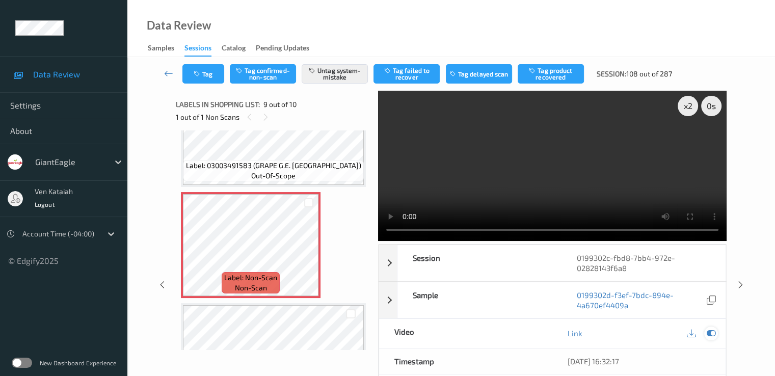
click at [713, 333] on icon at bounding box center [710, 333] width 9 height 9
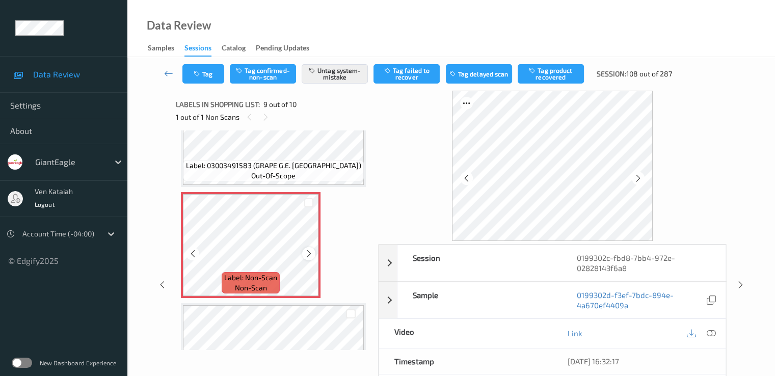
click at [310, 250] on icon at bounding box center [309, 253] width 9 height 9
click at [198, 75] on icon "button" at bounding box center [198, 73] width 9 height 7
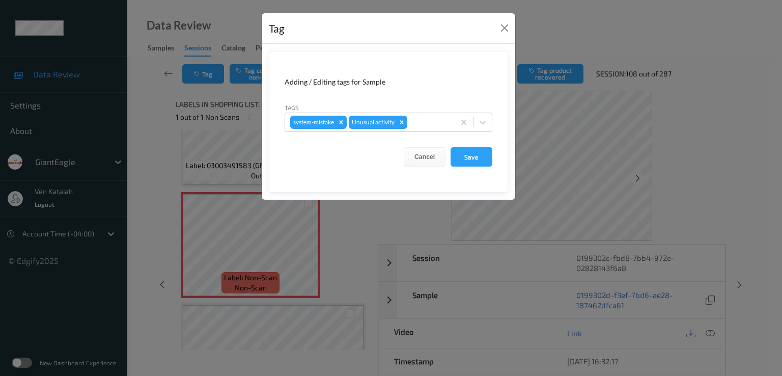
click at [163, 93] on div "Tag Adding / Editing tags for Sample Tags system-mistake Unusual activity Cance…" at bounding box center [391, 188] width 782 height 376
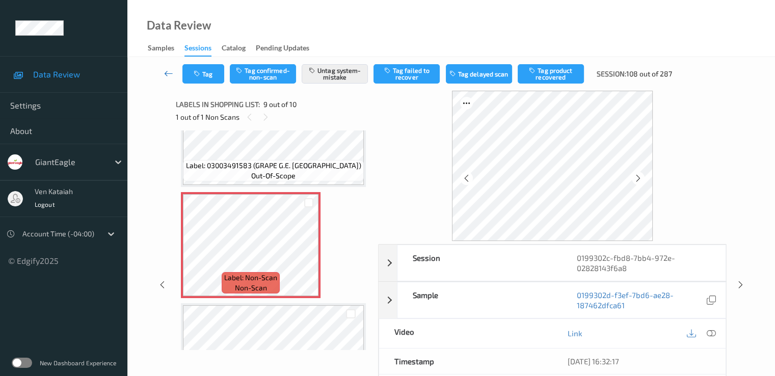
click at [169, 74] on icon at bounding box center [168, 73] width 9 height 10
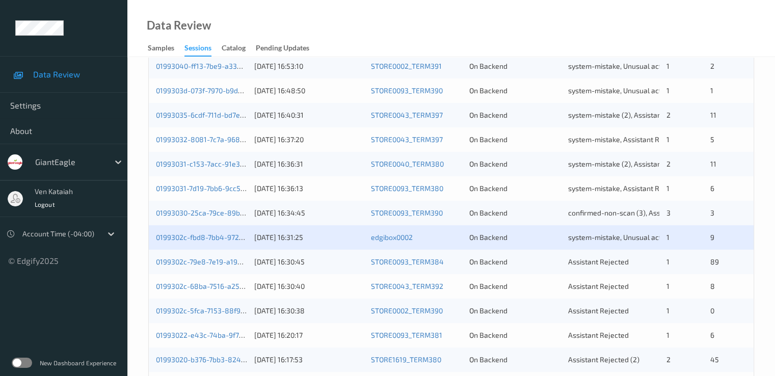
scroll to position [306, 0]
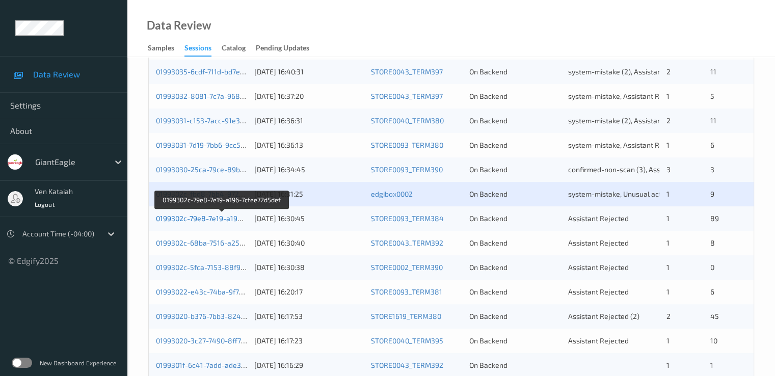
click at [229, 220] on link "0199302c-79e8-7e19-a196-7cfee72d5def" at bounding box center [222, 218] width 132 height 9
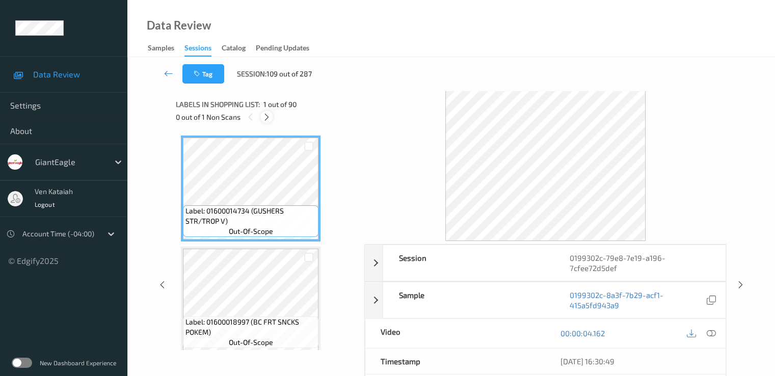
click at [264, 113] on icon at bounding box center [266, 117] width 9 height 9
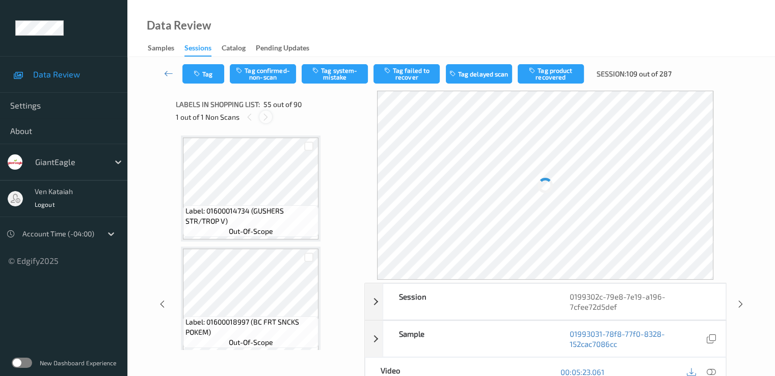
scroll to position [5890, 0]
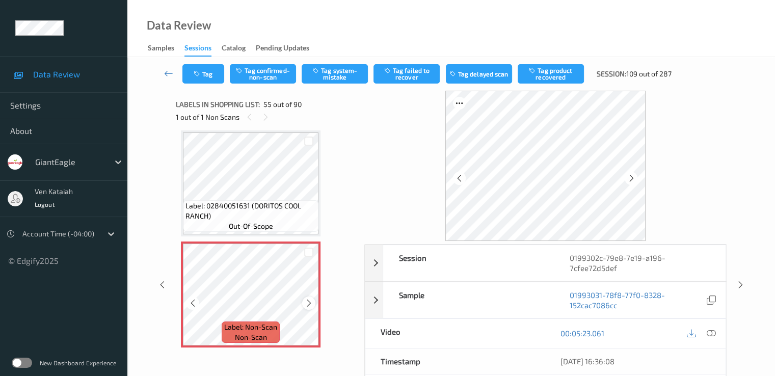
click at [310, 305] on icon at bounding box center [309, 302] width 9 height 9
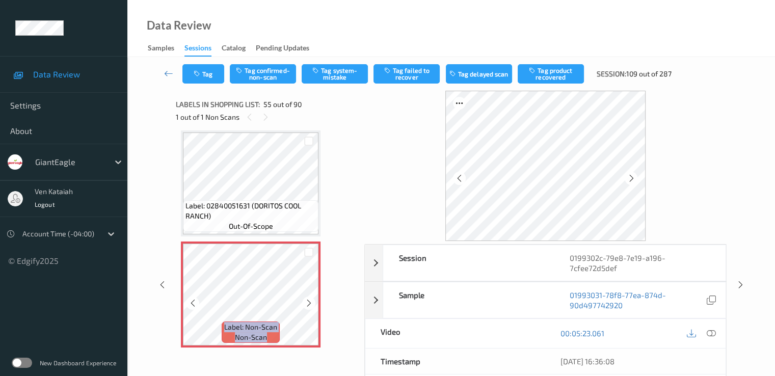
click at [310, 305] on icon at bounding box center [309, 302] width 9 height 9
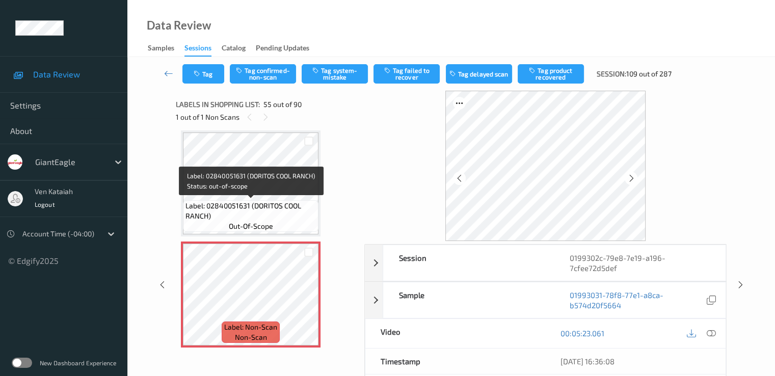
click at [289, 224] on div "Label: 02840051631 (DORITOS COOL RANCH) out-of-scope" at bounding box center [250, 216] width 135 height 32
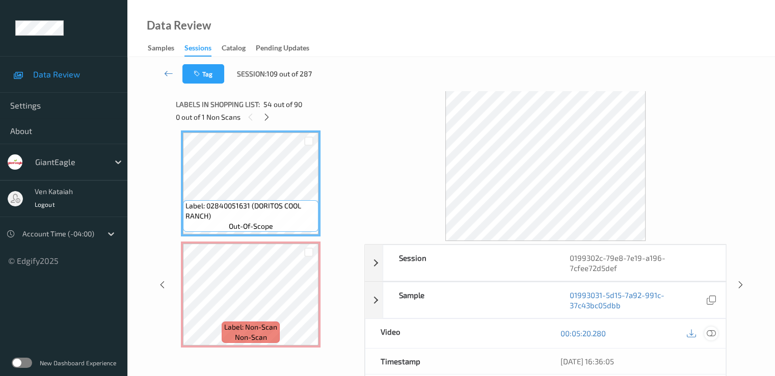
click at [709, 332] on icon at bounding box center [710, 333] width 9 height 9
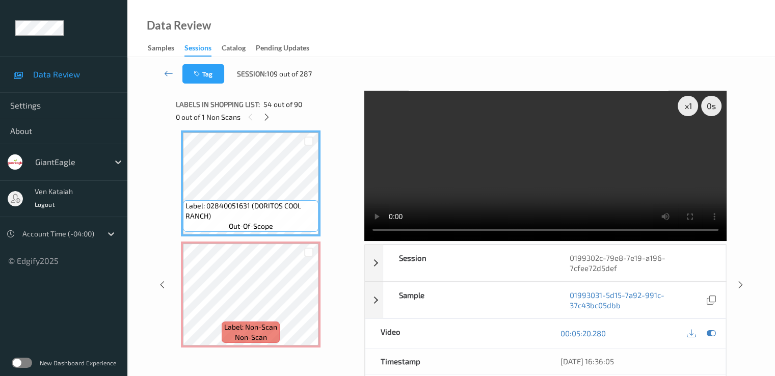
click at [578, 178] on video at bounding box center [545, 166] width 362 height 150
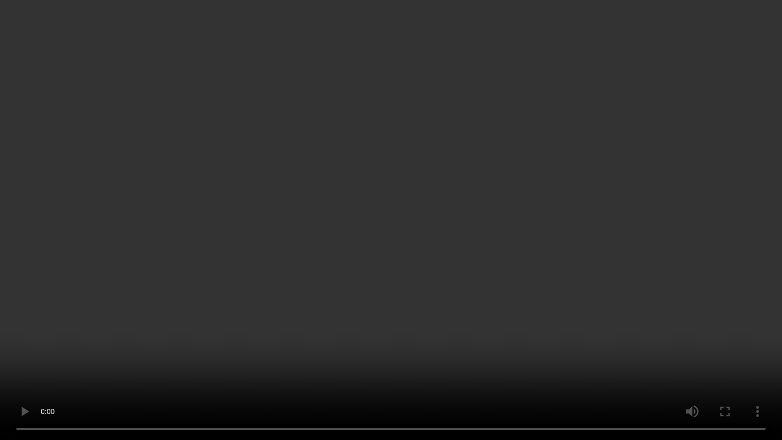
click at [448, 141] on video at bounding box center [391, 220] width 782 height 440
click at [439, 143] on video at bounding box center [391, 220] width 782 height 440
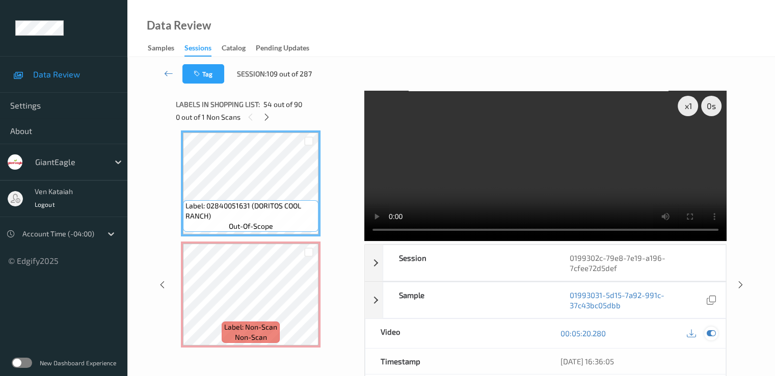
click at [716, 333] on div at bounding box center [711, 333] width 14 height 14
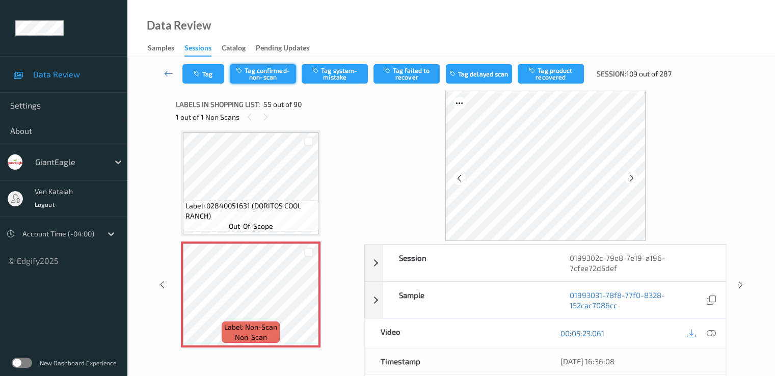
click at [277, 75] on button "Tag confirmed-non-scan" at bounding box center [263, 73] width 66 height 19
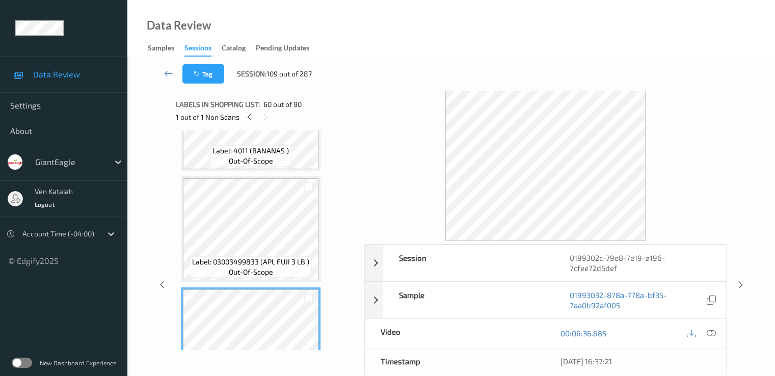
scroll to position [6501, 0]
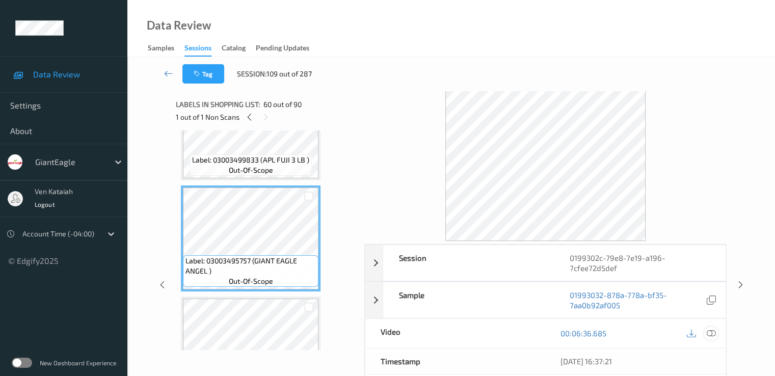
click at [712, 330] on icon at bounding box center [710, 333] width 9 height 9
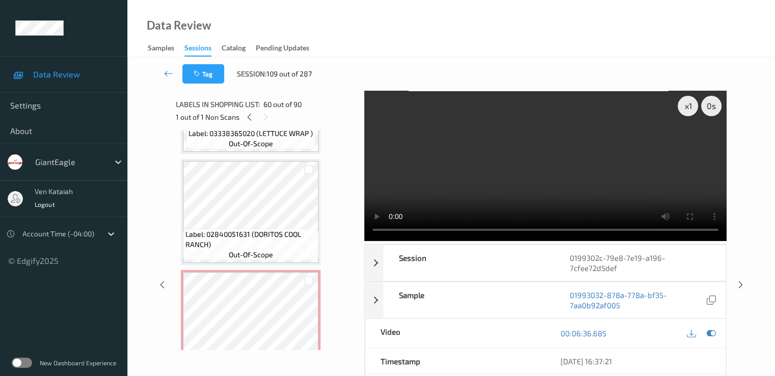
scroll to position [5890, 0]
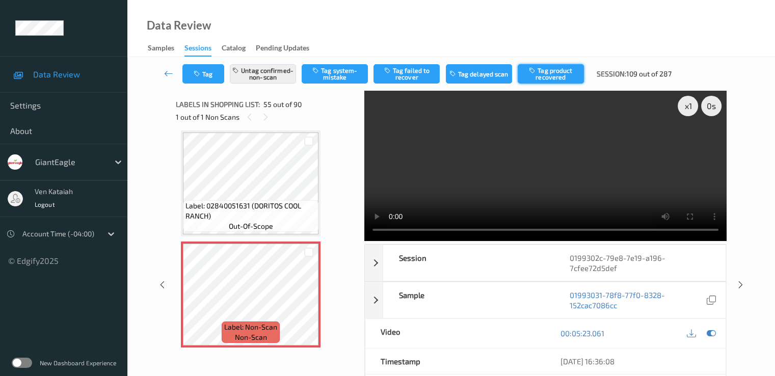
click at [557, 74] on button "Tag product recovered" at bounding box center [550, 73] width 66 height 19
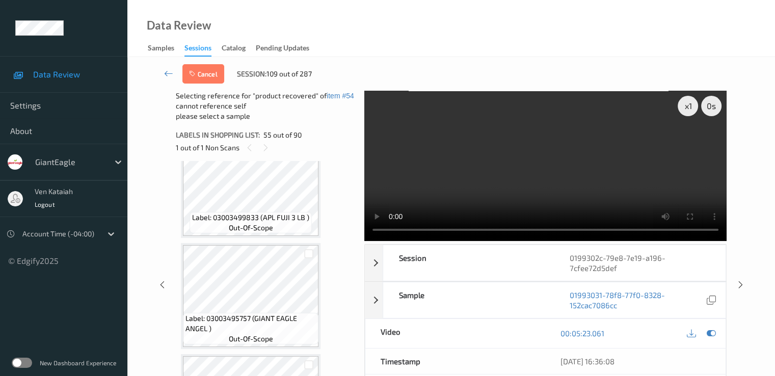
scroll to position [6501, 0]
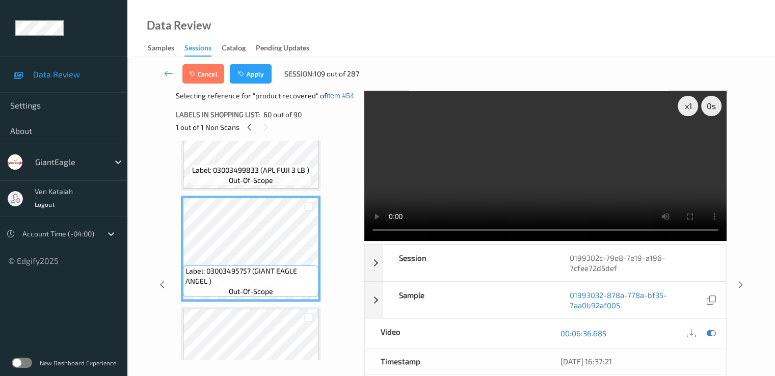
click at [717, 335] on div at bounding box center [701, 333] width 33 height 14
click at [712, 331] on icon at bounding box center [710, 333] width 9 height 9
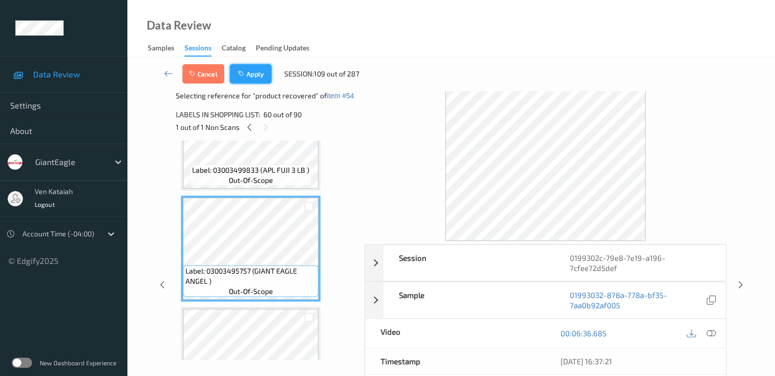
click at [263, 74] on button "Apply" at bounding box center [251, 73] width 42 height 19
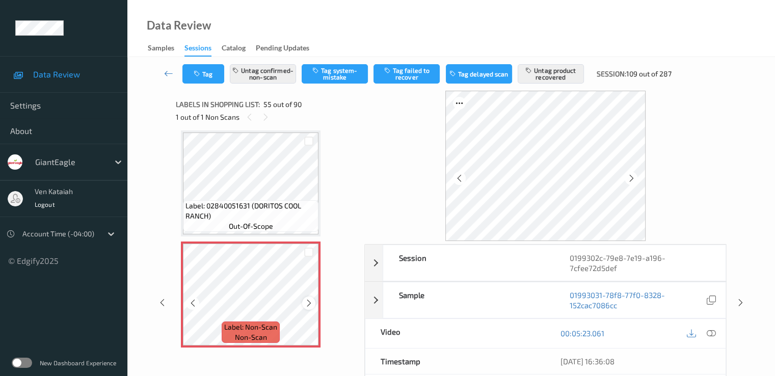
click at [308, 301] on icon at bounding box center [309, 302] width 9 height 9
click at [171, 72] on icon at bounding box center [168, 73] width 9 height 10
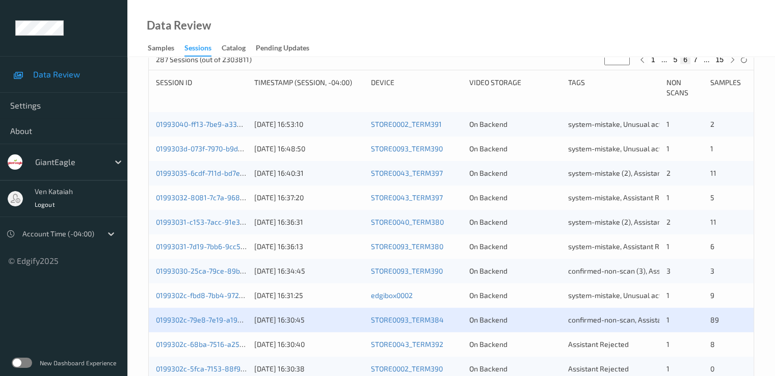
scroll to position [306, 0]
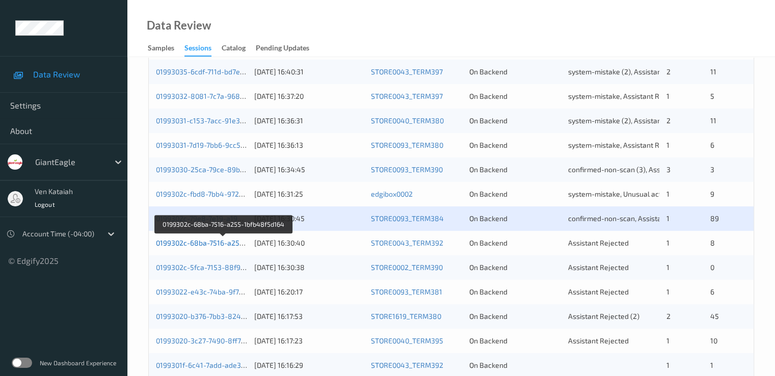
click at [229, 244] on link "0199302c-68ba-7516-a255-1bfb48f5d164" at bounding box center [224, 242] width 136 height 9
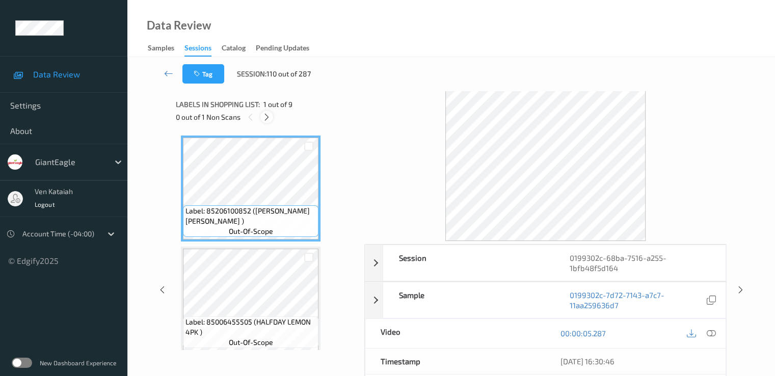
click at [261, 115] on div at bounding box center [266, 117] width 13 height 13
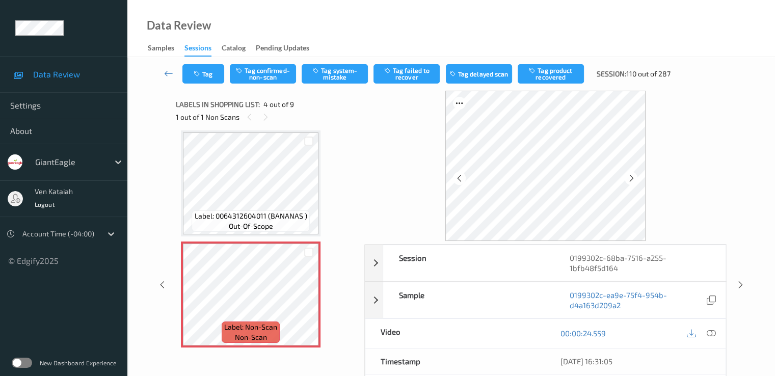
click at [263, 123] on div "Labels in shopping list: 4 out of 9 1 out of 1 Non Scans" at bounding box center [266, 111] width 181 height 40
click at [265, 120] on icon at bounding box center [265, 117] width 9 height 9
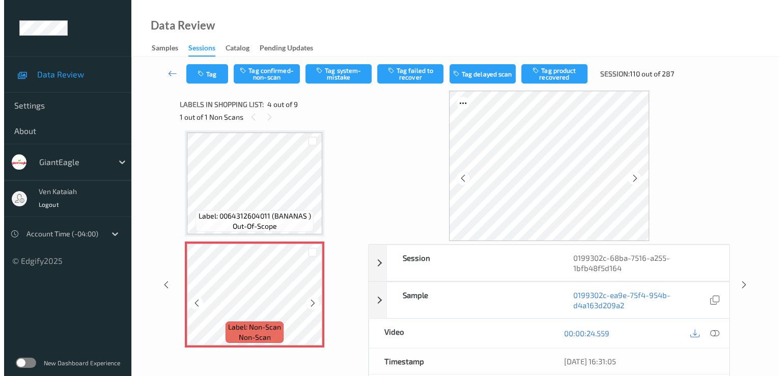
scroll to position [329, 0]
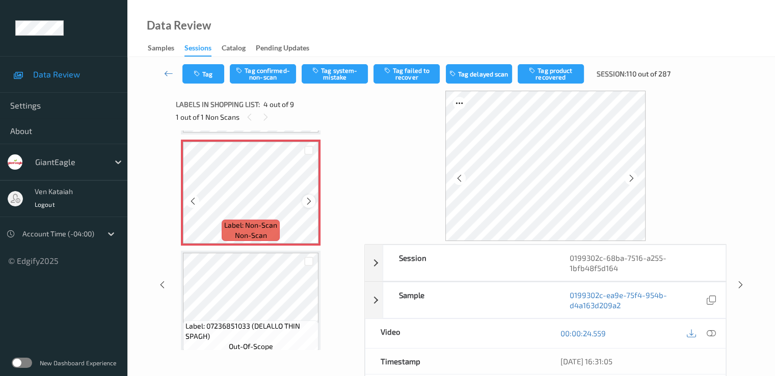
click at [309, 199] on icon at bounding box center [309, 201] width 9 height 9
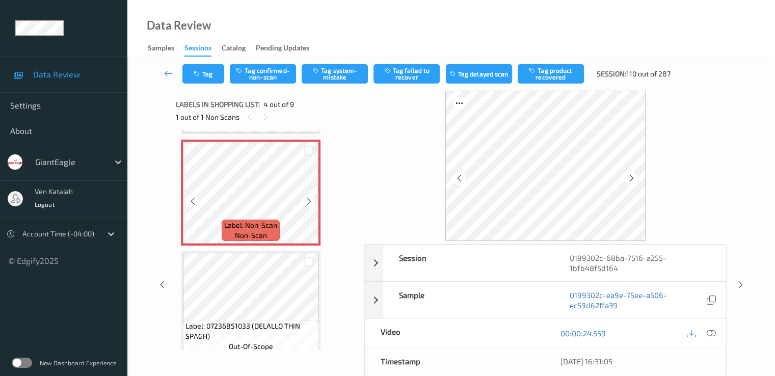
click at [309, 199] on icon at bounding box center [309, 201] width 9 height 9
click at [713, 331] on icon at bounding box center [710, 333] width 9 height 9
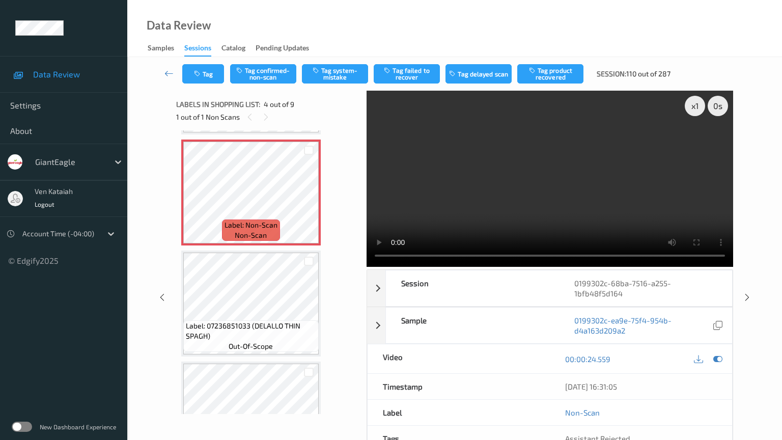
click at [449, 267] on video at bounding box center [550, 179] width 367 height 176
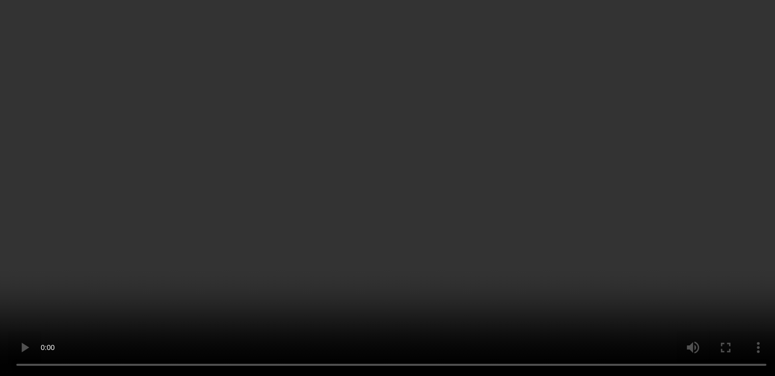
click at [711, 187] on icon at bounding box center [710, 182] width 9 height 9
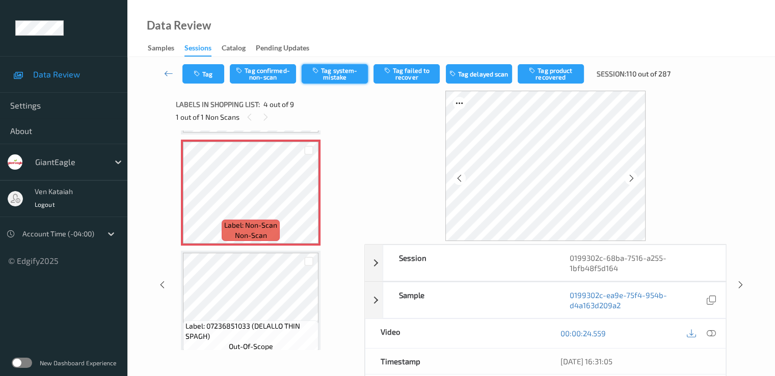
click at [342, 77] on button "Tag system-mistake" at bounding box center [335, 73] width 66 height 19
click at [198, 75] on icon "button" at bounding box center [198, 73] width 9 height 7
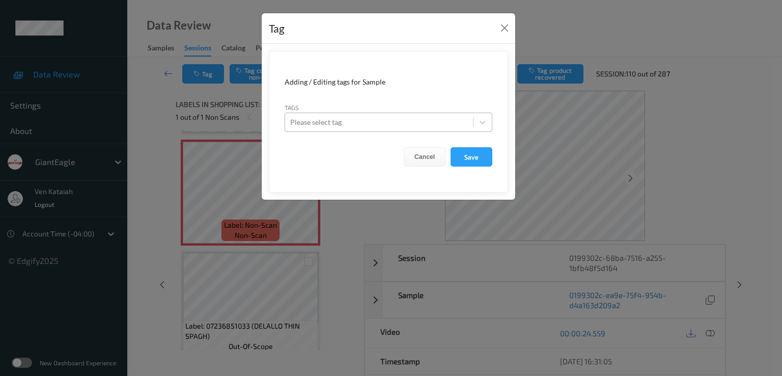
drag, startPoint x: 202, startPoint y: 79, endPoint x: 208, endPoint y: 77, distance: 6.4
click at [202, 79] on div "Tag Adding / Editing tags for Sample Tags Please select tag Cancel Save" at bounding box center [391, 188] width 782 height 376
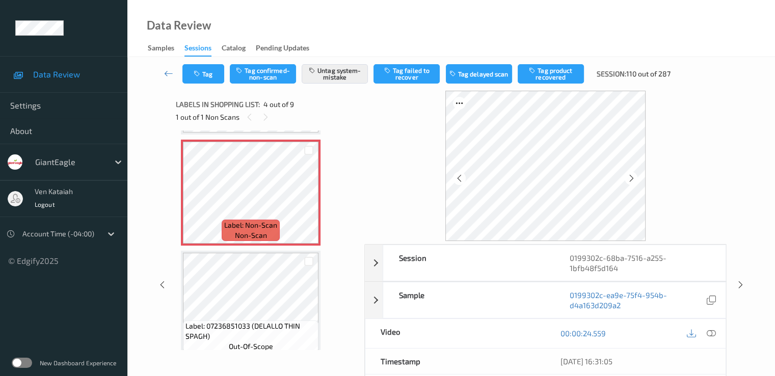
click at [208, 77] on button "Tag" at bounding box center [203, 73] width 42 height 19
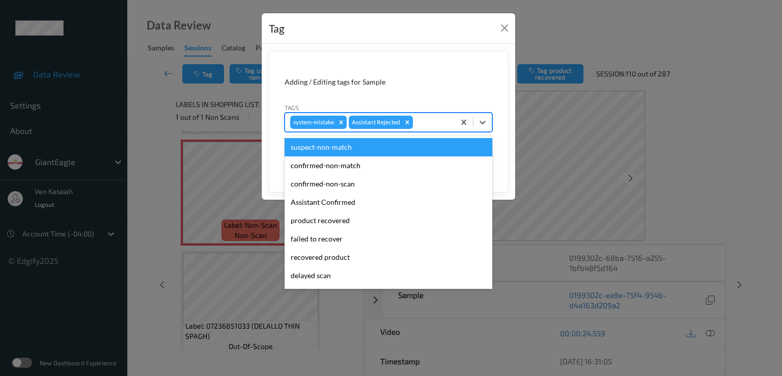
click at [429, 124] on div at bounding box center [432, 122] width 35 height 12
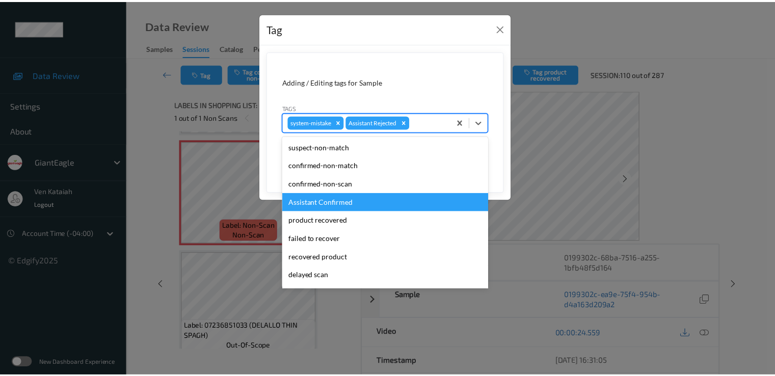
scroll to position [90, 0]
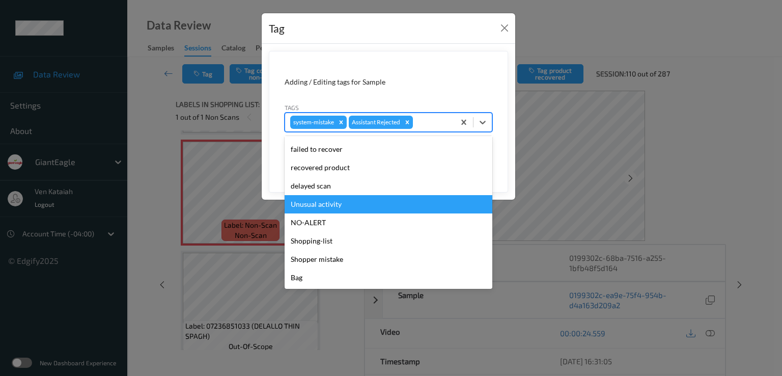
click at [315, 204] on div "Unusual activity" at bounding box center [389, 204] width 208 height 18
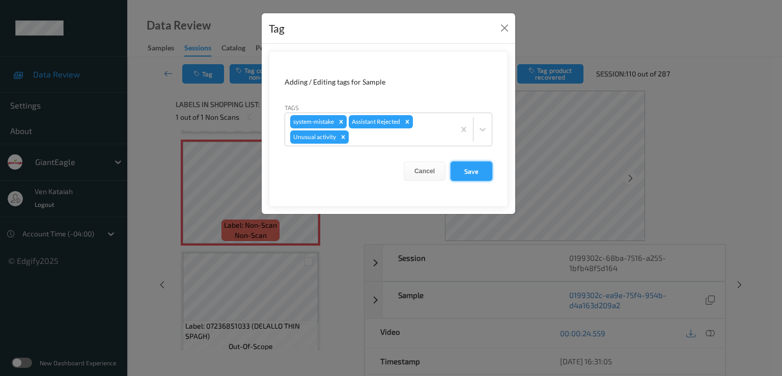
click at [481, 174] on button "Save" at bounding box center [472, 170] width 42 height 19
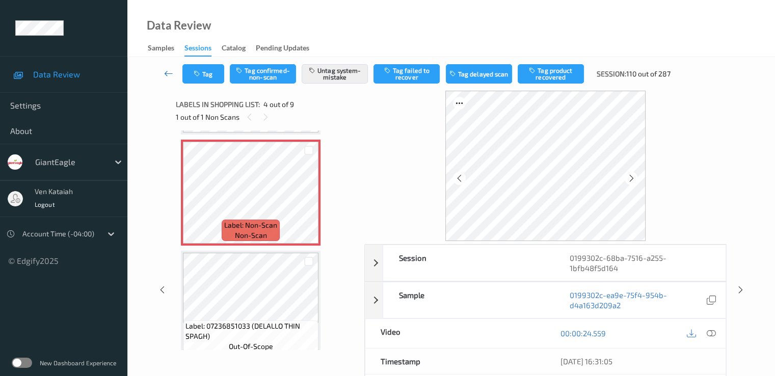
click at [170, 77] on icon at bounding box center [168, 73] width 9 height 10
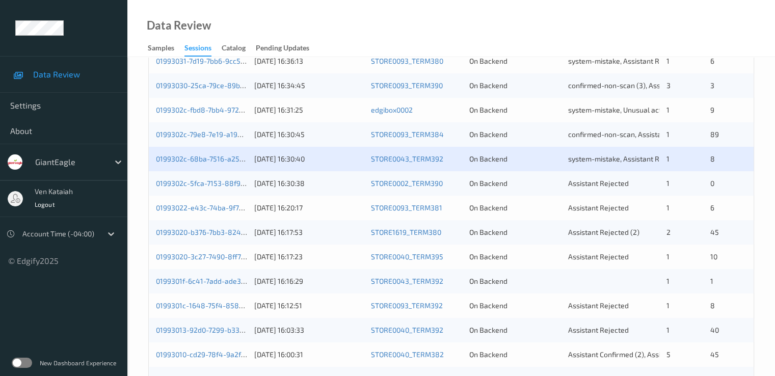
scroll to position [407, 0]
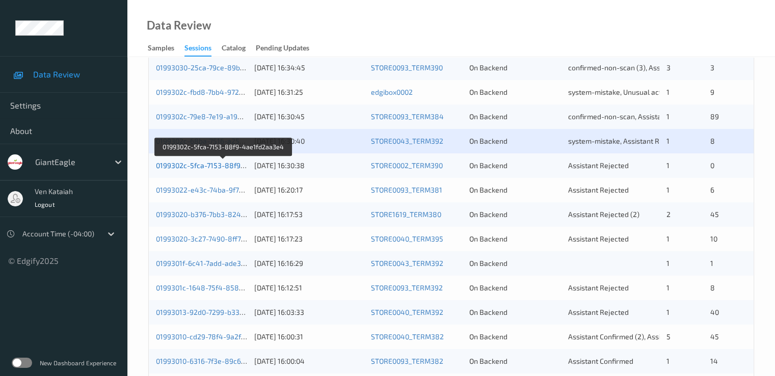
click at [212, 165] on link "0199302c-5fca-7153-88f9-4ae1fd2aa3e4" at bounding box center [223, 165] width 135 height 9
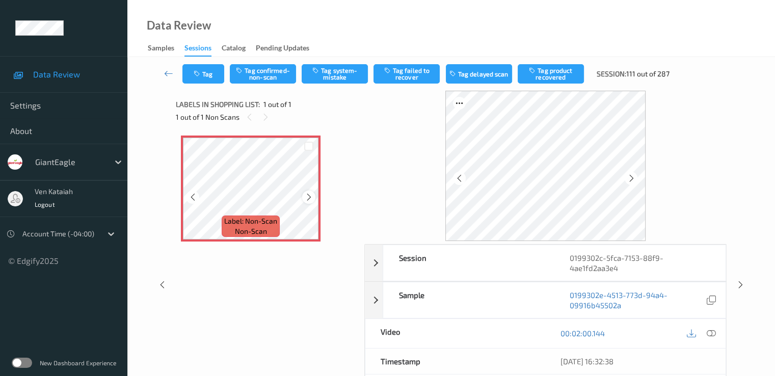
click at [313, 197] on icon at bounding box center [309, 197] width 9 height 9
click at [311, 198] on icon at bounding box center [309, 197] width 9 height 9
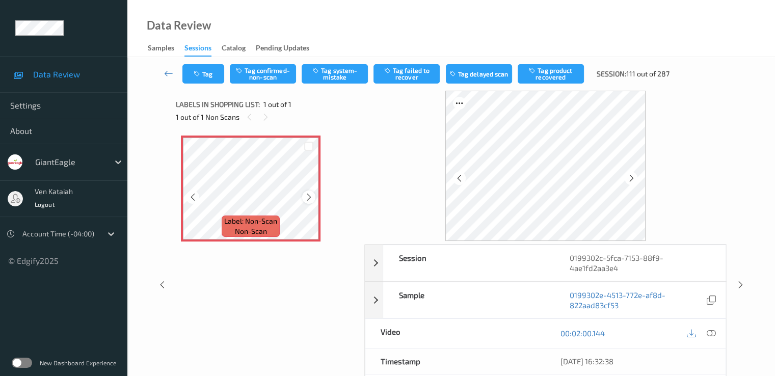
click at [312, 196] on icon at bounding box center [309, 197] width 9 height 9
click at [715, 335] on div at bounding box center [711, 333] width 14 height 14
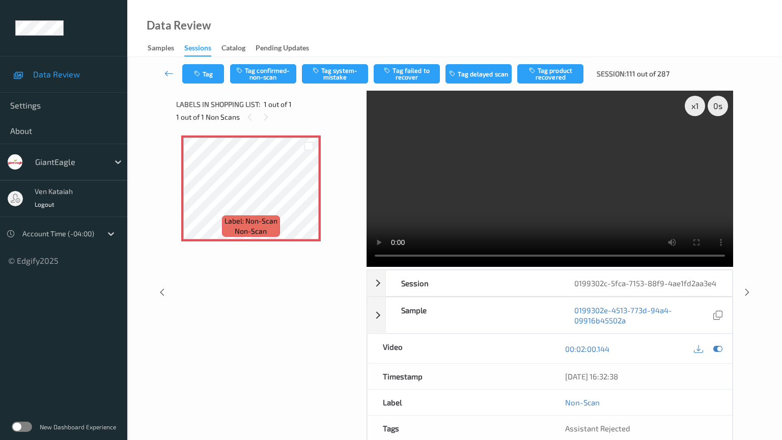
click at [367, 264] on video at bounding box center [550, 179] width 367 height 176
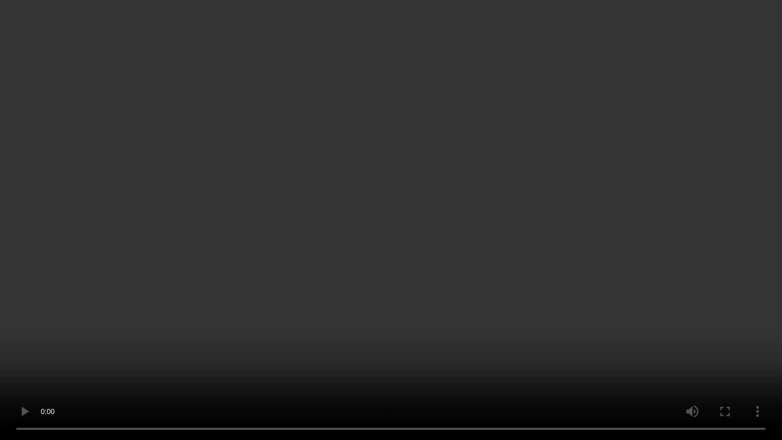
click at [404, 221] on video at bounding box center [391, 220] width 782 height 440
click at [558, 309] on video at bounding box center [391, 220] width 782 height 440
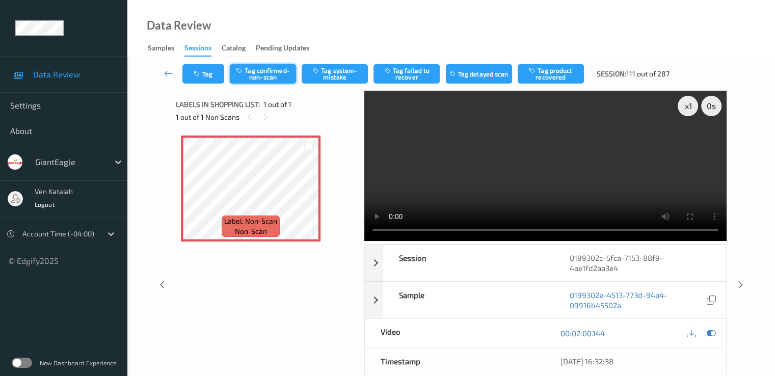
click at [256, 72] on button "Tag confirmed-non-scan" at bounding box center [263, 73] width 66 height 19
click at [715, 329] on icon at bounding box center [710, 333] width 9 height 9
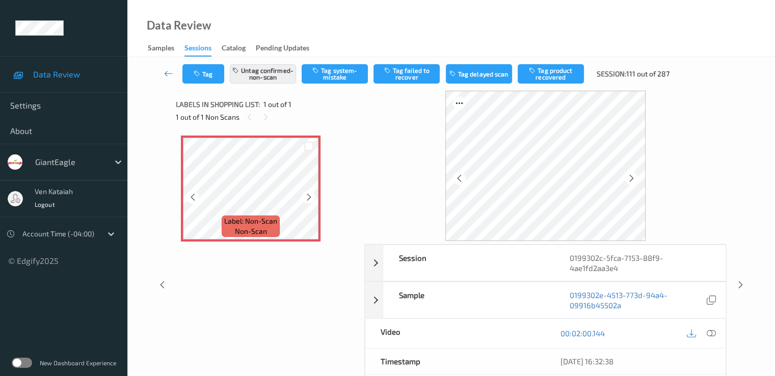
click at [307, 193] on icon at bounding box center [309, 197] width 9 height 9
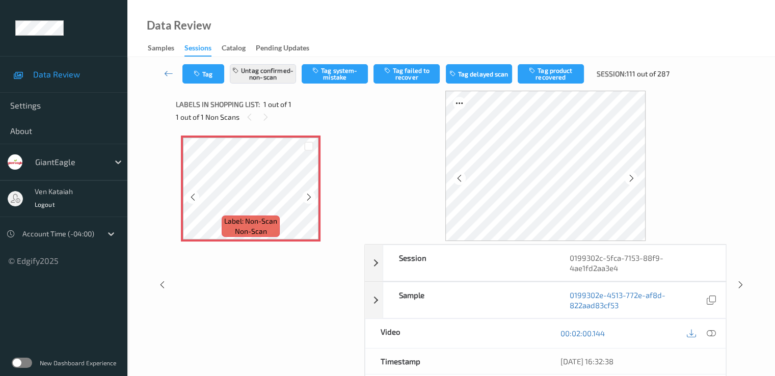
click at [307, 193] on icon at bounding box center [309, 197] width 9 height 9
click at [257, 80] on button "Untag confirmed-non-scan" at bounding box center [263, 73] width 66 height 19
click at [339, 77] on button "Tag system-mistake" at bounding box center [335, 73] width 66 height 19
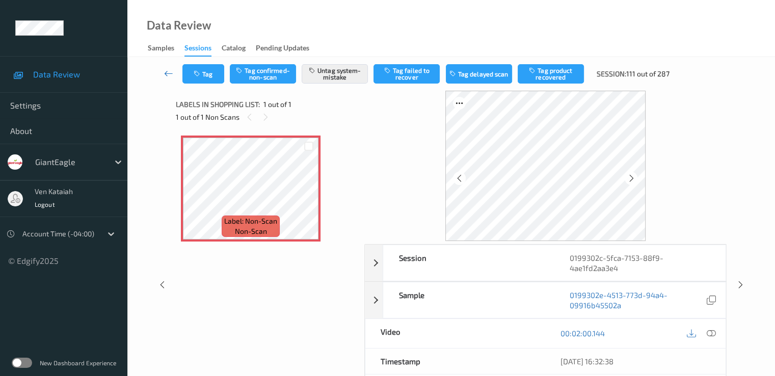
click at [165, 72] on icon at bounding box center [168, 73] width 9 height 10
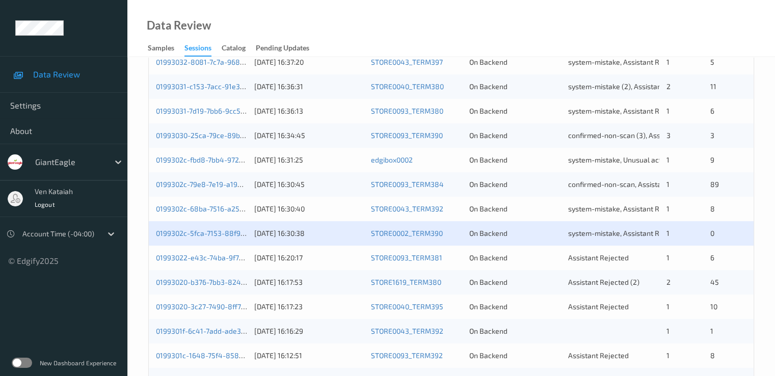
scroll to position [407, 0]
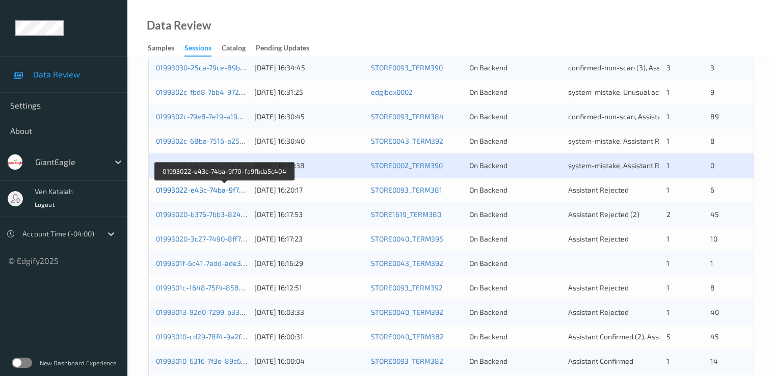
click at [198, 186] on link "01993022-e43c-74ba-9f70-fa9fbda5c404" at bounding box center [224, 189] width 136 height 9
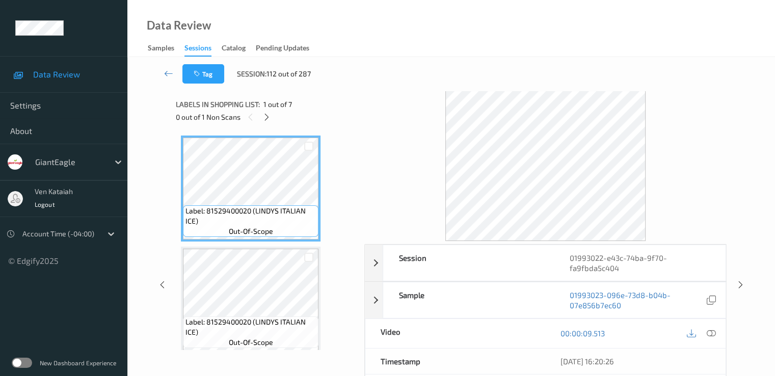
click at [273, 115] on div "0 out of 1 Non Scans" at bounding box center [266, 117] width 181 height 13
click at [269, 115] on icon at bounding box center [266, 117] width 9 height 9
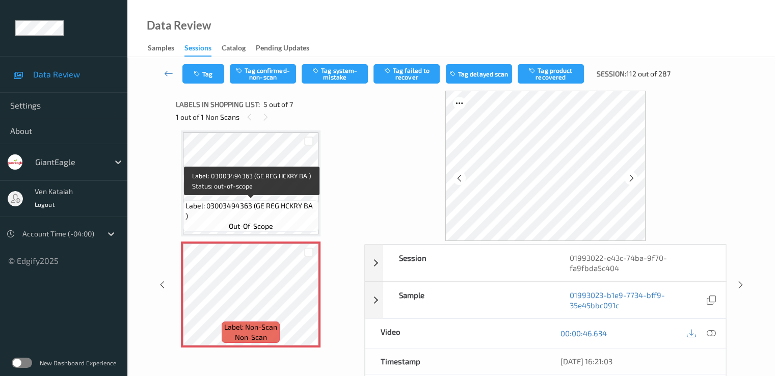
click at [287, 204] on span "Label: 03003494363 (GE REG HCKRY BA )" at bounding box center [250, 211] width 130 height 20
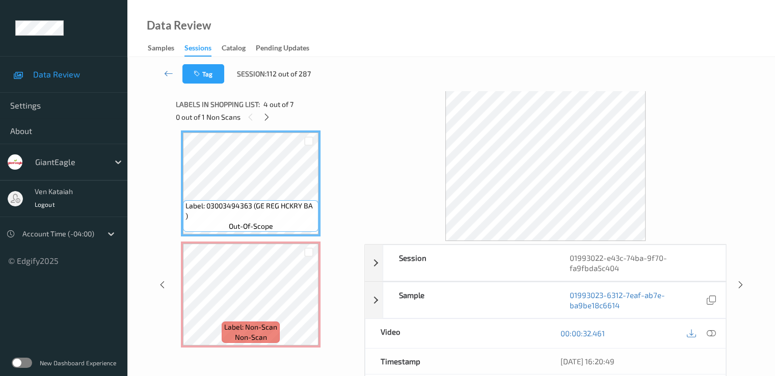
click at [713, 340] on div "00:00:32.461" at bounding box center [635, 333] width 180 height 29
click at [713, 334] on icon at bounding box center [710, 333] width 9 height 9
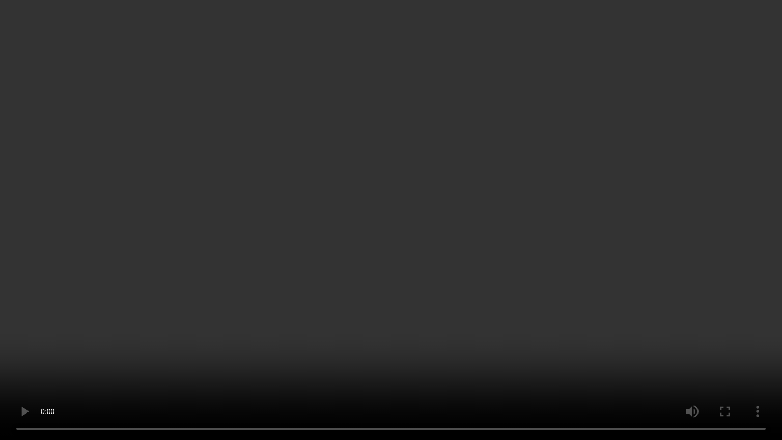
click at [357, 279] on video at bounding box center [391, 220] width 782 height 440
click at [431, 245] on video at bounding box center [391, 220] width 782 height 440
click at [366, 350] on video at bounding box center [391, 220] width 782 height 440
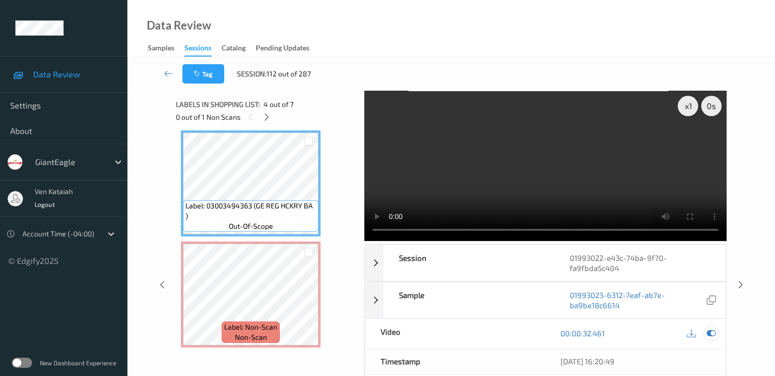
click at [708, 331] on icon at bounding box center [710, 333] width 9 height 9
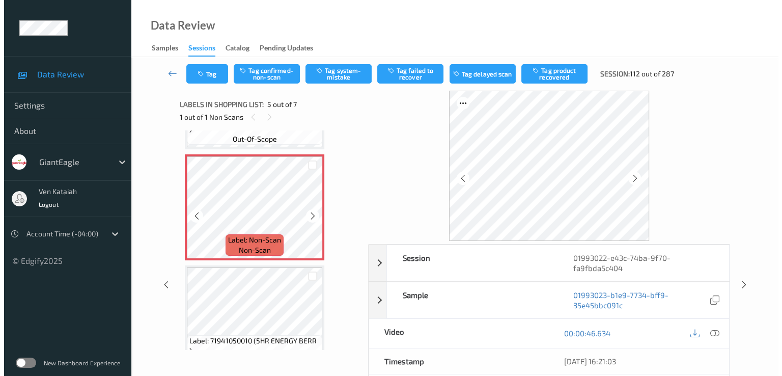
scroll to position [440, 0]
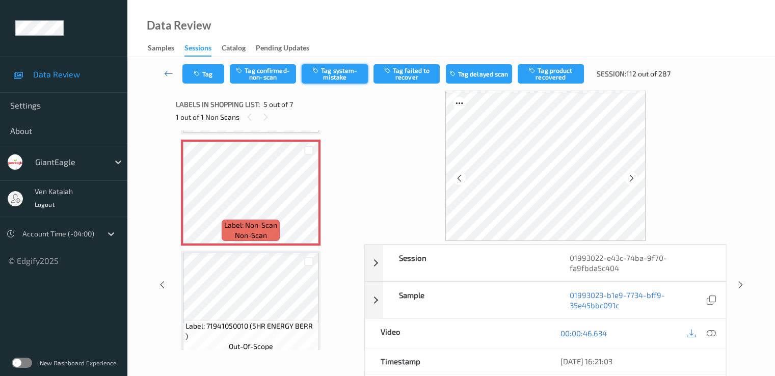
click at [336, 72] on button "Tag system-mistake" at bounding box center [335, 73] width 66 height 19
click at [206, 66] on button "Tag" at bounding box center [203, 73] width 42 height 19
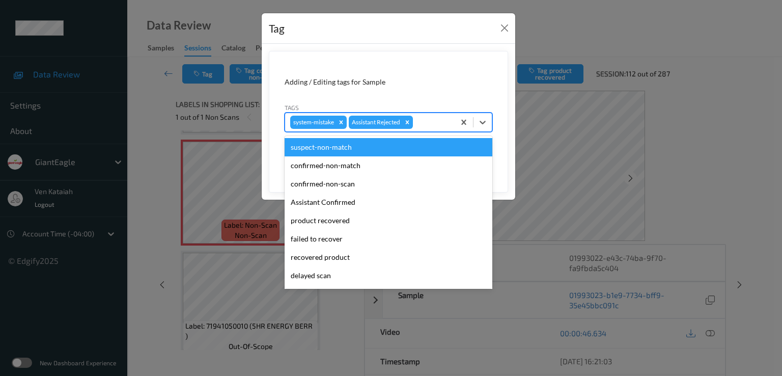
click at [440, 121] on div at bounding box center [432, 122] width 35 height 12
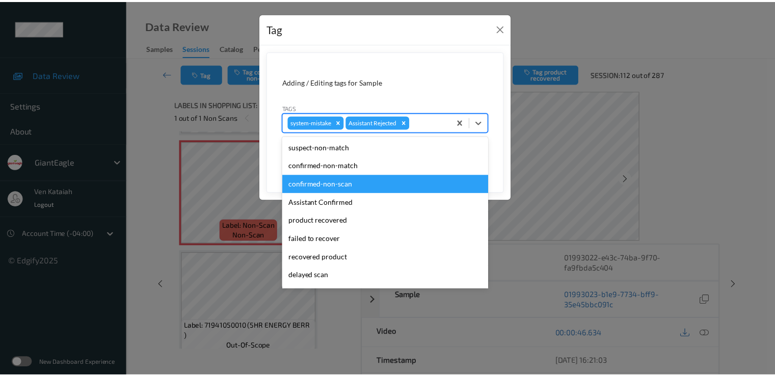
scroll to position [90, 0]
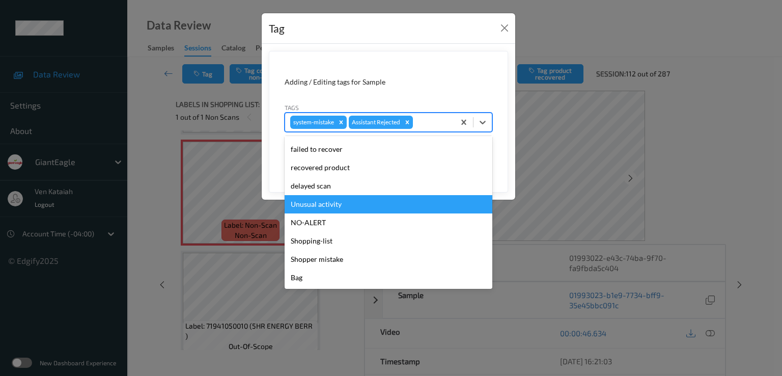
click at [340, 208] on div "Unusual activity" at bounding box center [389, 204] width 208 height 18
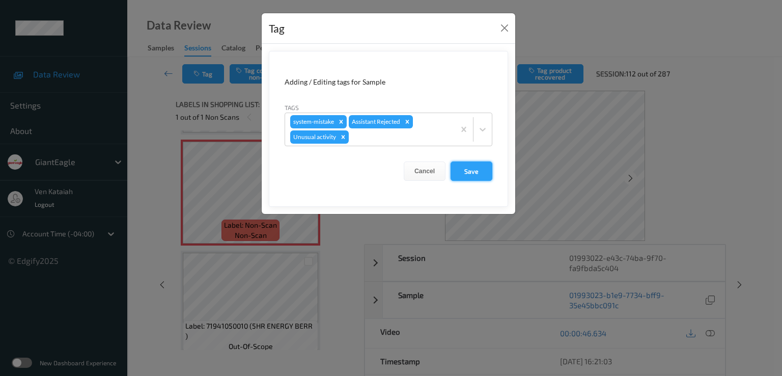
click at [477, 167] on button "Save" at bounding box center [472, 170] width 42 height 19
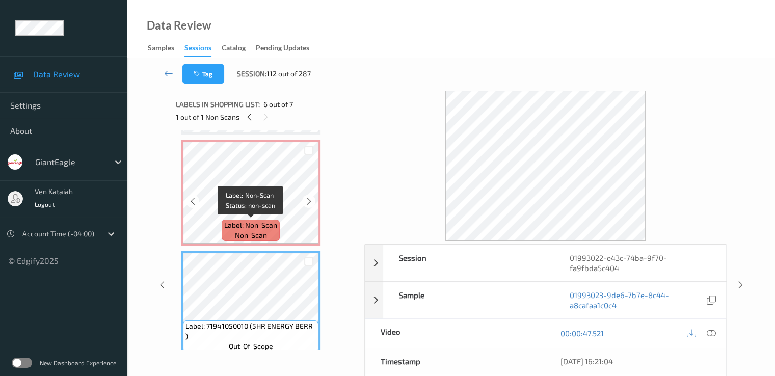
click at [271, 223] on span "Label: Non-Scan" at bounding box center [250, 225] width 53 height 10
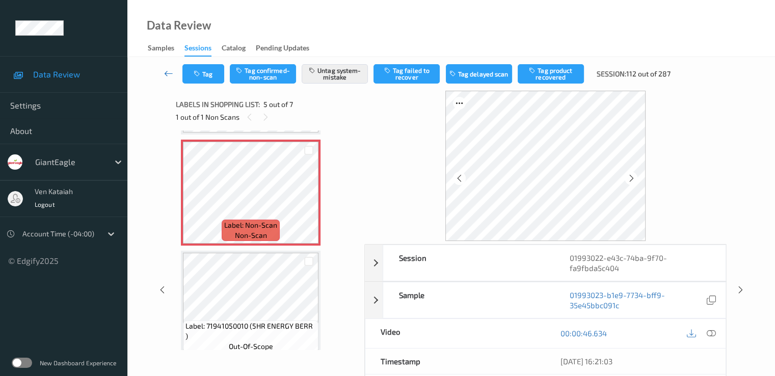
click at [180, 78] on link at bounding box center [168, 73] width 27 height 19
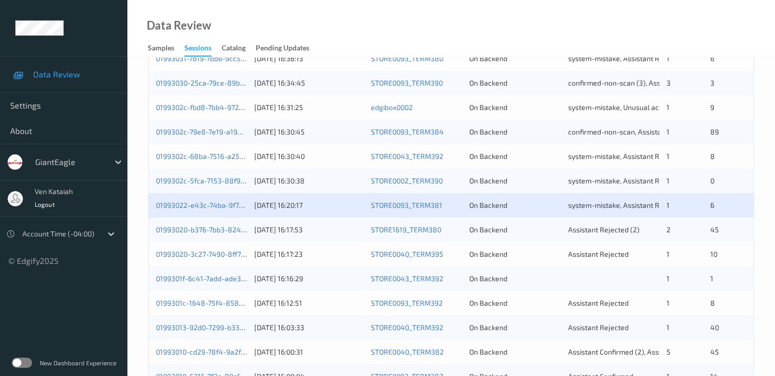
scroll to position [407, 0]
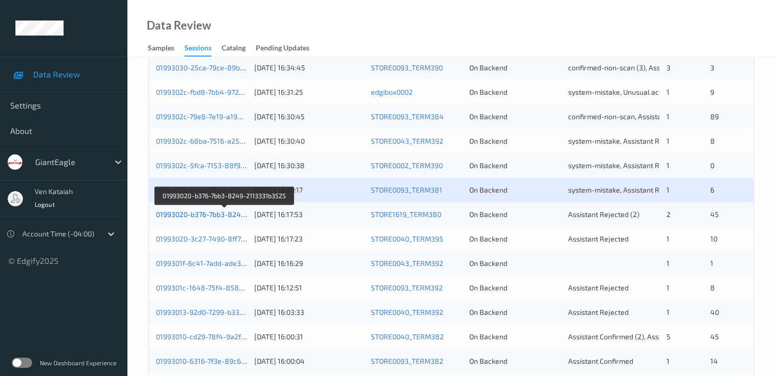
click at [196, 215] on link "01993020-b376-7bb3-8249-2113331b3525" at bounding box center [225, 214] width 138 height 9
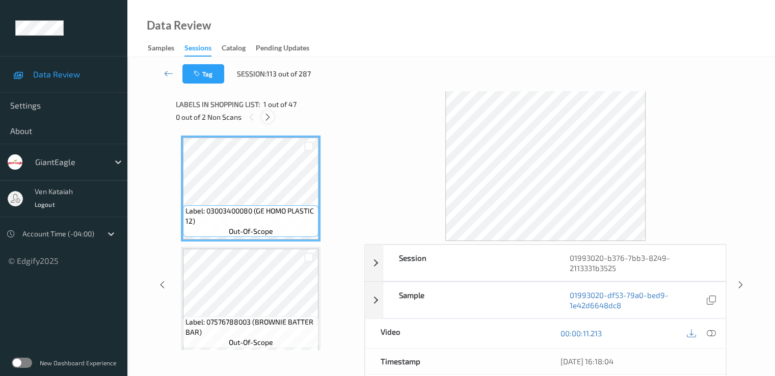
click at [265, 116] on icon at bounding box center [267, 117] width 9 height 9
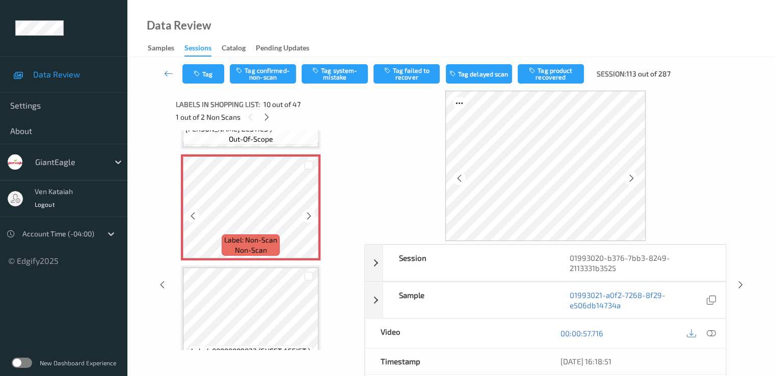
scroll to position [995, 0]
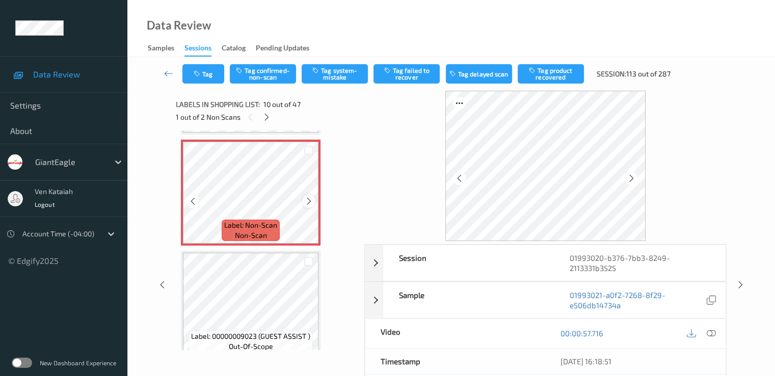
click at [307, 204] on icon at bounding box center [309, 201] width 9 height 9
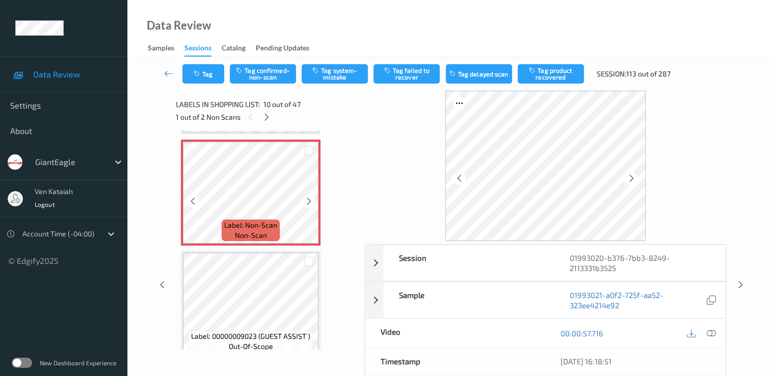
click at [307, 204] on icon at bounding box center [309, 201] width 9 height 9
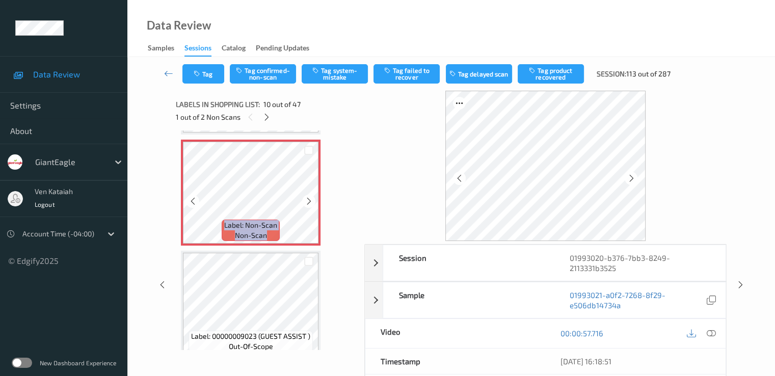
click at [307, 204] on icon at bounding box center [309, 201] width 9 height 9
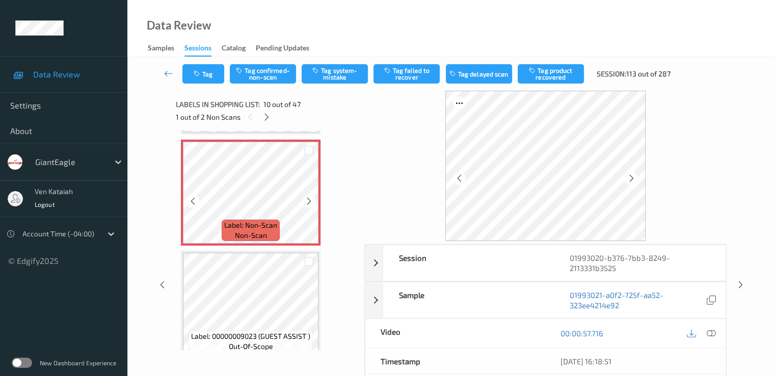
click at [307, 204] on icon at bounding box center [309, 201] width 9 height 9
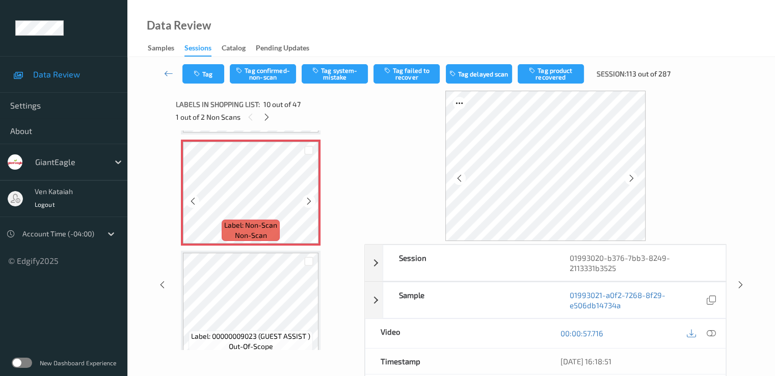
scroll to position [893, 0]
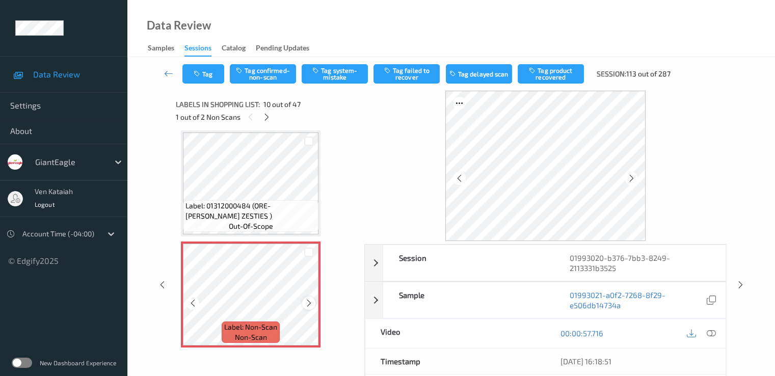
click at [313, 301] on div at bounding box center [308, 302] width 13 height 13
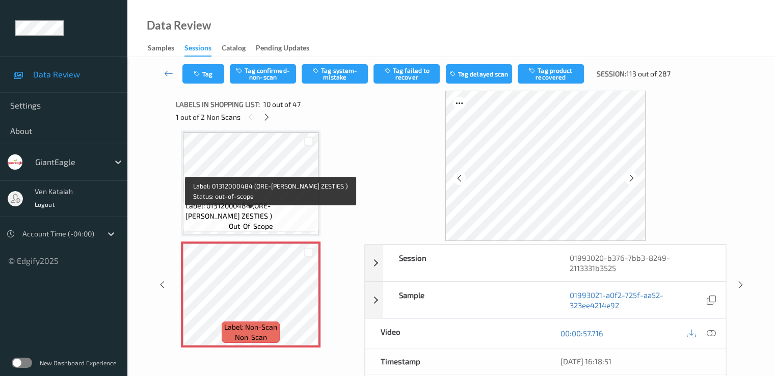
click at [297, 226] on div "Label: 01312000484 (ORE-[PERSON_NAME] ZESTIES ) out-of-scope" at bounding box center [250, 216] width 135 height 32
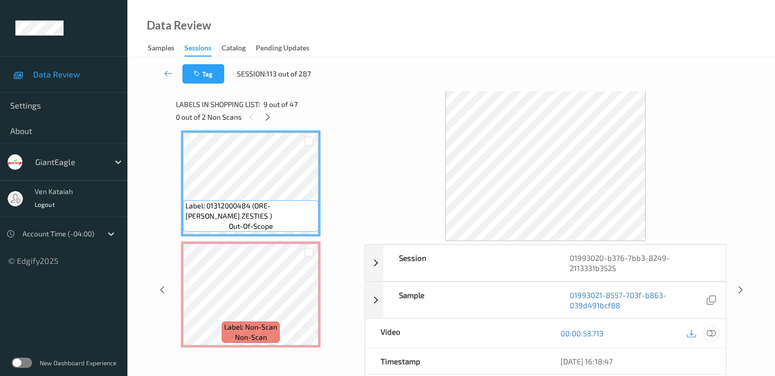
click at [713, 332] on icon at bounding box center [710, 333] width 9 height 9
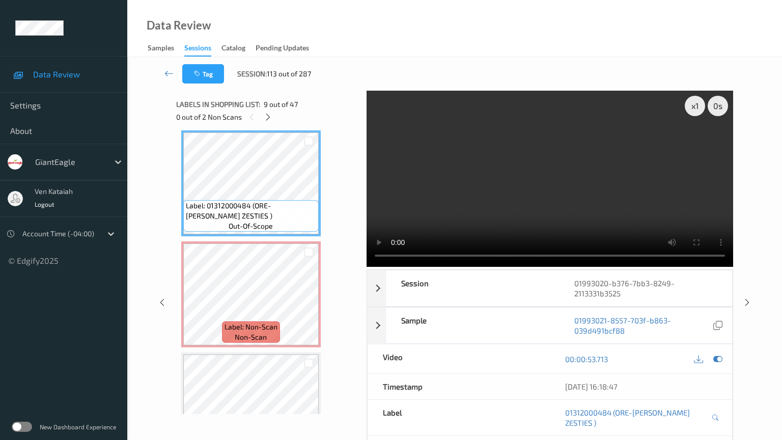
click at [367, 226] on video at bounding box center [550, 179] width 367 height 176
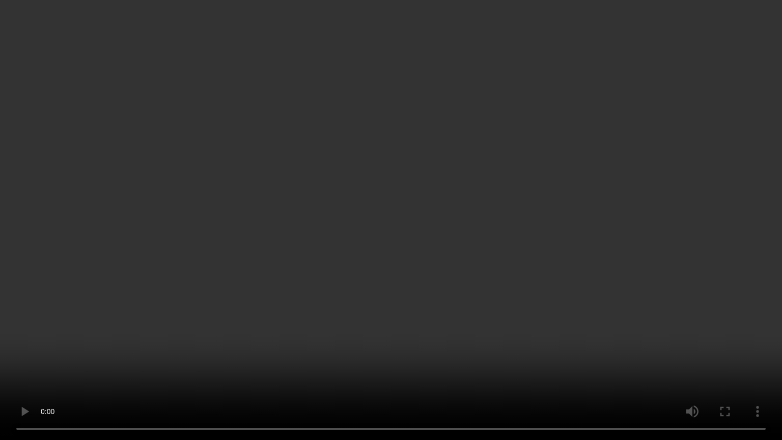
click at [587, 234] on video at bounding box center [391, 220] width 782 height 440
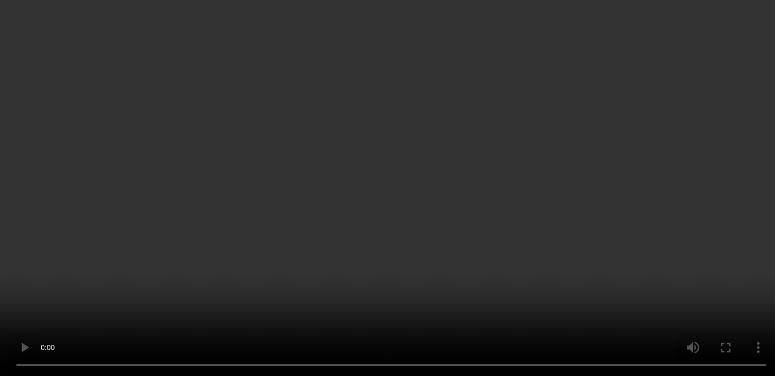
scroll to position [1097, 0]
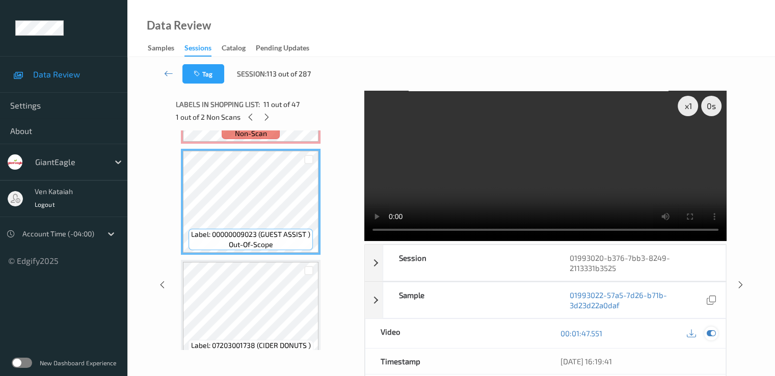
click at [712, 335] on icon at bounding box center [710, 333] width 9 height 9
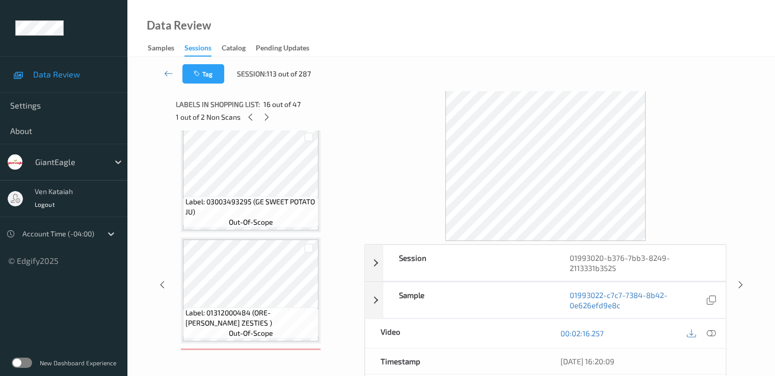
scroll to position [791, 0]
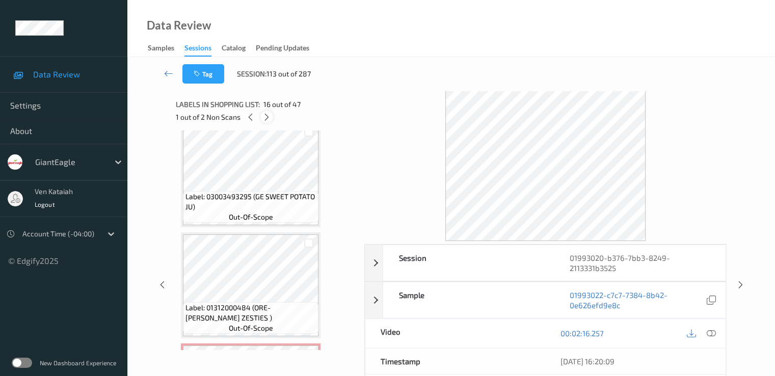
click at [268, 116] on icon at bounding box center [266, 117] width 9 height 9
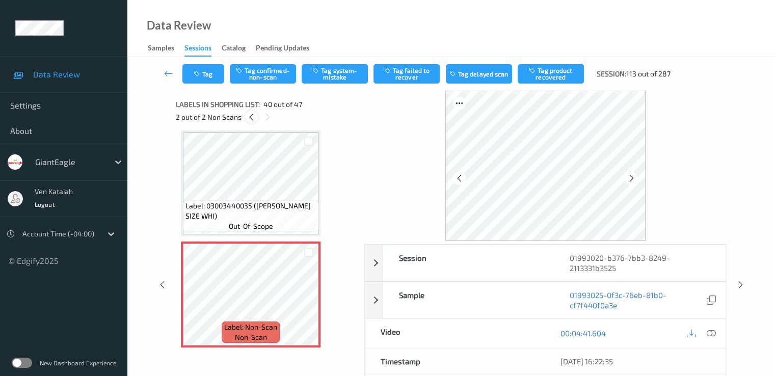
click at [249, 117] on icon at bounding box center [251, 117] width 9 height 9
click at [267, 76] on button "Tag confirmed-non-scan" at bounding box center [263, 73] width 66 height 19
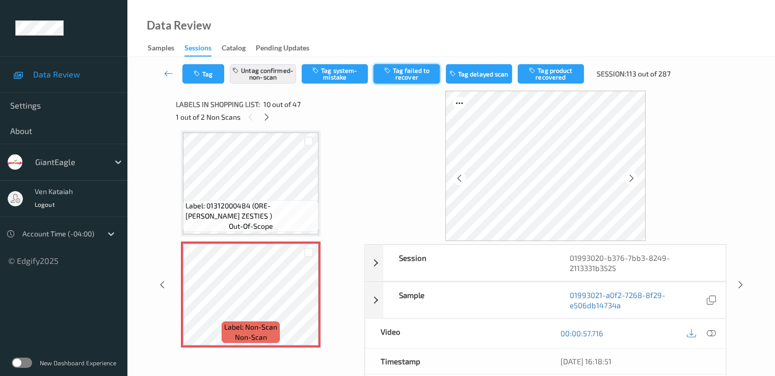
click at [421, 76] on button "Tag failed to recover" at bounding box center [406, 73] width 66 height 19
click at [265, 117] on icon at bounding box center [266, 117] width 9 height 9
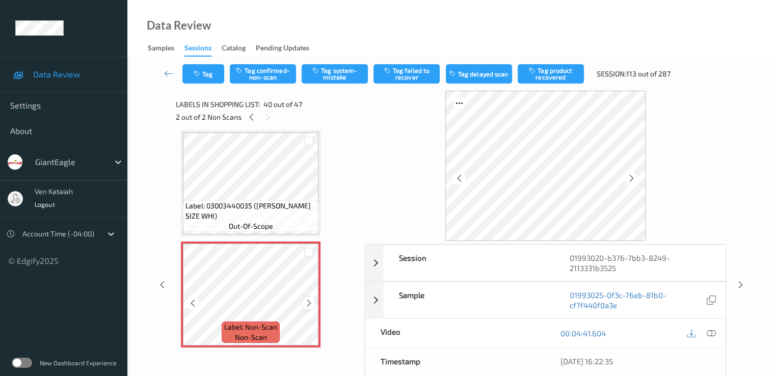
click at [313, 304] on div at bounding box center [308, 302] width 13 height 13
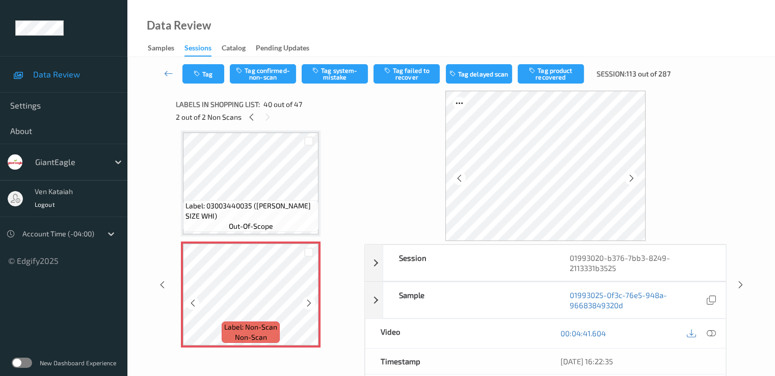
click at [313, 304] on div at bounding box center [308, 302] width 13 height 13
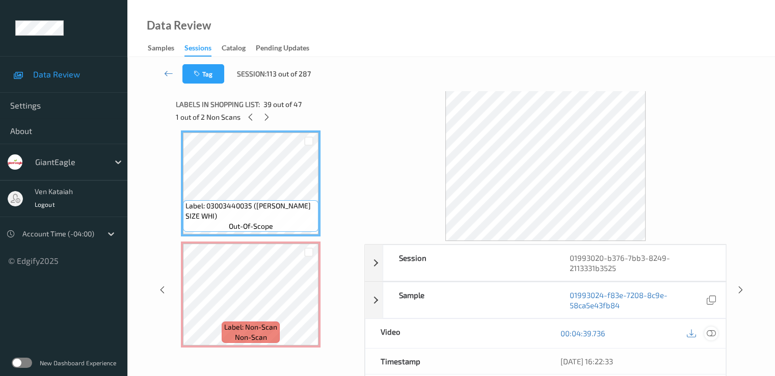
click at [712, 331] on icon at bounding box center [710, 333] width 9 height 9
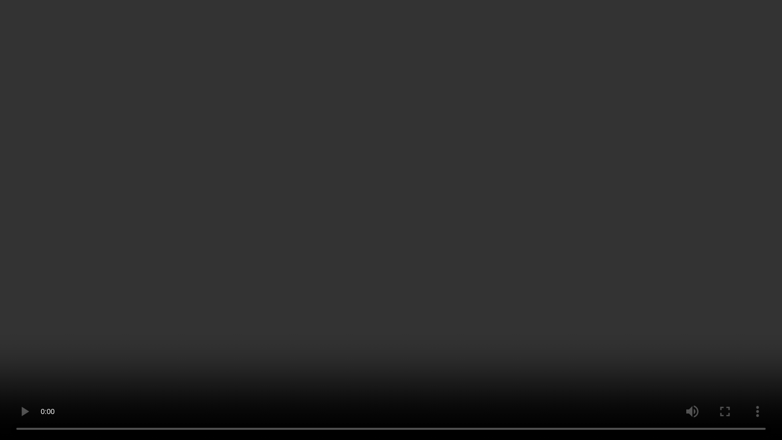
click at [542, 340] on video at bounding box center [391, 220] width 782 height 440
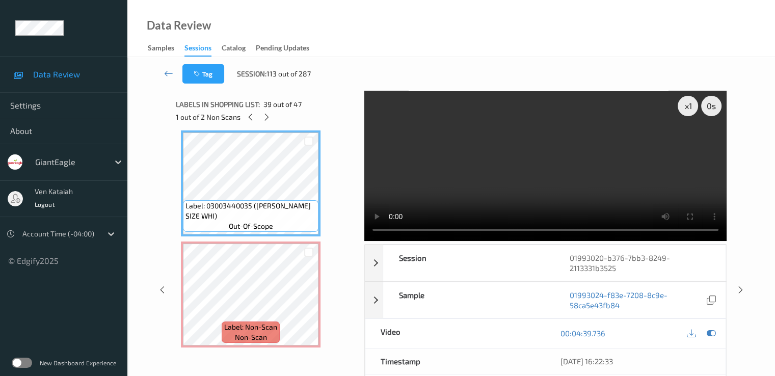
click at [706, 322] on div "00:04:39.736" at bounding box center [635, 333] width 180 height 29
click at [711, 329] on icon at bounding box center [710, 333] width 9 height 9
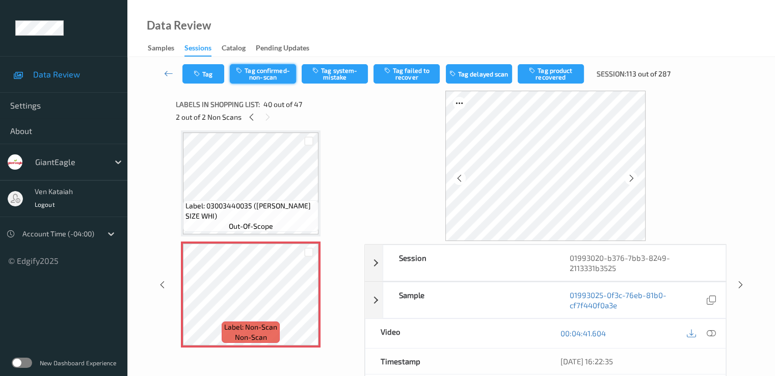
click at [270, 70] on button "Tag confirmed-non-scan" at bounding box center [263, 73] width 66 height 19
click at [540, 78] on button "Tag product recovered" at bounding box center [550, 73] width 66 height 19
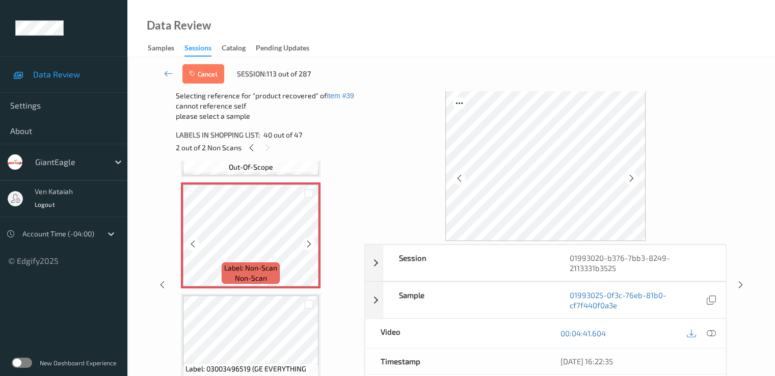
scroll to position [4326, 0]
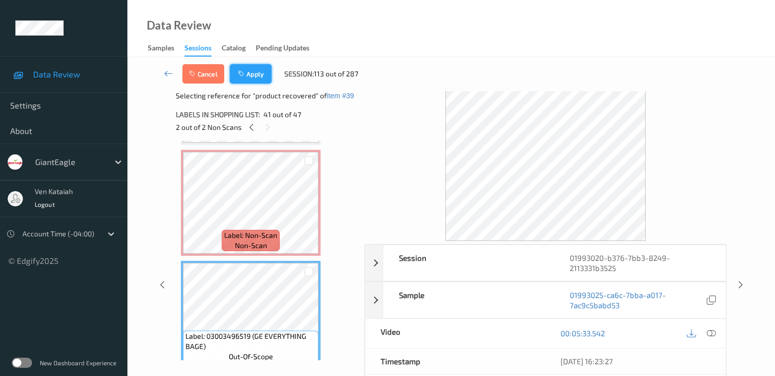
click at [253, 67] on button "Apply" at bounding box center [251, 73] width 42 height 19
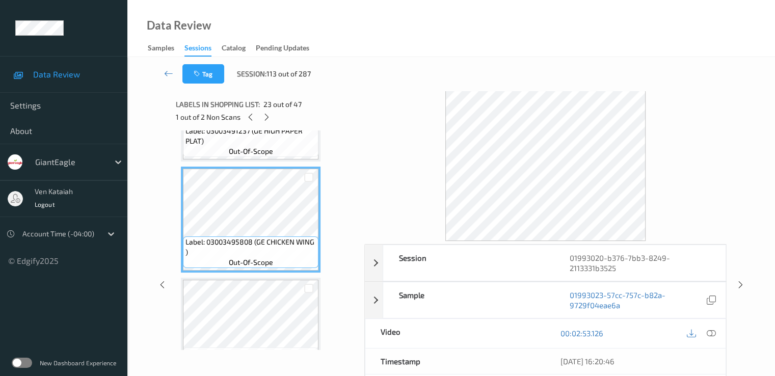
scroll to position [2493, 0]
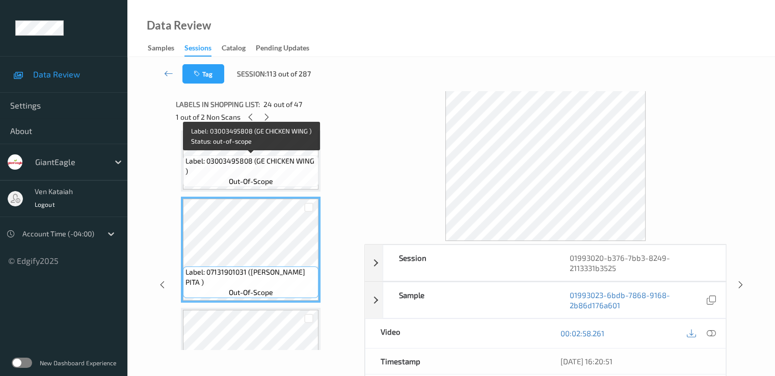
click at [263, 165] on span "Label: 03003495808 (GE CHICKEN WING )" at bounding box center [250, 166] width 130 height 20
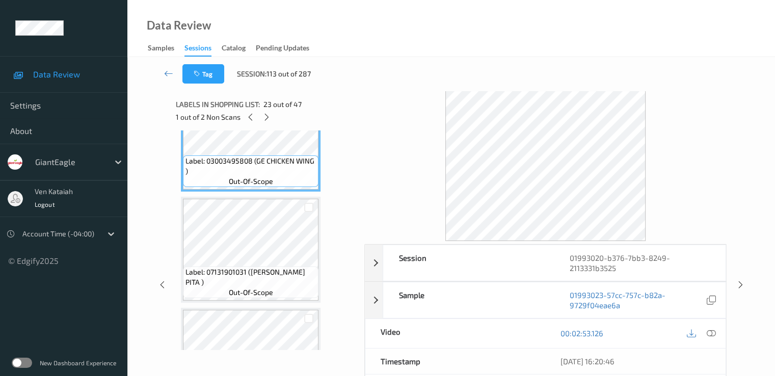
scroll to position [2391, 0]
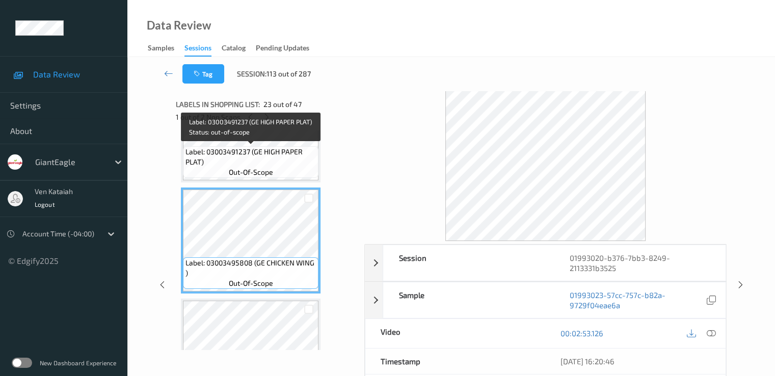
click at [263, 152] on span "Label: 03003491237 (GE HIGH PAPER PLAT)" at bounding box center [250, 157] width 130 height 20
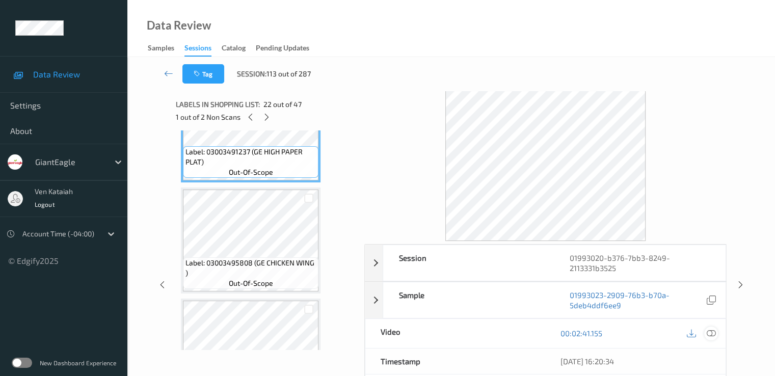
click at [713, 331] on icon at bounding box center [710, 333] width 9 height 9
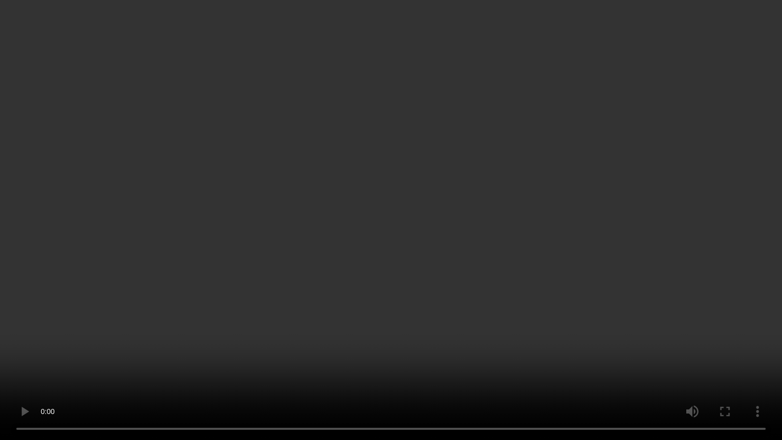
click at [330, 313] on video at bounding box center [391, 220] width 782 height 440
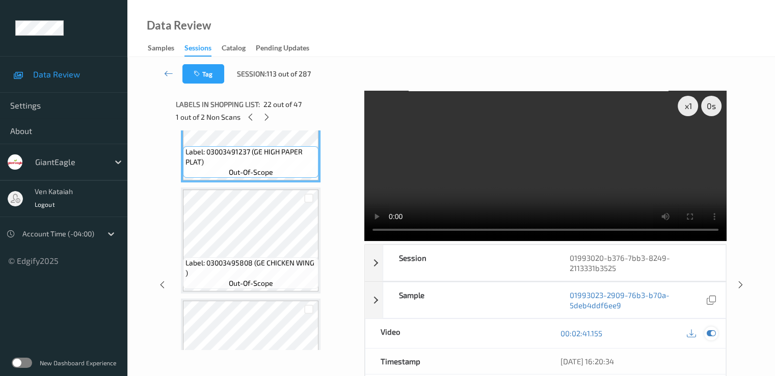
click at [712, 333] on icon at bounding box center [710, 333] width 9 height 9
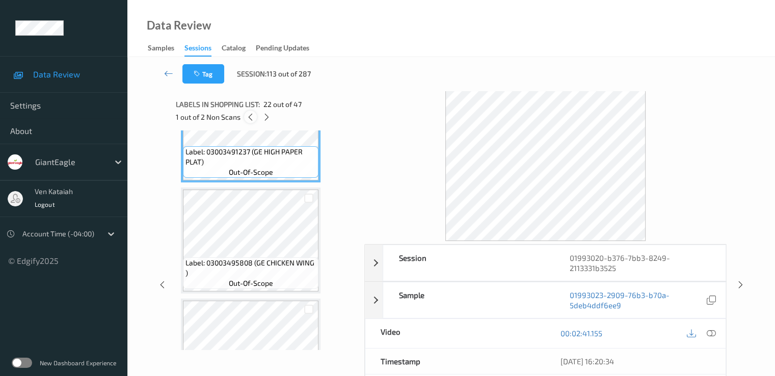
click at [246, 116] on icon at bounding box center [250, 117] width 9 height 9
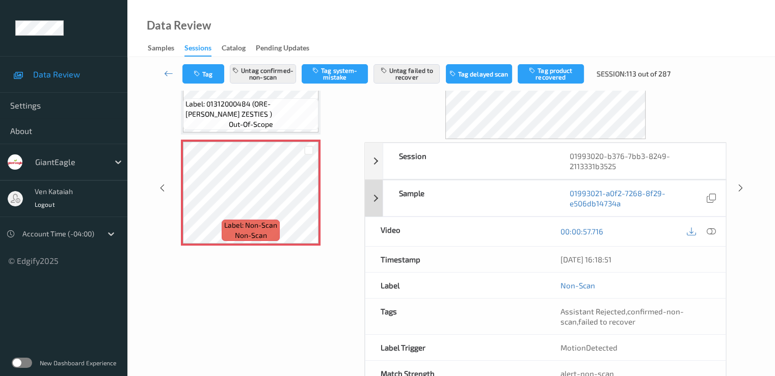
scroll to position [0, 0]
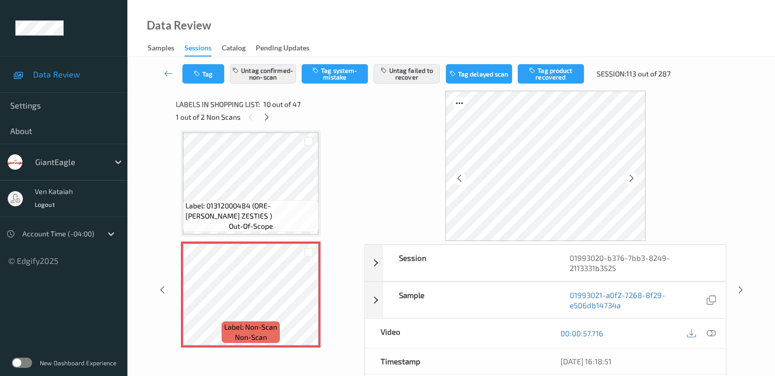
click at [260, 114] on div "1 out of 2 Non Scans" at bounding box center [266, 117] width 181 height 13
click at [266, 124] on div "Labels in shopping list: 10 out of 47 1 out of 2 Non Scans" at bounding box center [266, 111] width 181 height 40
click at [270, 124] on div "Labels in shopping list: 10 out of 47 1 out of 2 Non Scans" at bounding box center [266, 111] width 181 height 40
click at [267, 119] on icon at bounding box center [266, 117] width 9 height 9
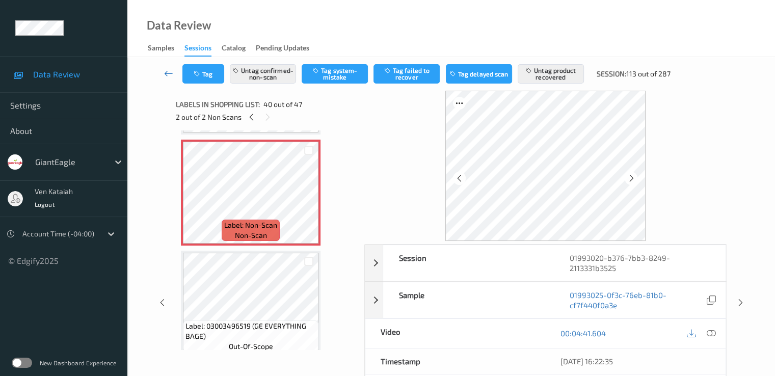
click at [167, 74] on icon at bounding box center [168, 73] width 9 height 10
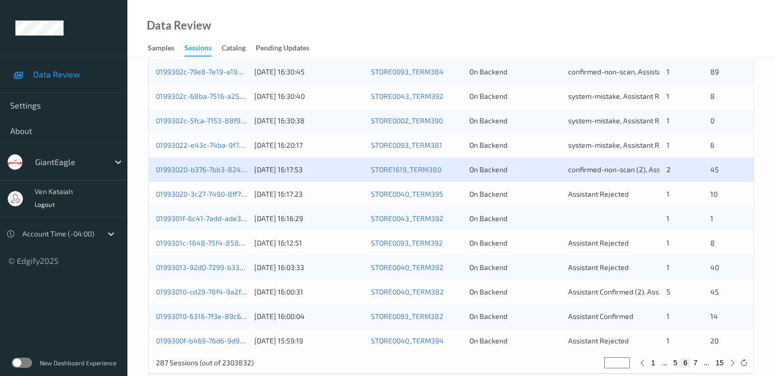
scroll to position [471, 0]
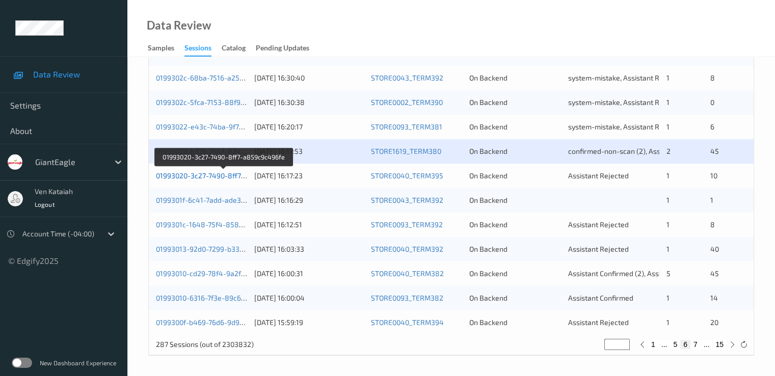
click at [199, 176] on link "01993020-3c27-7490-8ff7-a859c9c496fe" at bounding box center [223, 175] width 135 height 9
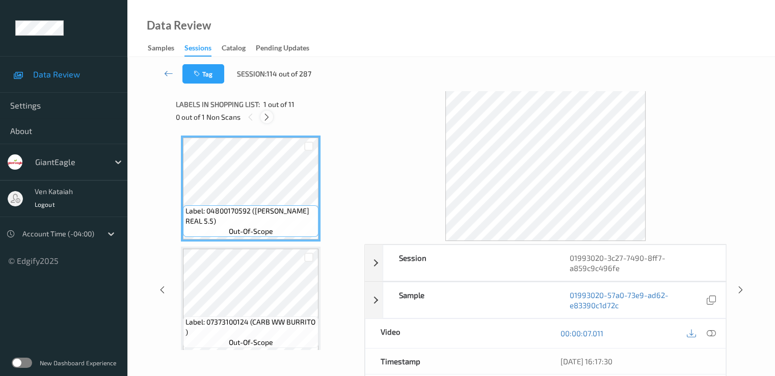
click at [262, 119] on div at bounding box center [266, 117] width 13 height 13
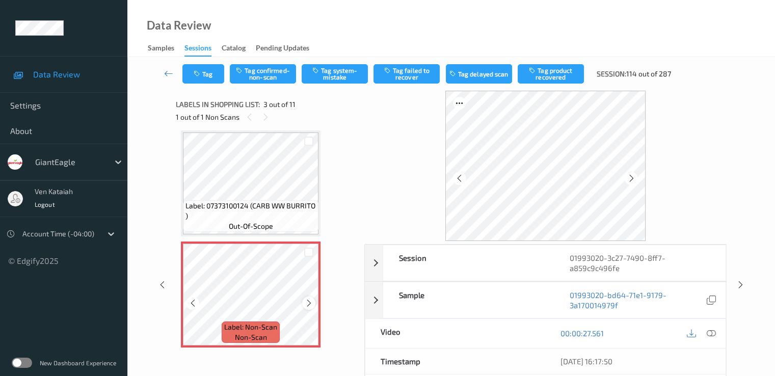
click at [308, 302] on icon at bounding box center [309, 302] width 9 height 9
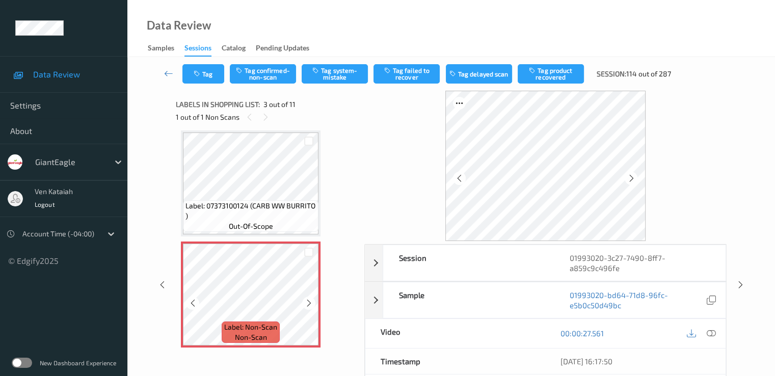
click at [308, 302] on icon at bounding box center [309, 302] width 9 height 9
click at [305, 297] on div at bounding box center [308, 302] width 13 height 13
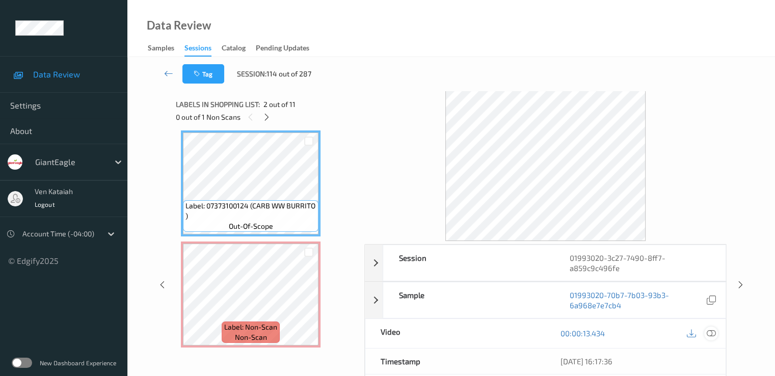
click at [715, 332] on div at bounding box center [711, 333] width 14 height 14
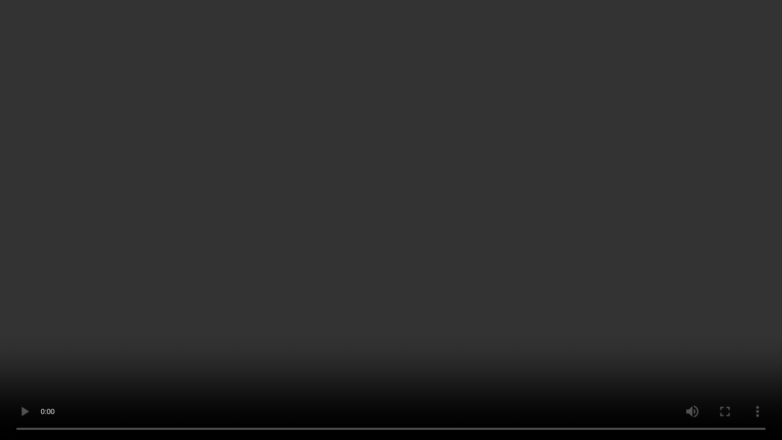
click at [334, 319] on video at bounding box center [391, 220] width 782 height 440
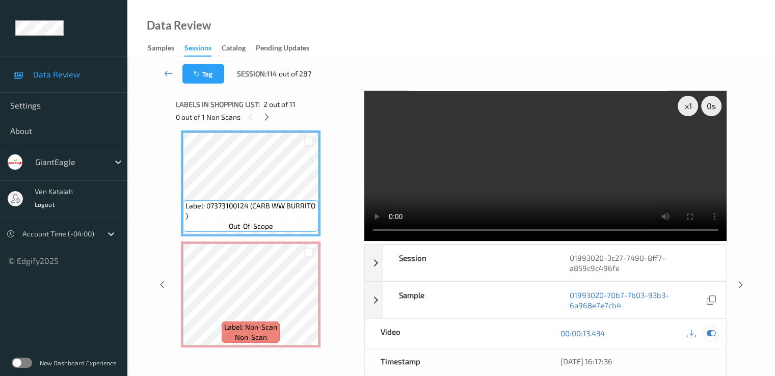
drag, startPoint x: 715, startPoint y: 335, endPoint x: 428, endPoint y: 302, distance: 289.1
click at [715, 334] on div at bounding box center [711, 333] width 14 height 14
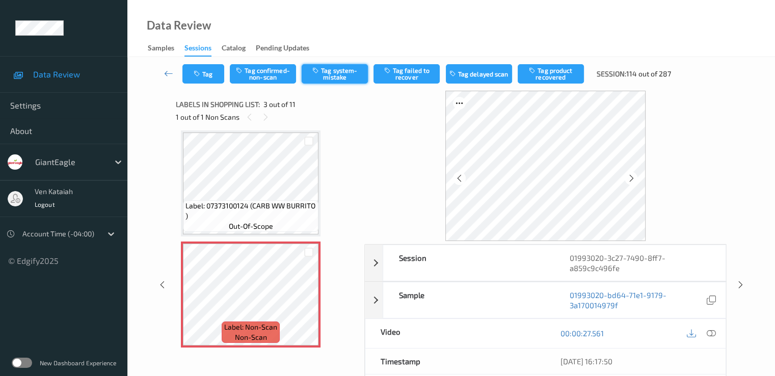
click at [345, 74] on button "Tag system-mistake" at bounding box center [335, 73] width 66 height 19
click at [206, 76] on button "Tag" at bounding box center [203, 73] width 42 height 19
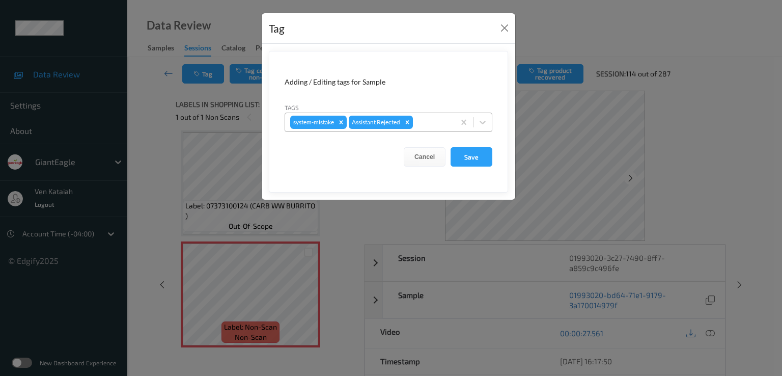
click at [438, 123] on div at bounding box center [432, 122] width 35 height 12
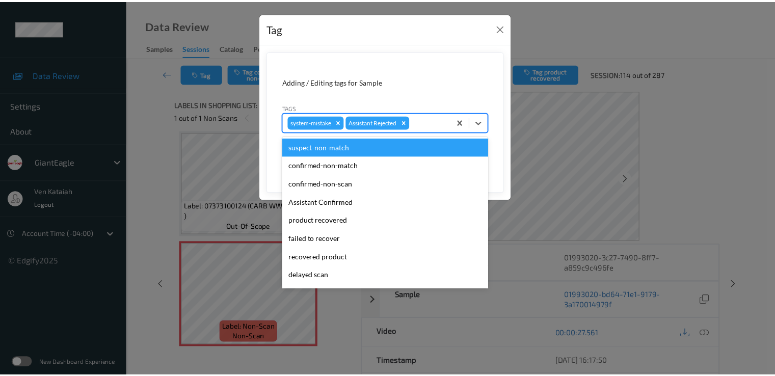
scroll to position [90, 0]
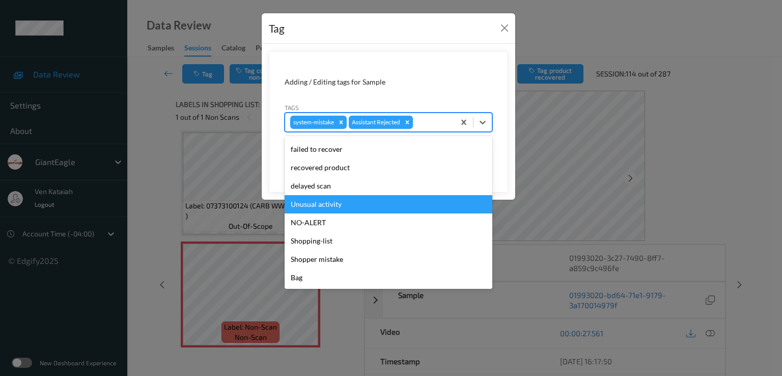
click at [331, 206] on div "Unusual activity" at bounding box center [389, 204] width 208 height 18
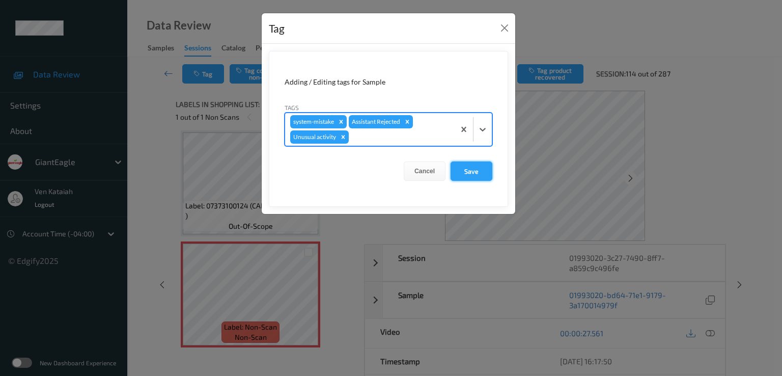
click at [475, 173] on button "Save" at bounding box center [472, 170] width 42 height 19
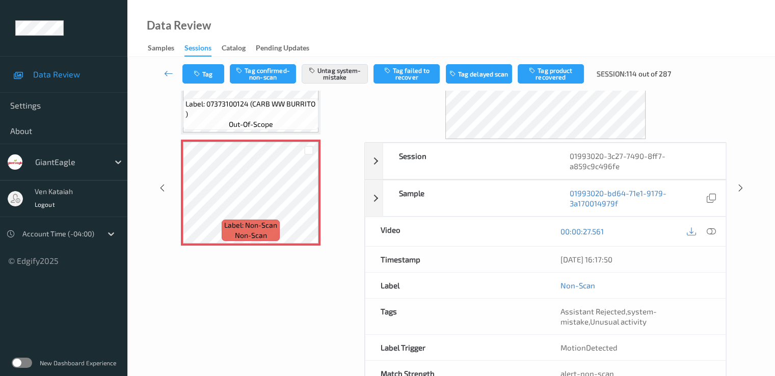
scroll to position [14, 0]
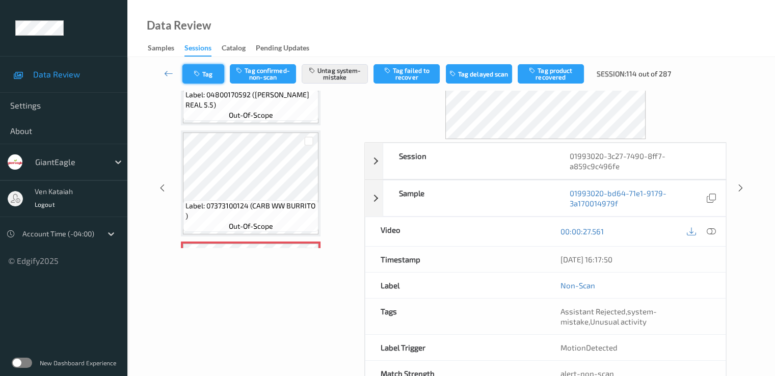
click at [213, 80] on button "Tag" at bounding box center [203, 73] width 42 height 19
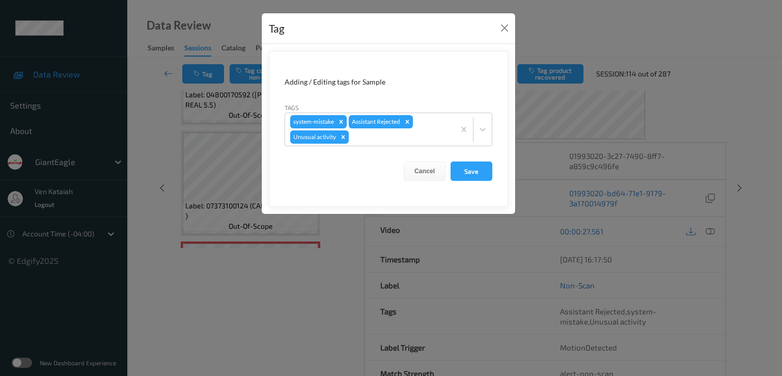
click at [169, 116] on div "Tag Adding / Editing tags for Sample Tags system-mistake Assistant Rejected Unu…" at bounding box center [391, 188] width 782 height 376
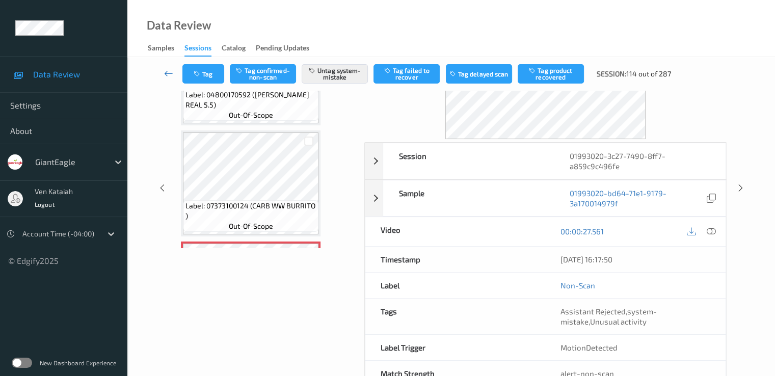
click at [170, 76] on icon at bounding box center [168, 73] width 9 height 10
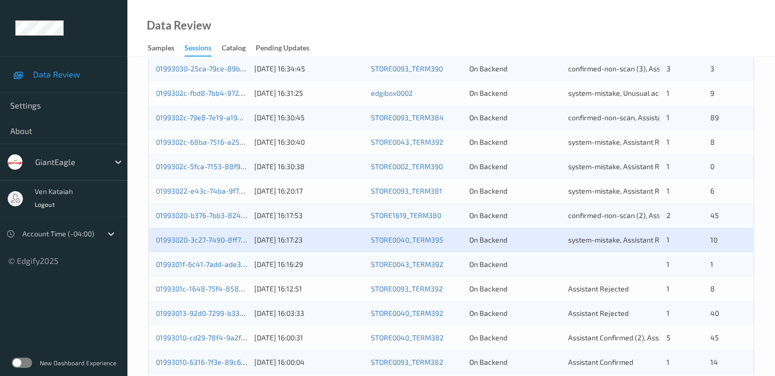
scroll to position [471, 0]
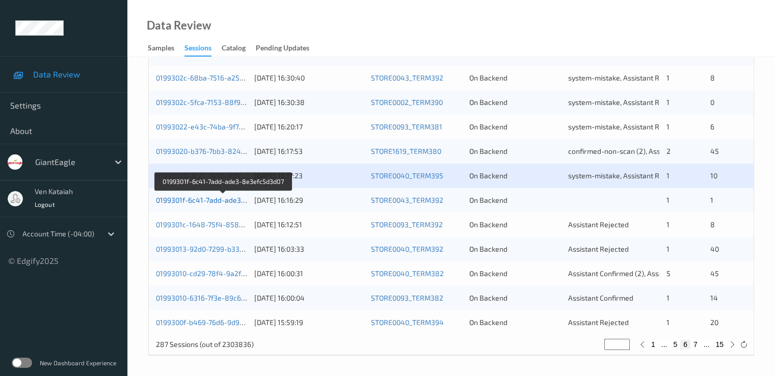
click at [228, 196] on link "0199301f-6c41-7add-ade3-8e3efc5d3d07" at bounding box center [223, 200] width 135 height 9
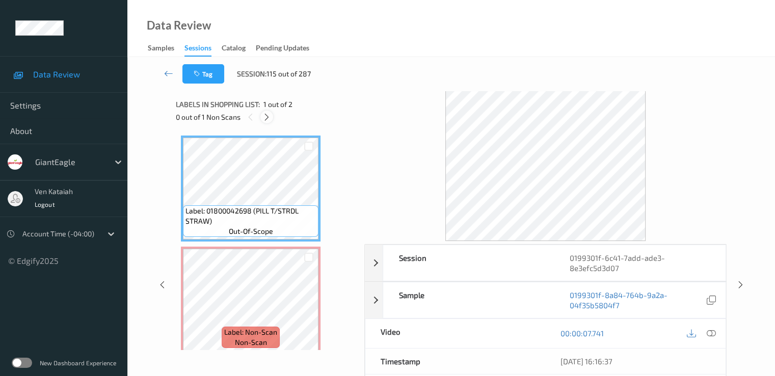
click at [265, 115] on icon at bounding box center [266, 117] width 9 height 9
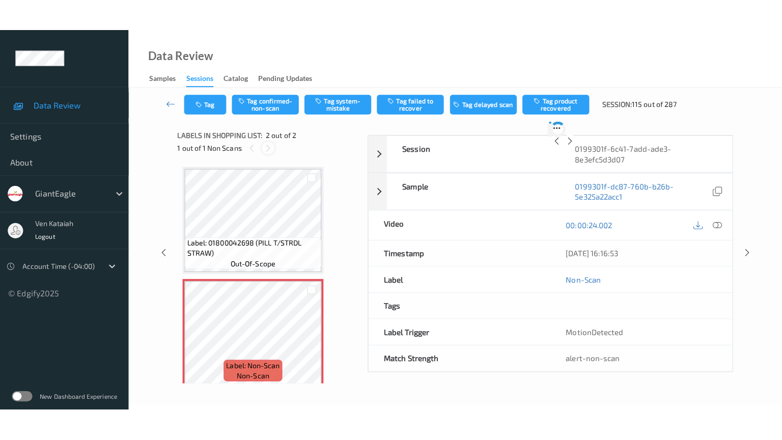
scroll to position [5, 0]
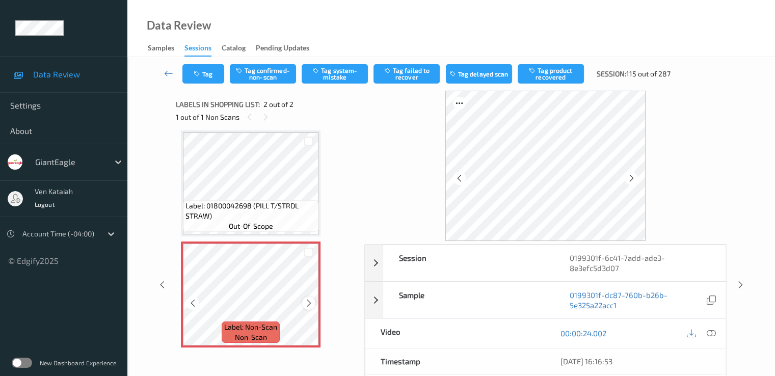
click at [307, 306] on icon at bounding box center [309, 302] width 9 height 9
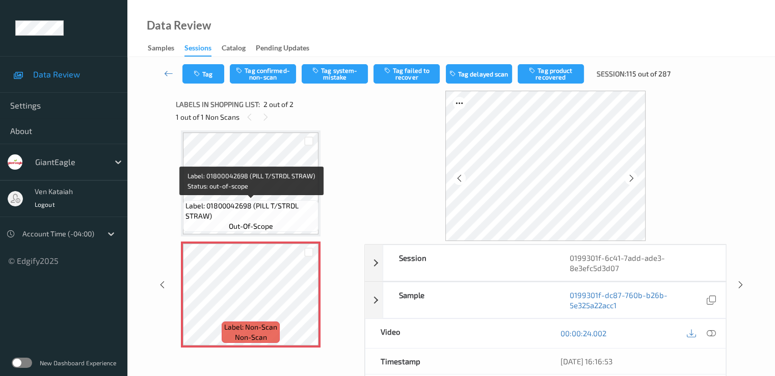
click at [281, 207] on span "Label: 01800042698 (PILL T/STRDL STRAW)" at bounding box center [250, 211] width 130 height 20
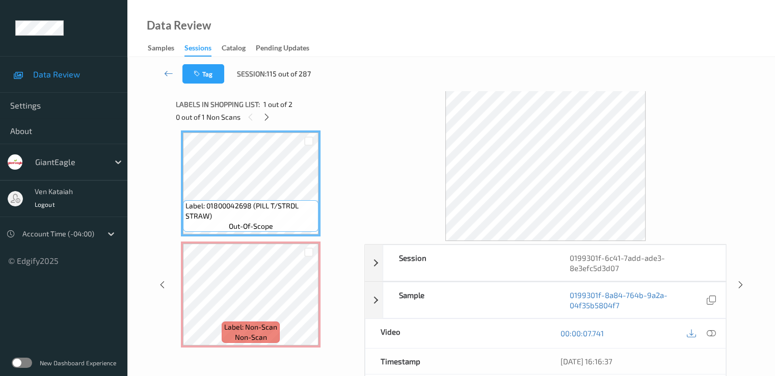
click at [718, 335] on div "00:00:07.741" at bounding box center [635, 333] width 180 height 29
click at [713, 331] on icon at bounding box center [710, 333] width 9 height 9
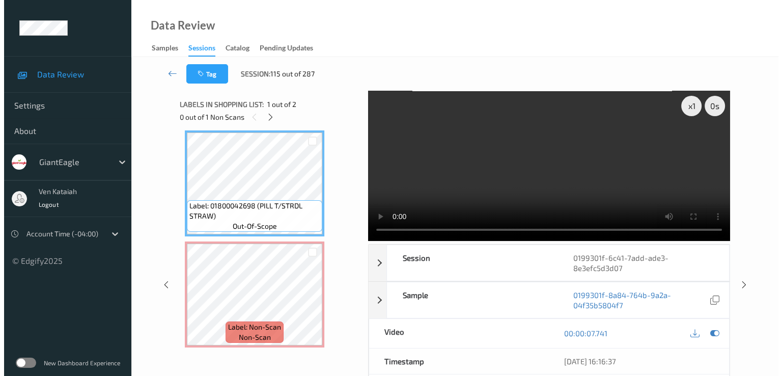
scroll to position [0, 0]
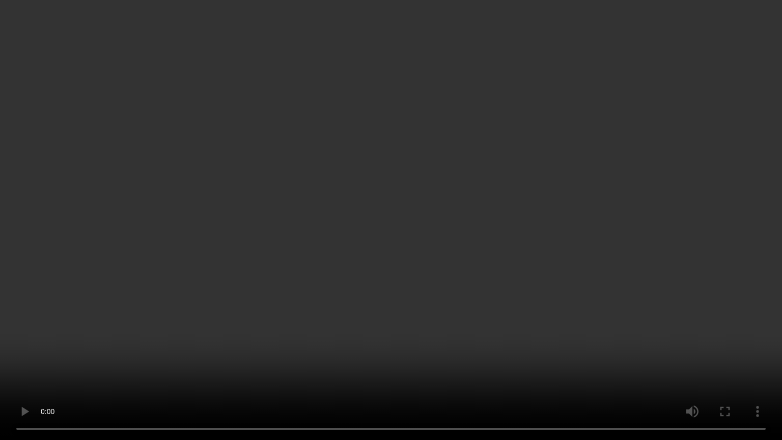
click at [623, 238] on video at bounding box center [391, 220] width 782 height 440
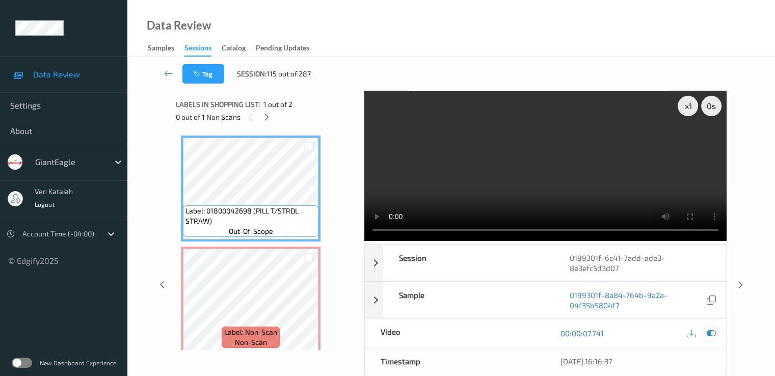
click at [713, 331] on icon at bounding box center [710, 333] width 9 height 9
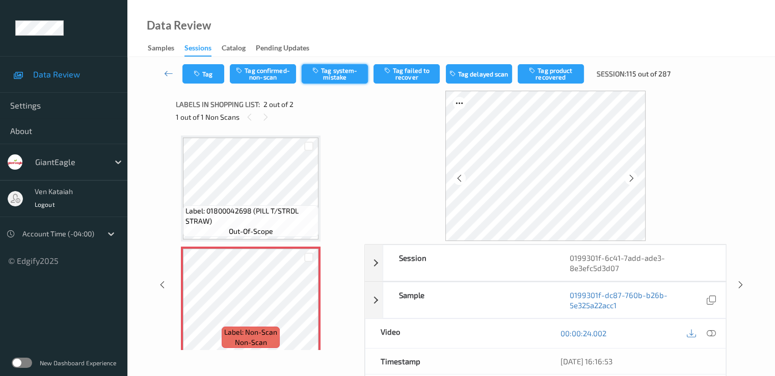
click at [344, 76] on button "Tag system-mistake" at bounding box center [335, 73] width 66 height 19
click at [211, 74] on button "Tag" at bounding box center [203, 73] width 42 height 19
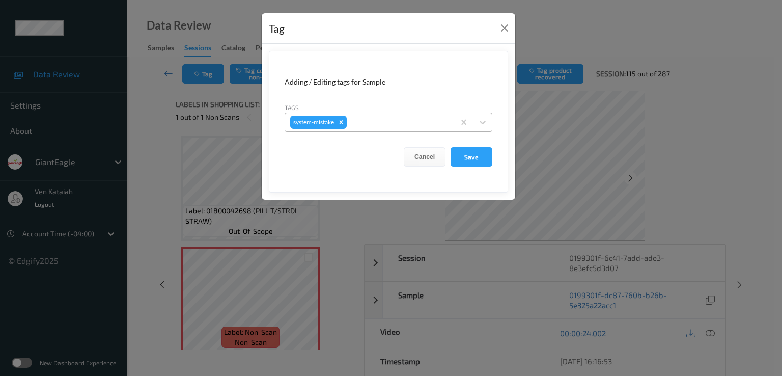
click at [427, 126] on div at bounding box center [399, 122] width 101 height 12
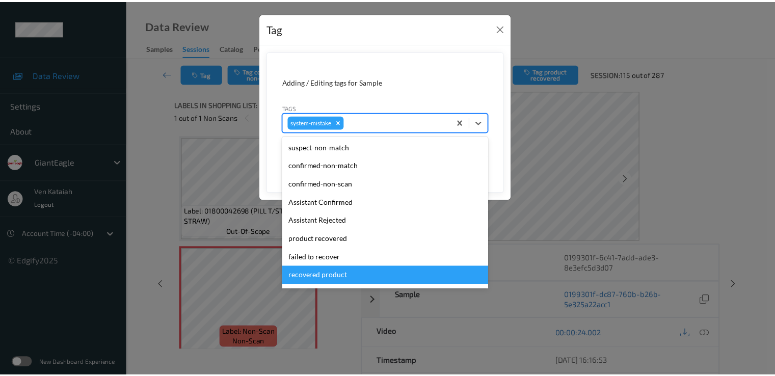
scroll to position [108, 0]
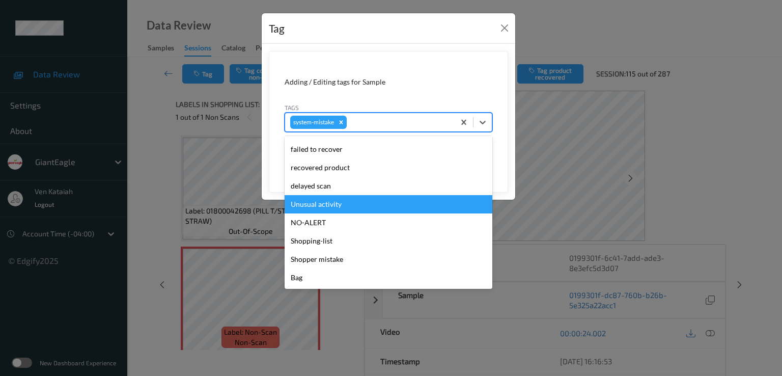
click at [343, 201] on div "Unusual activity" at bounding box center [389, 204] width 208 height 18
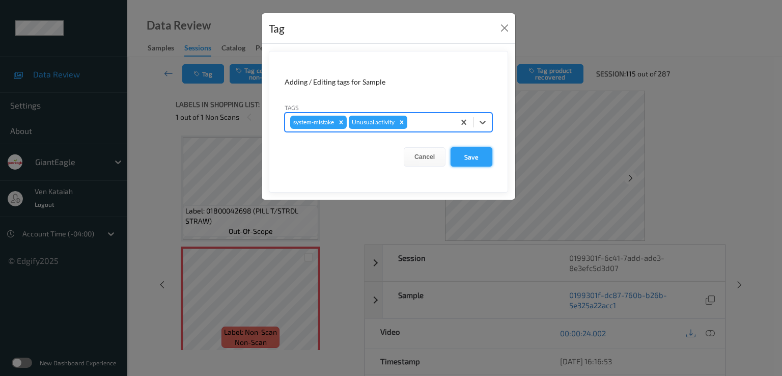
click at [475, 157] on button "Save" at bounding box center [472, 156] width 42 height 19
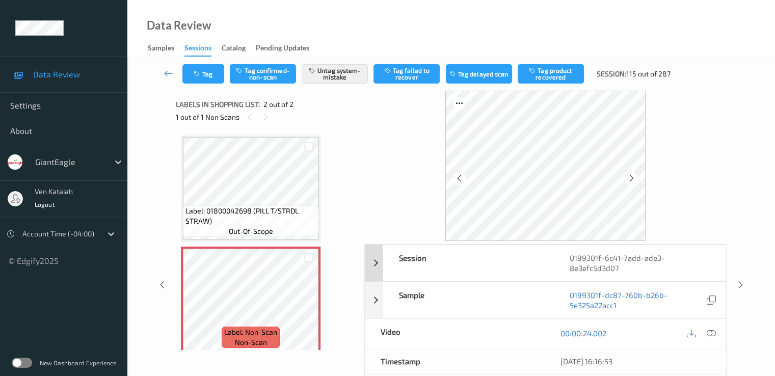
scroll to position [102, 0]
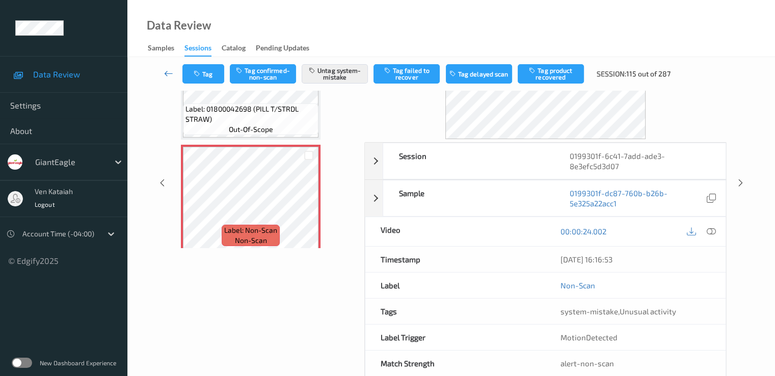
click at [173, 76] on icon at bounding box center [168, 73] width 9 height 10
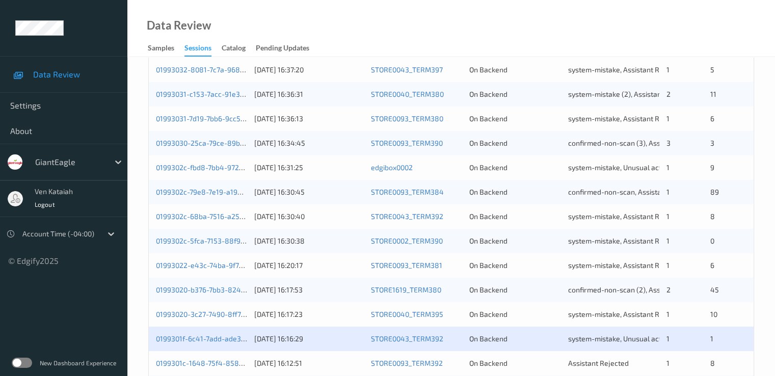
scroll to position [471, 0]
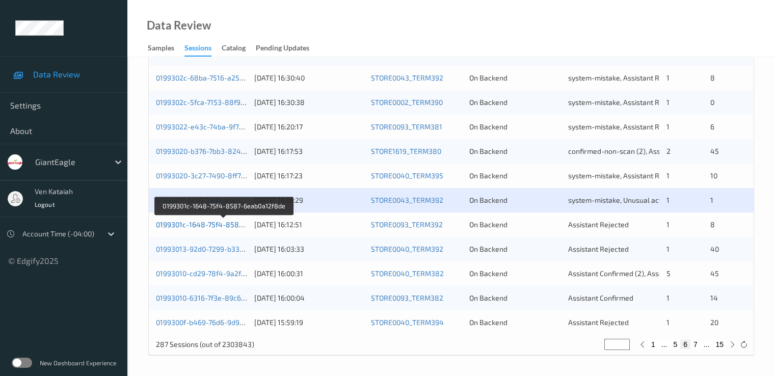
click at [218, 224] on link "0199301c-1648-75f4-8587-6eab0a12f8de" at bounding box center [224, 224] width 136 height 9
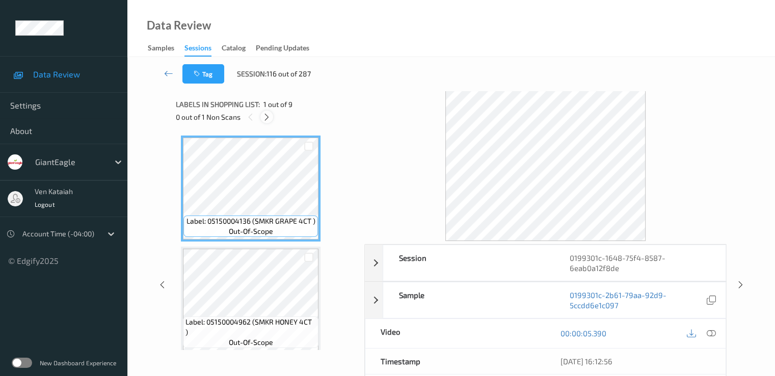
click at [262, 115] on div at bounding box center [266, 117] width 13 height 13
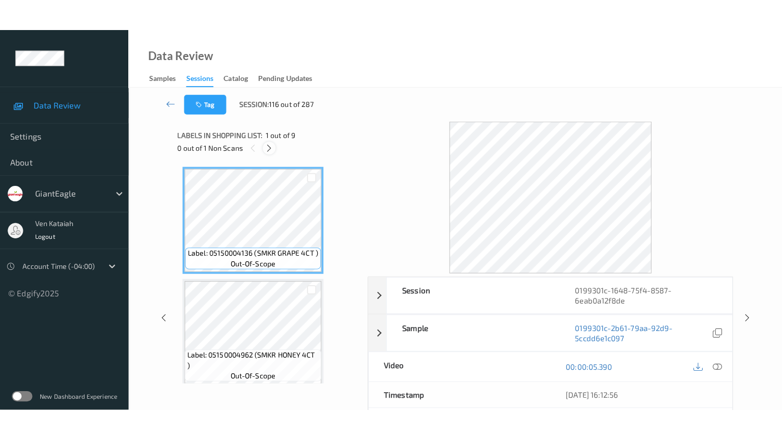
scroll to position [782, 0]
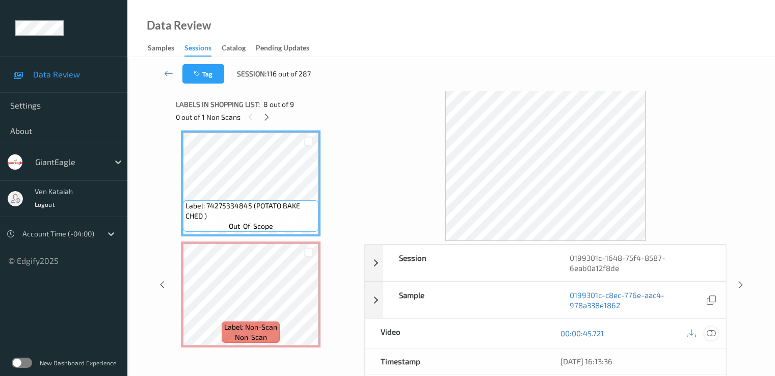
click at [711, 331] on icon at bounding box center [710, 333] width 9 height 9
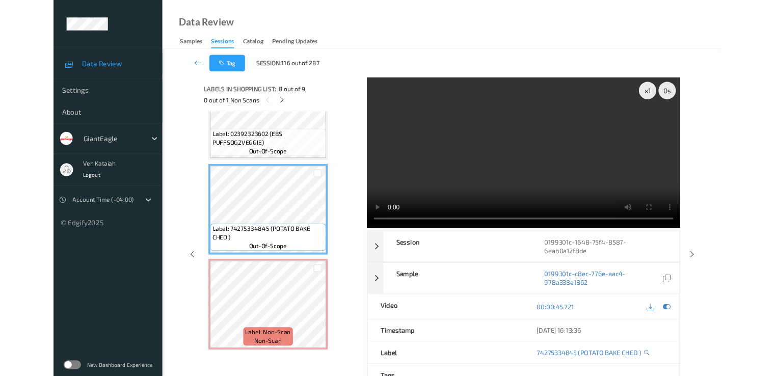
scroll to position [721, 0]
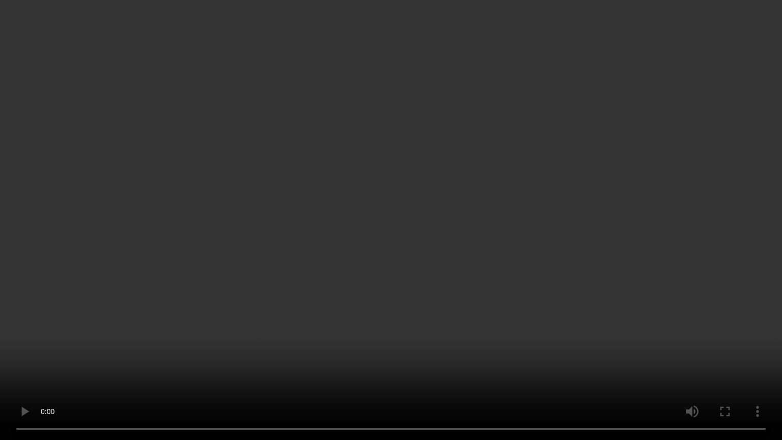
click at [159, 242] on video at bounding box center [391, 220] width 782 height 440
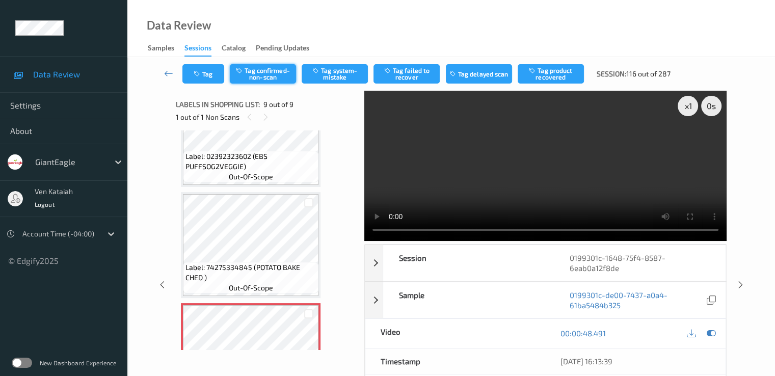
click at [234, 75] on button "Tag confirmed-non-scan" at bounding box center [263, 73] width 66 height 19
click at [414, 76] on button "Tag failed to recover" at bounding box center [406, 73] width 66 height 19
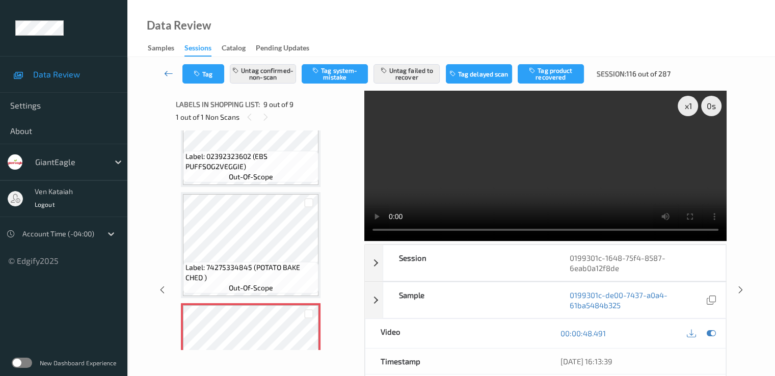
click at [163, 75] on link at bounding box center [168, 73] width 27 height 19
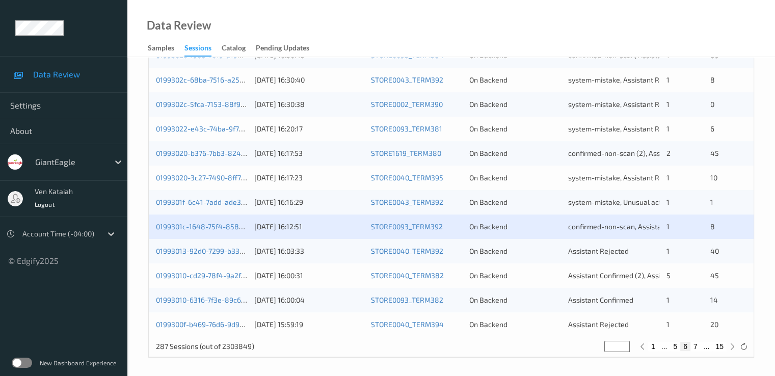
scroll to position [471, 0]
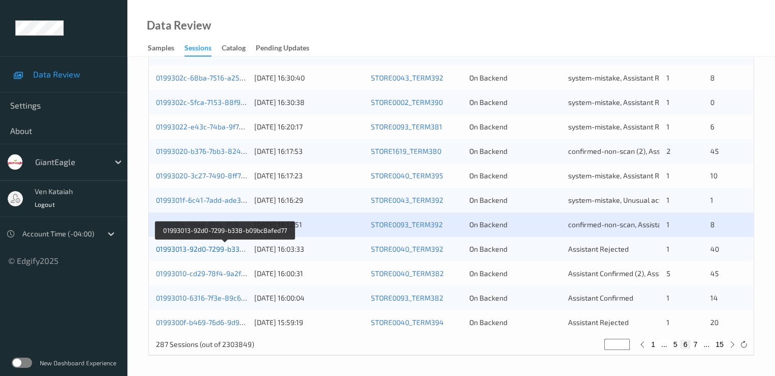
click at [204, 250] on link "01993013-92d0-7299-b338-b09bc8afed77" at bounding box center [225, 248] width 138 height 9
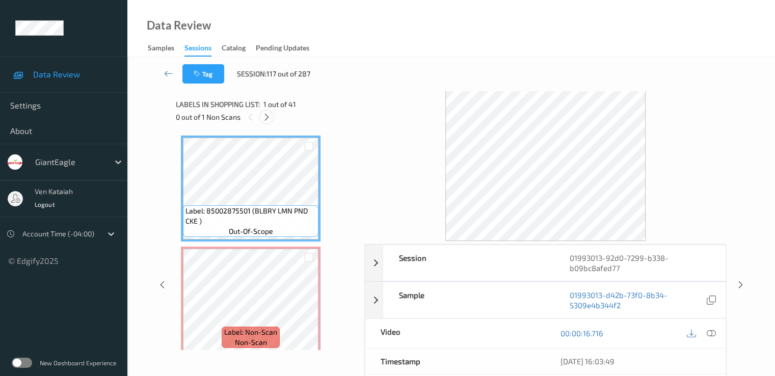
click at [269, 122] on div at bounding box center [266, 117] width 13 height 13
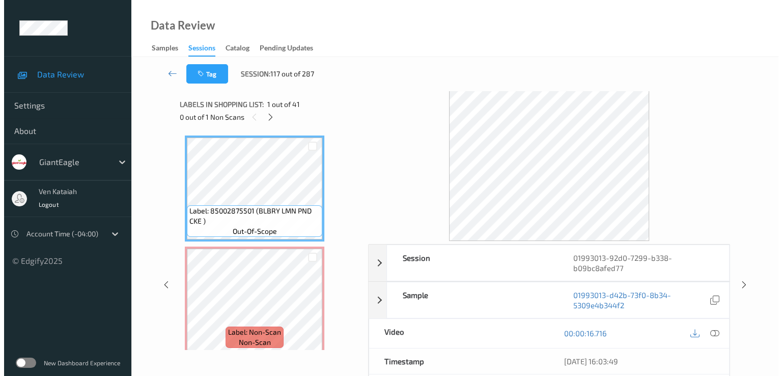
scroll to position [5, 0]
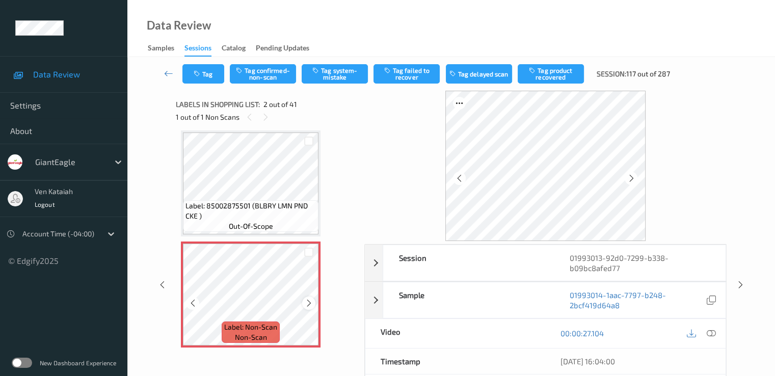
click at [312, 299] on icon at bounding box center [309, 302] width 9 height 9
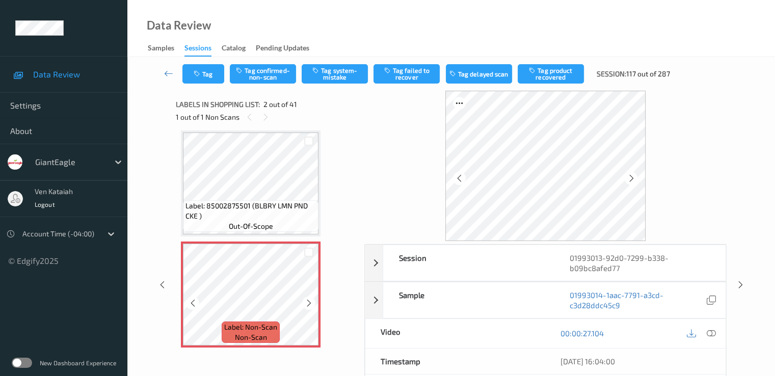
click at [312, 299] on icon at bounding box center [309, 302] width 9 height 9
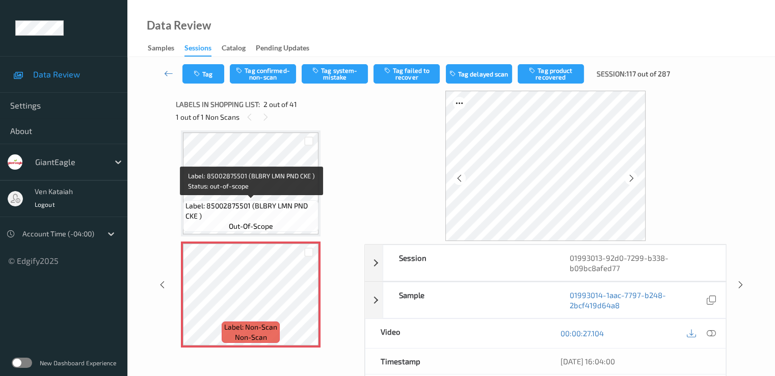
click at [272, 201] on span "Label: 85002875501 (BLBRY LMN PND CKE )" at bounding box center [250, 211] width 130 height 20
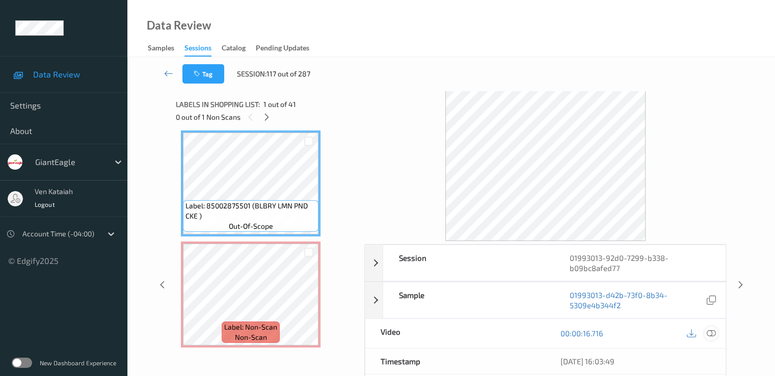
click at [715, 331] on div at bounding box center [711, 333] width 14 height 14
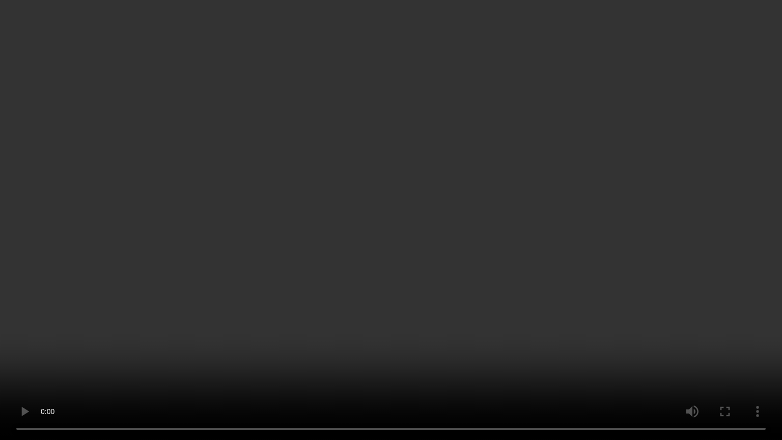
click at [606, 258] on video at bounding box center [391, 220] width 782 height 440
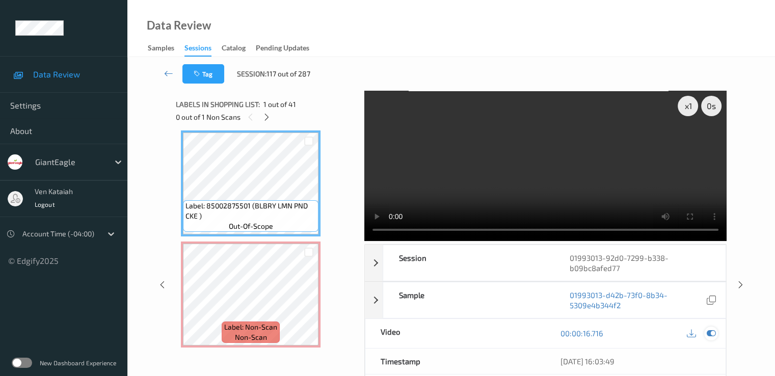
click at [714, 335] on icon at bounding box center [710, 333] width 9 height 9
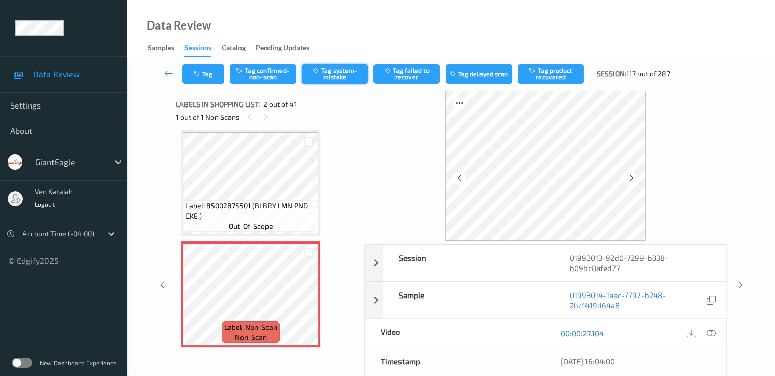
click at [329, 73] on button "Tag system-mistake" at bounding box center [335, 73] width 66 height 19
click at [204, 77] on button "Tag" at bounding box center [203, 73] width 42 height 19
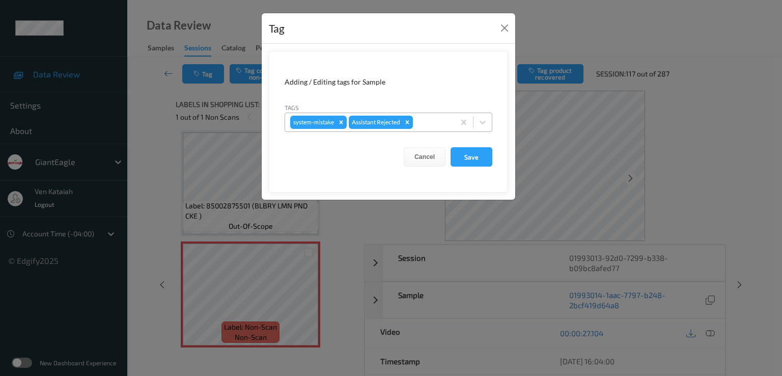
click at [439, 121] on div at bounding box center [432, 122] width 35 height 12
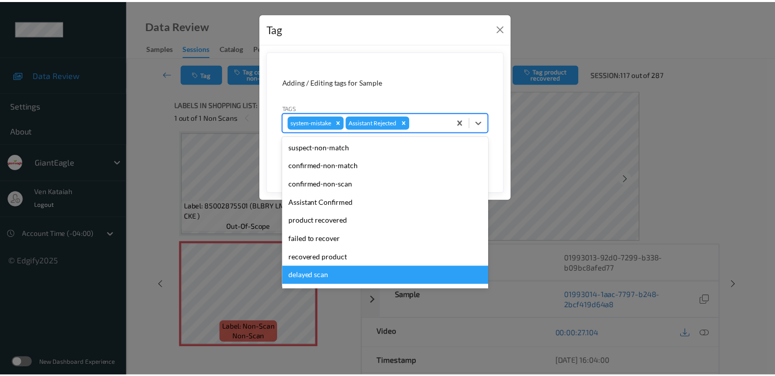
scroll to position [90, 0]
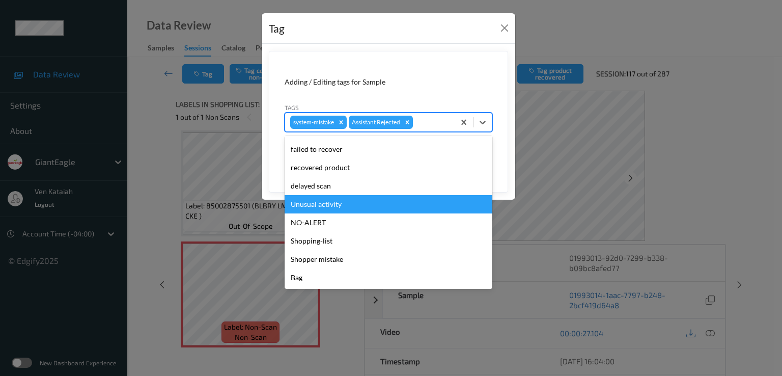
click at [341, 201] on div "Unusual activity" at bounding box center [389, 204] width 208 height 18
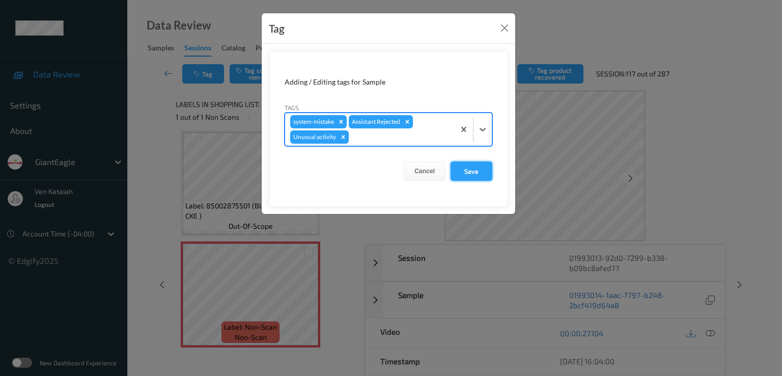
click at [487, 173] on button "Save" at bounding box center [472, 170] width 42 height 19
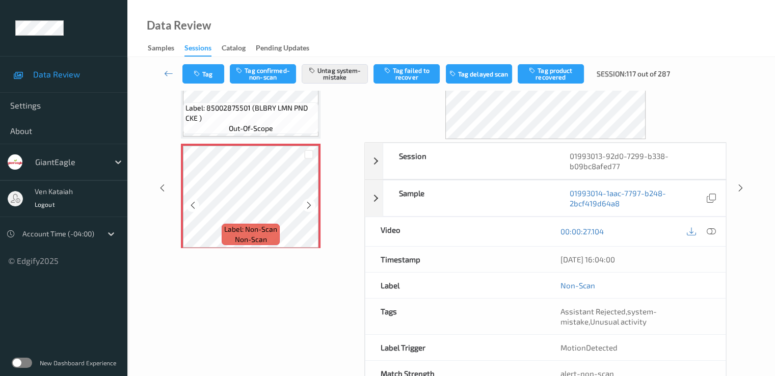
scroll to position [0, 0]
click at [165, 70] on icon at bounding box center [168, 73] width 9 height 10
